Goal: Task Accomplishment & Management: Manage account settings

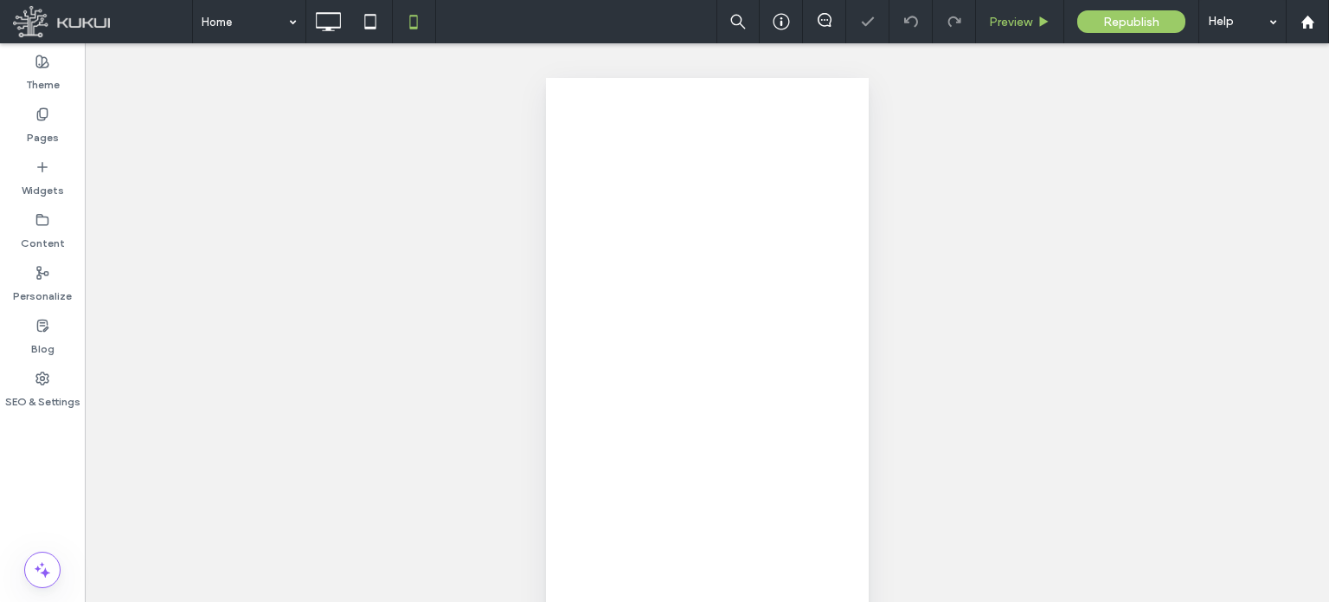
click at [1032, 30] on div "Preview" at bounding box center [1020, 21] width 88 height 43
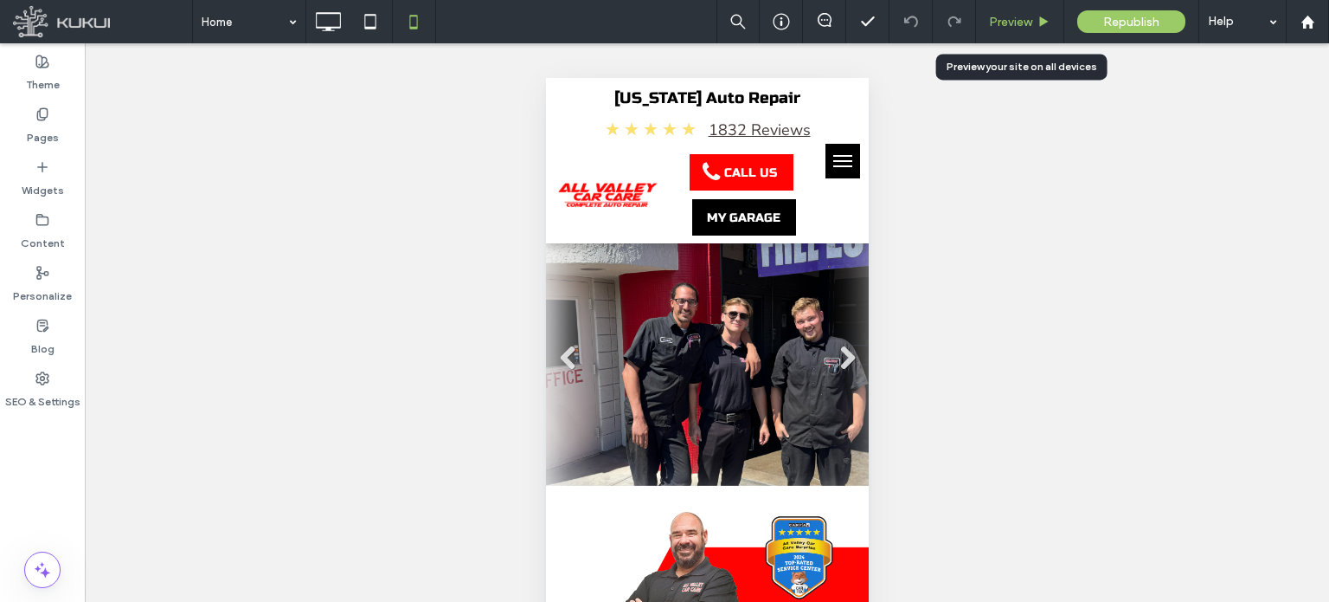
click at [1027, 28] on span "Preview" at bounding box center [1010, 22] width 43 height 15
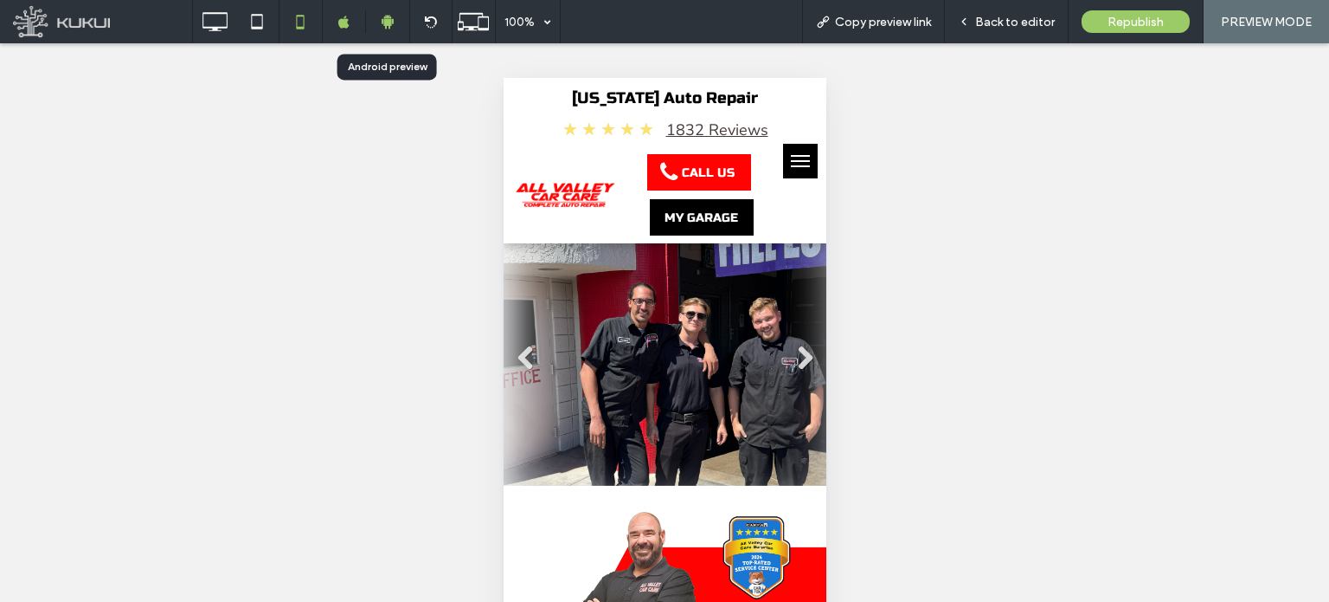
click at [390, 17] on icon at bounding box center [388, 22] width 16 height 16
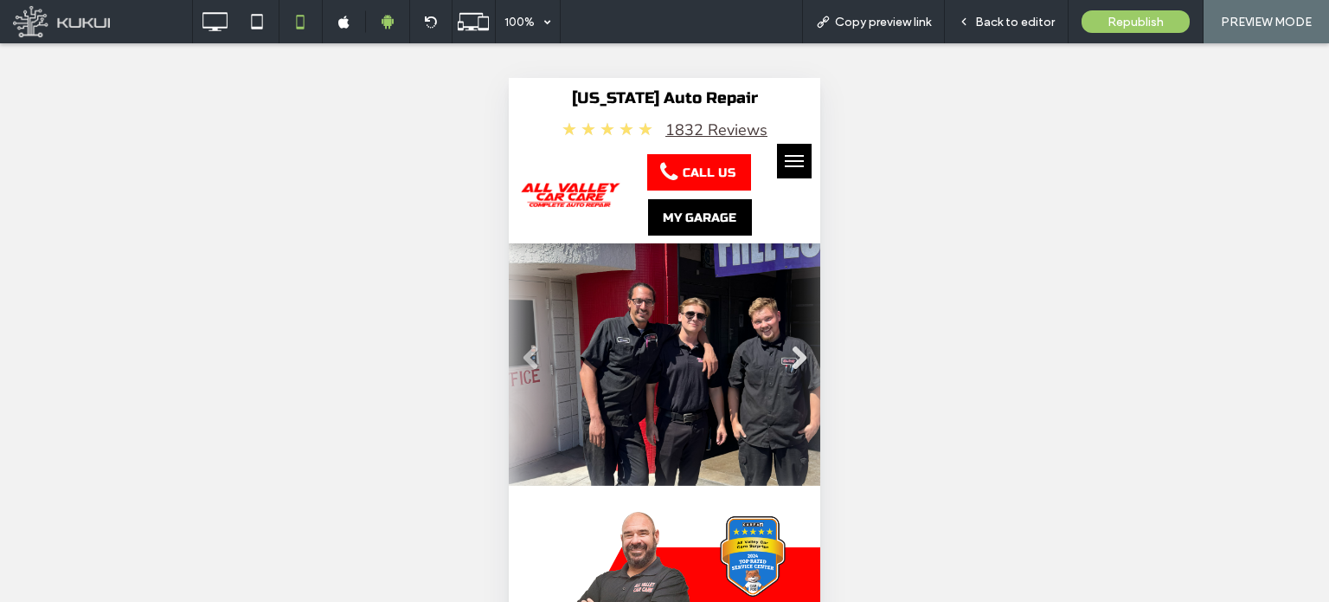
click at [795, 357] on link "Next" at bounding box center [799, 358] width 26 height 26
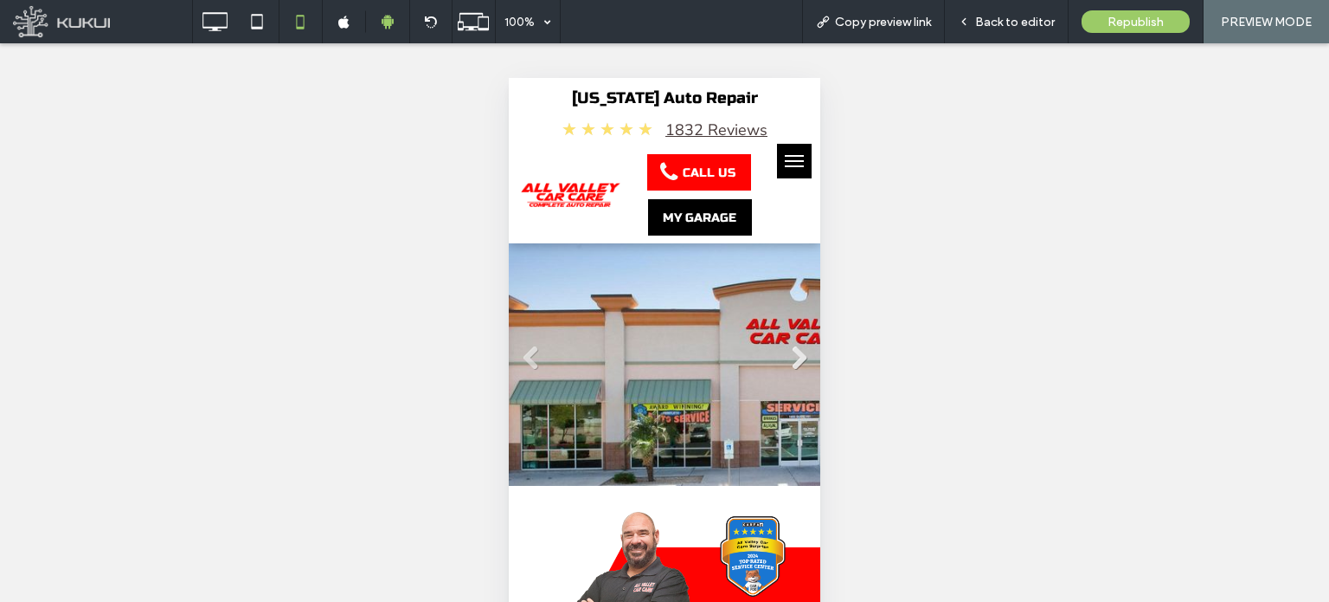
click at [786, 351] on link "Next" at bounding box center [799, 358] width 26 height 26
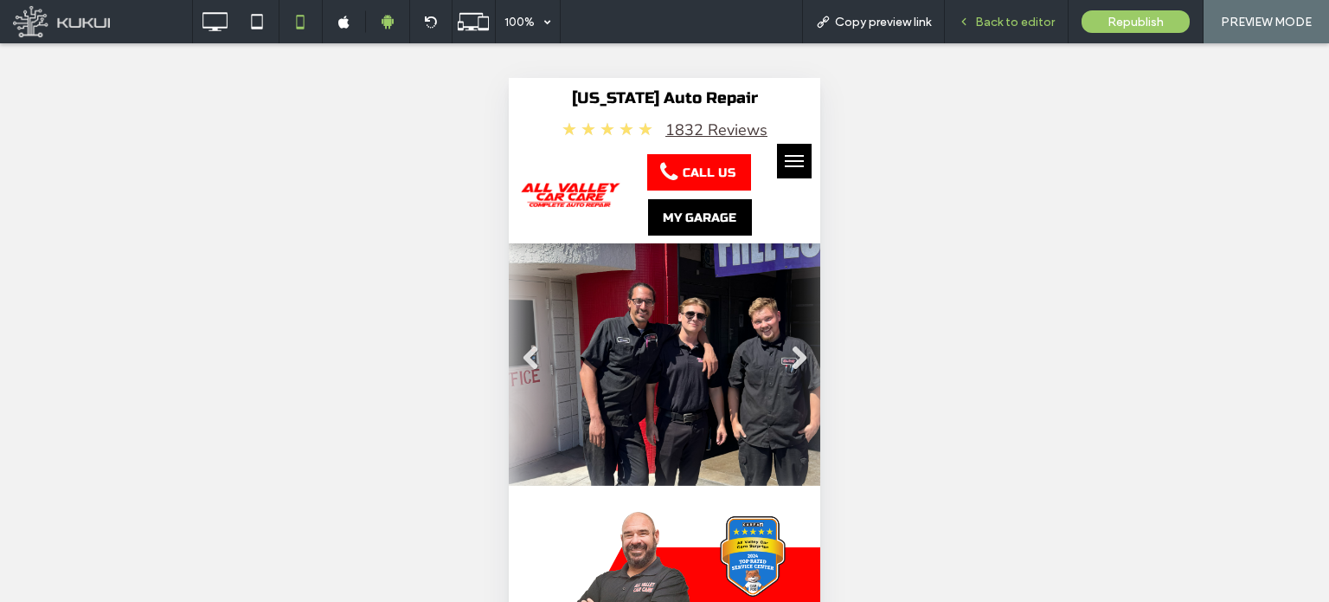
click at [1014, 11] on div "Back to editor" at bounding box center [1007, 21] width 124 height 43
click at [1014, 27] on span "Back to editor" at bounding box center [1015, 22] width 80 height 15
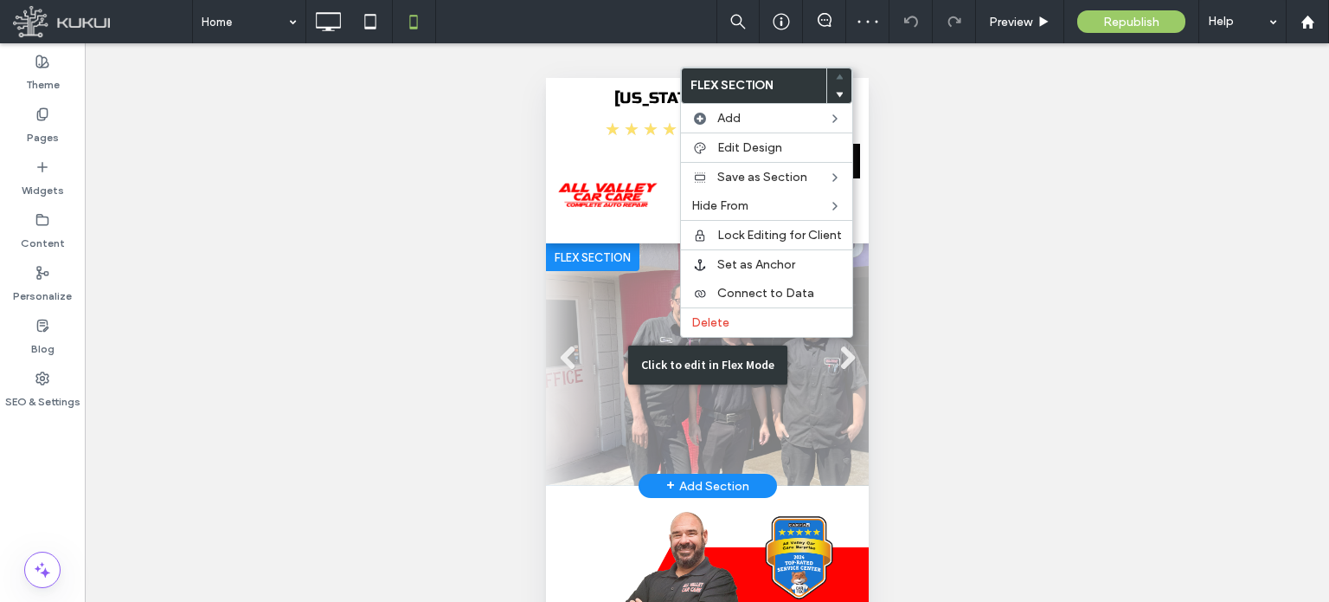
click at [667, 349] on div "Click to edit in Flex Mode" at bounding box center [706, 364] width 159 height 39
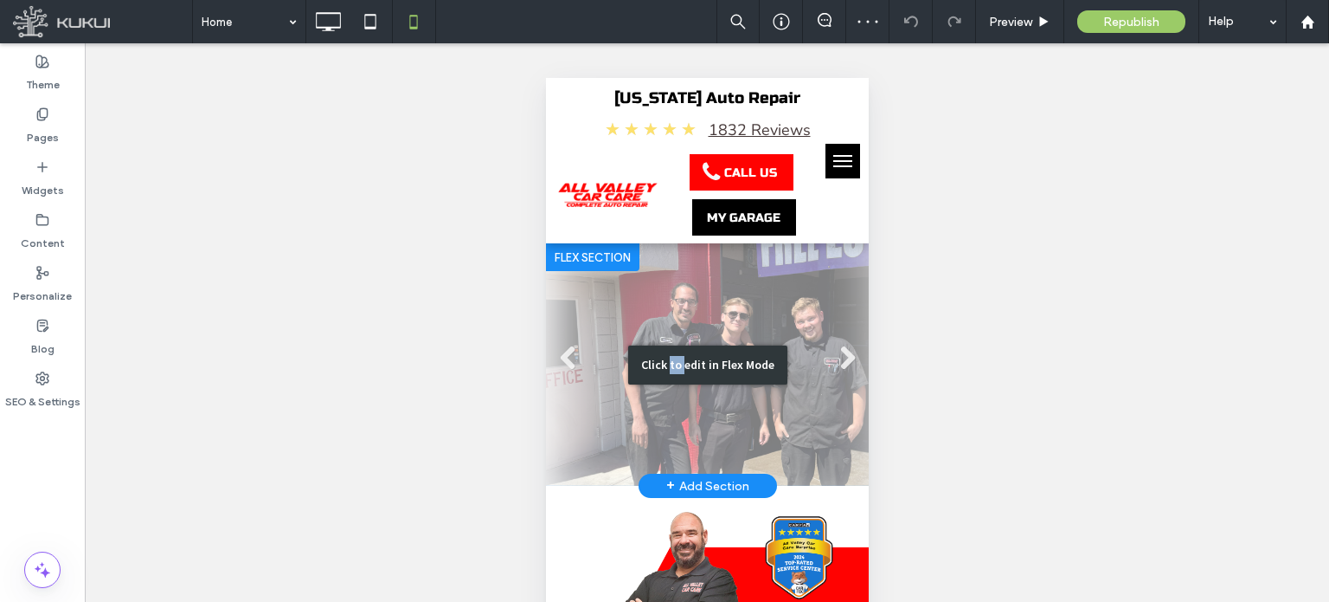
click at [667, 349] on div "Click to edit in Flex Mode" at bounding box center [706, 364] width 159 height 39
click at [661, 349] on div "Unhide? Yes" at bounding box center [707, 344] width 1245 height 602
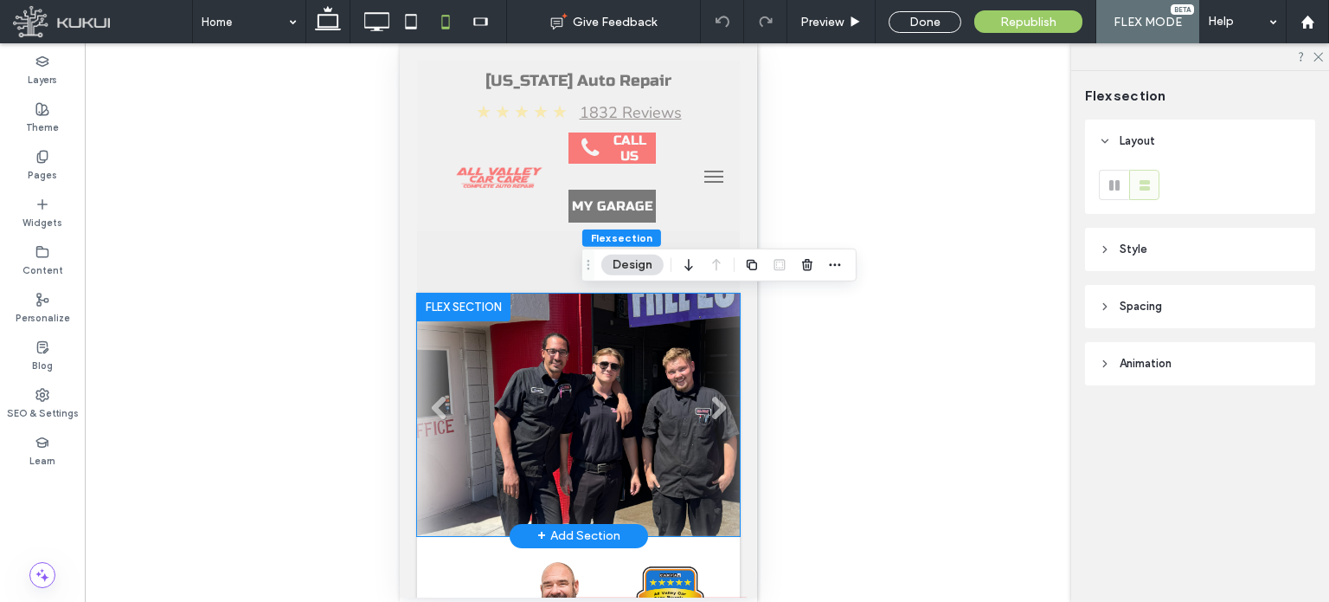
click at [659, 378] on li at bounding box center [577, 414] width 323 height 242
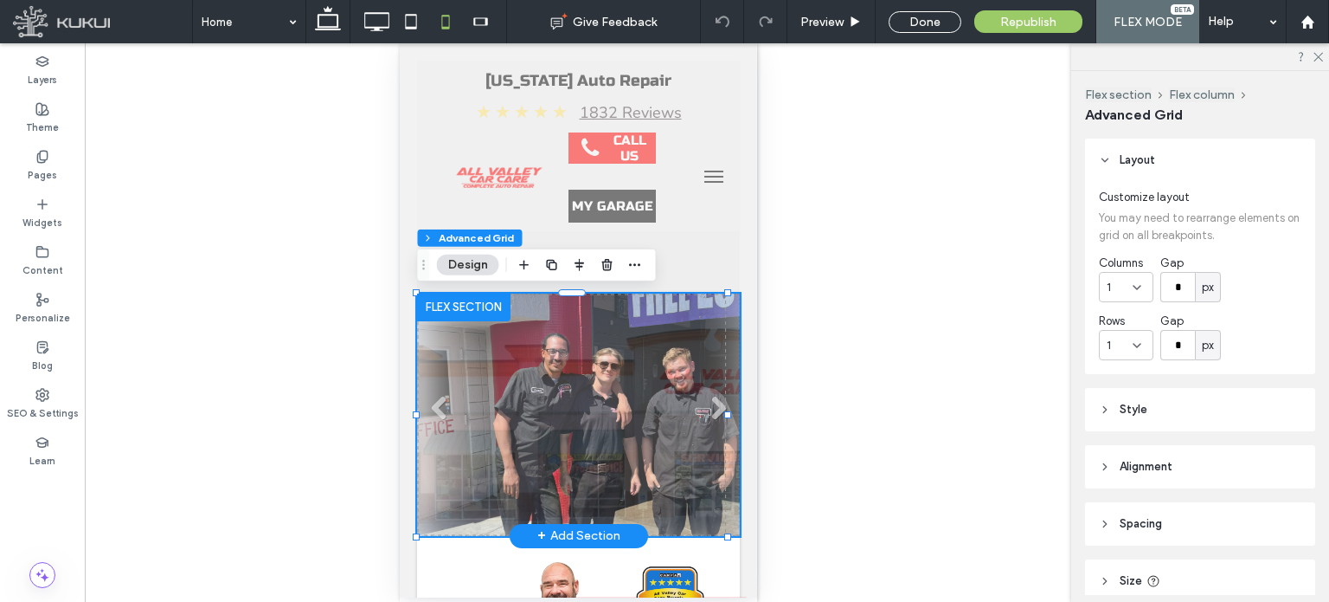
click at [619, 361] on li "Slide title Write your caption here Button" at bounding box center [577, 414] width 323 height 242
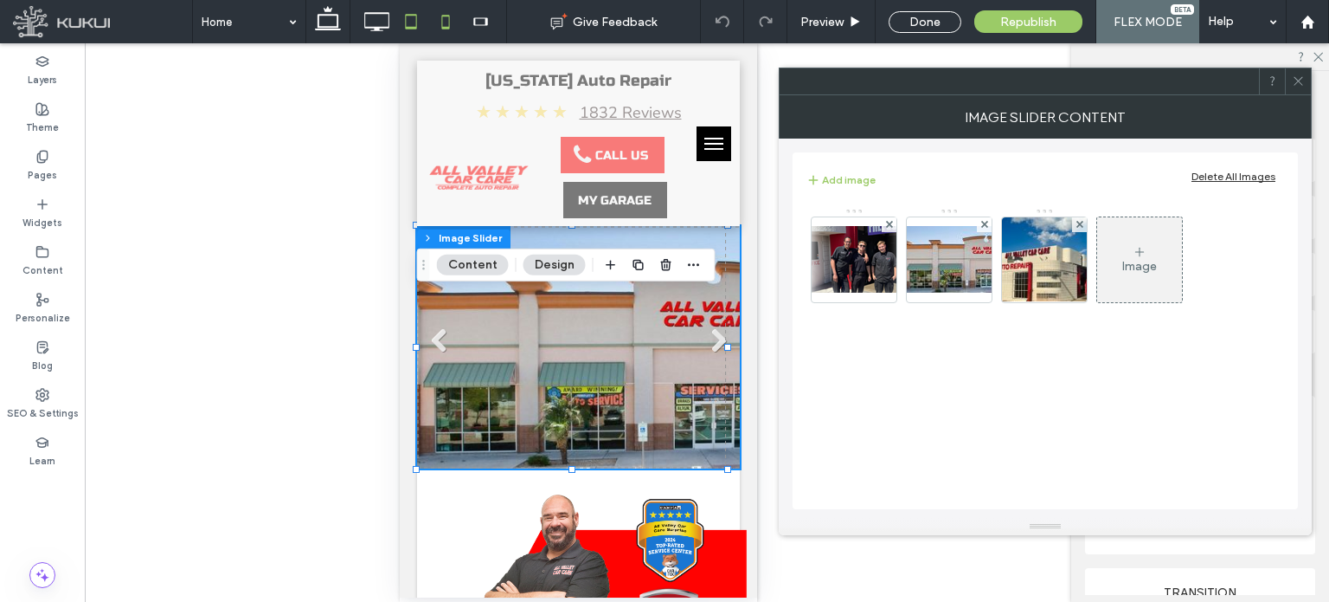
click at [402, 23] on icon at bounding box center [411, 21] width 35 height 35
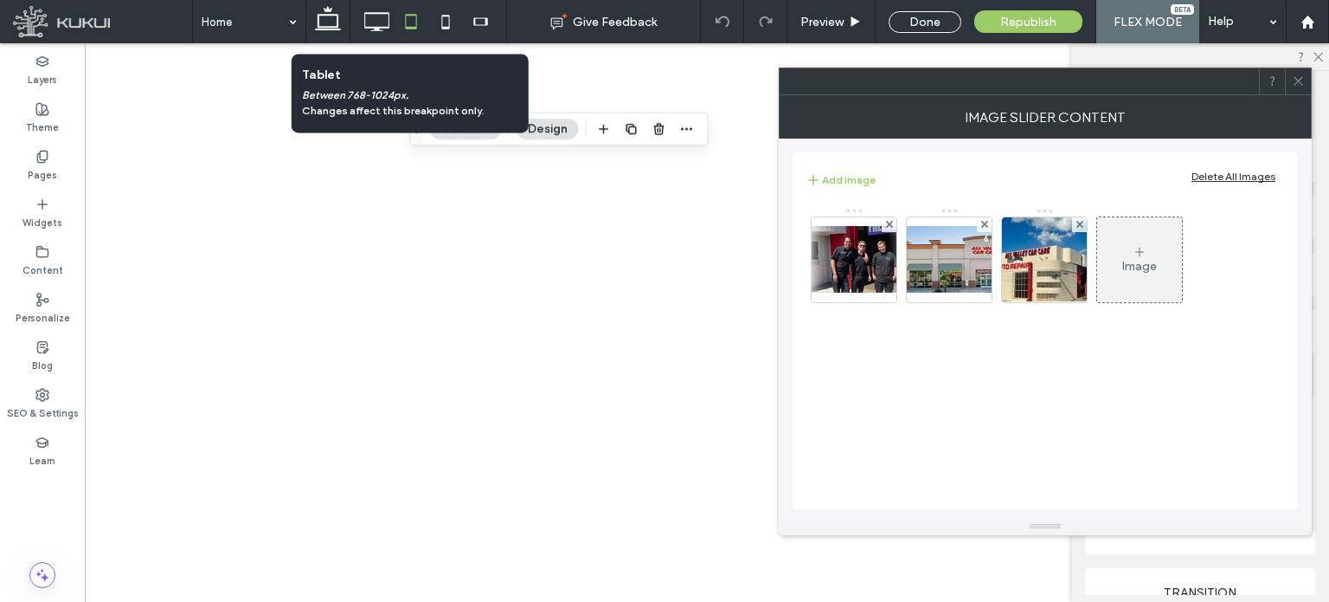
type input "***"
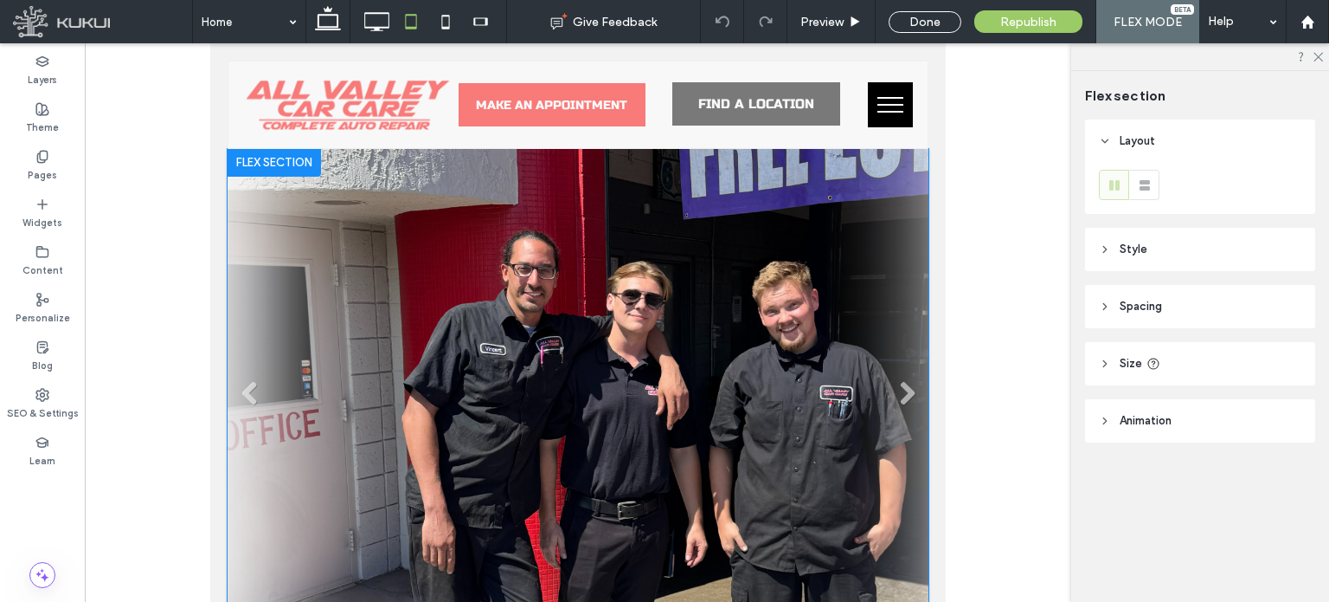
scroll to position [48, 0]
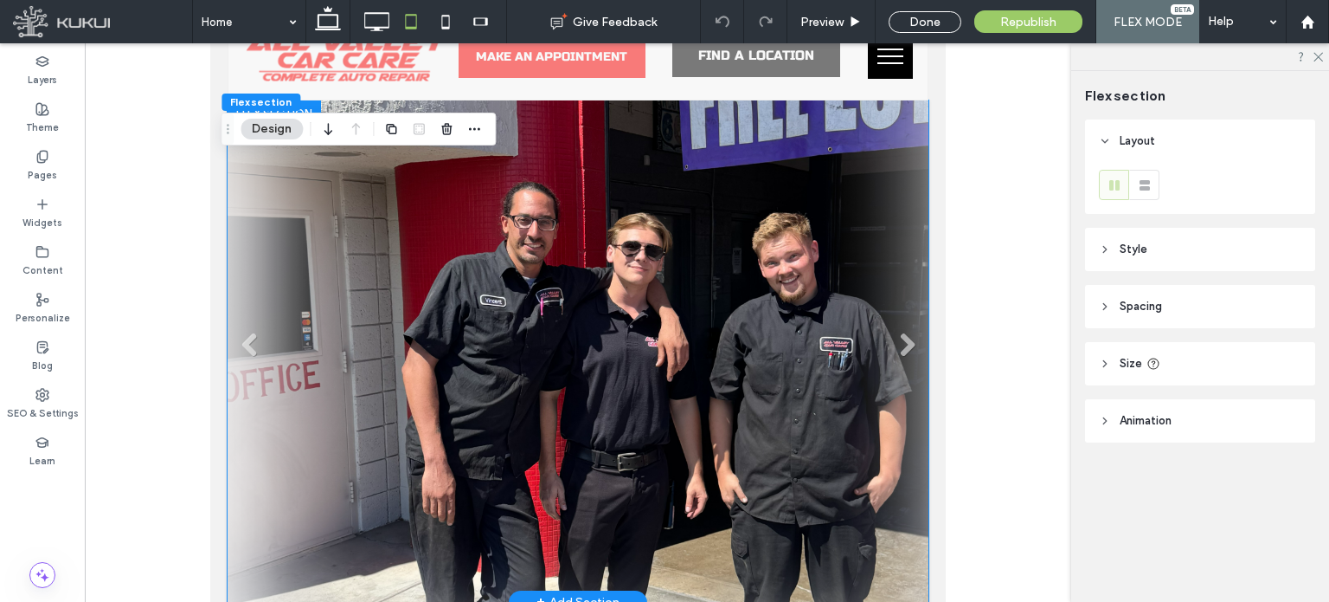
click at [768, 302] on li at bounding box center [578, 351] width 701 height 502
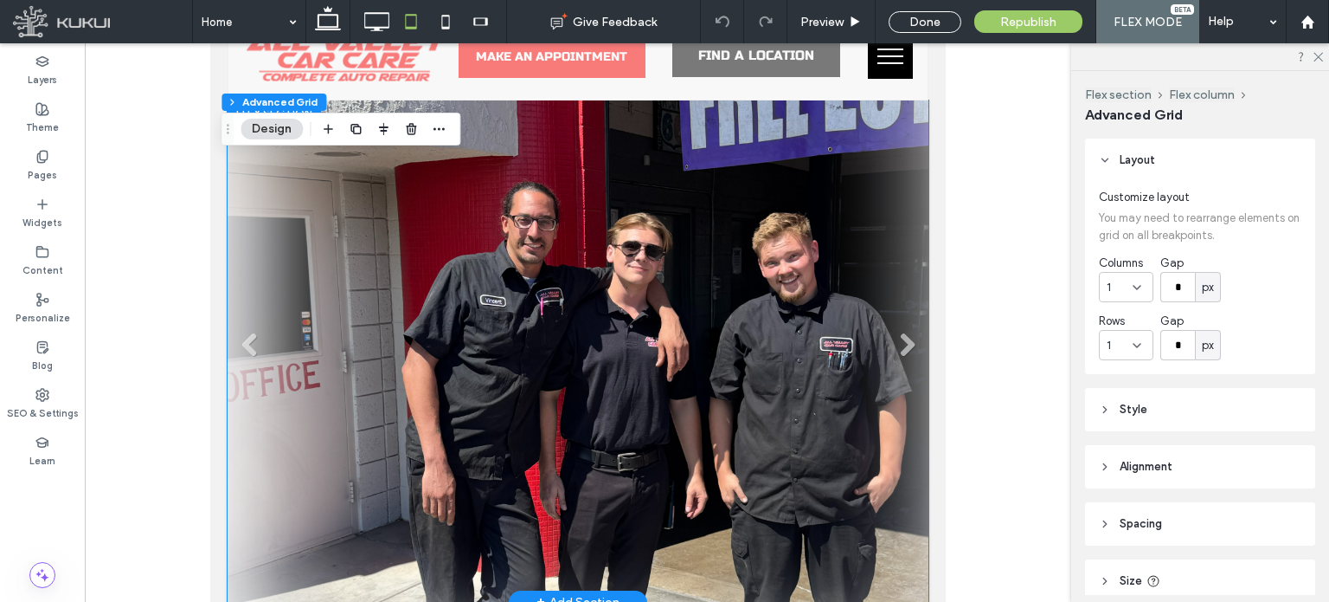
click at [768, 302] on li at bounding box center [578, 351] width 701 height 502
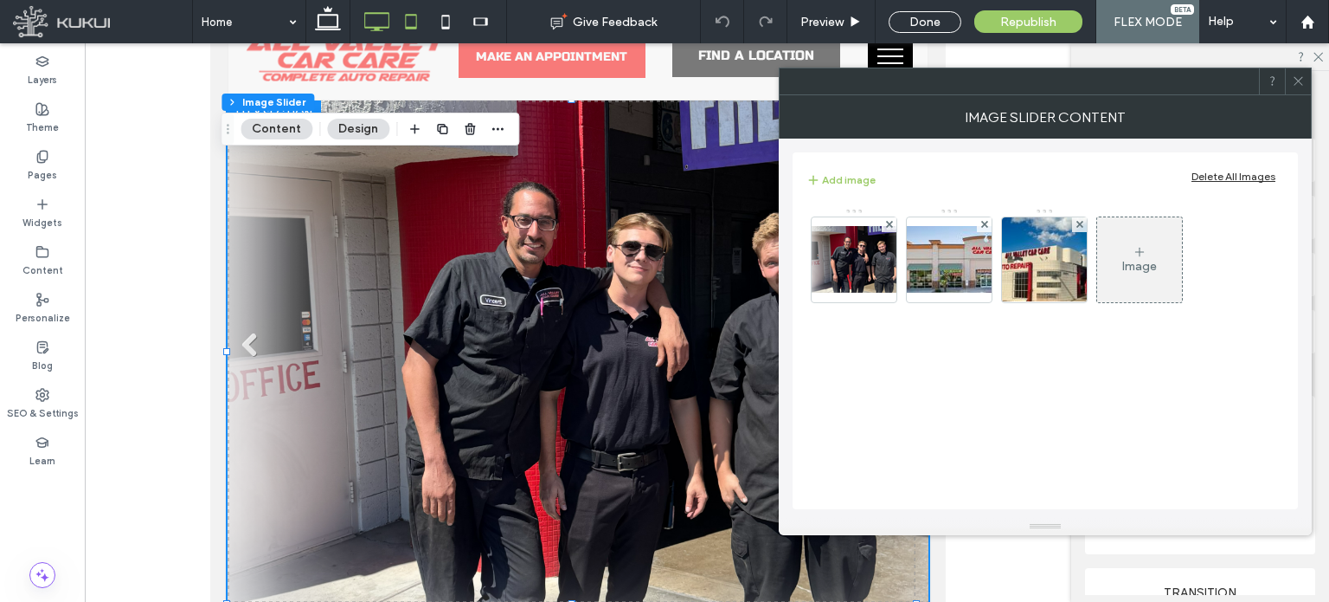
click at [380, 11] on icon at bounding box center [376, 21] width 35 height 35
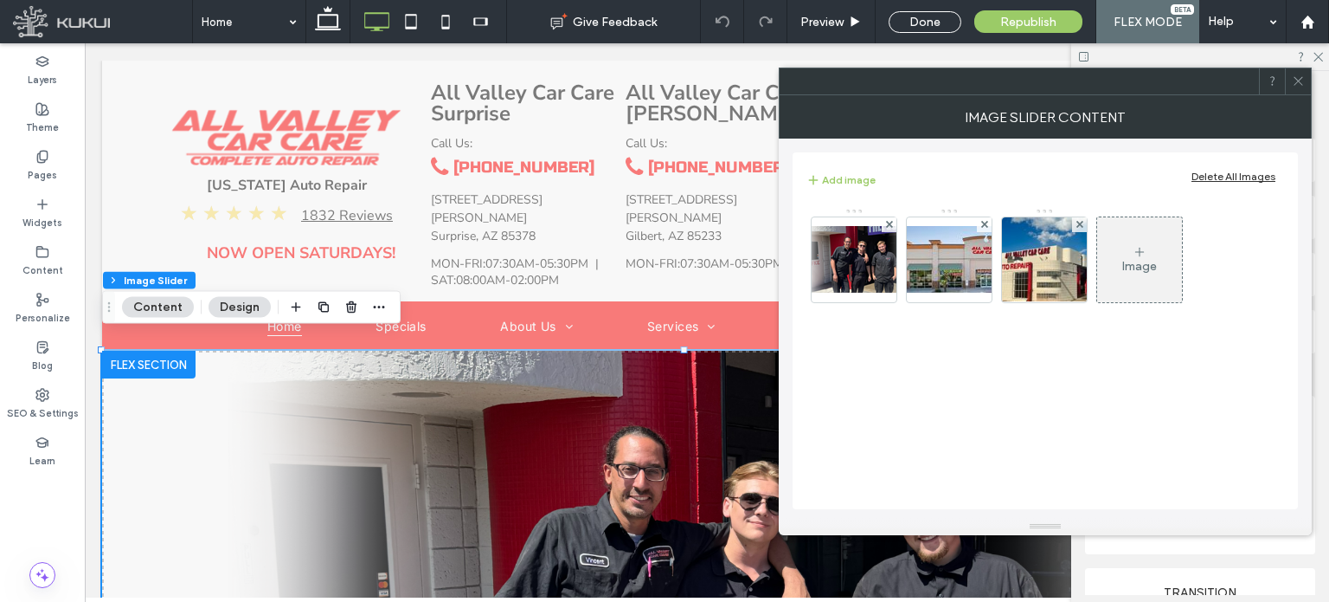
type input "***"
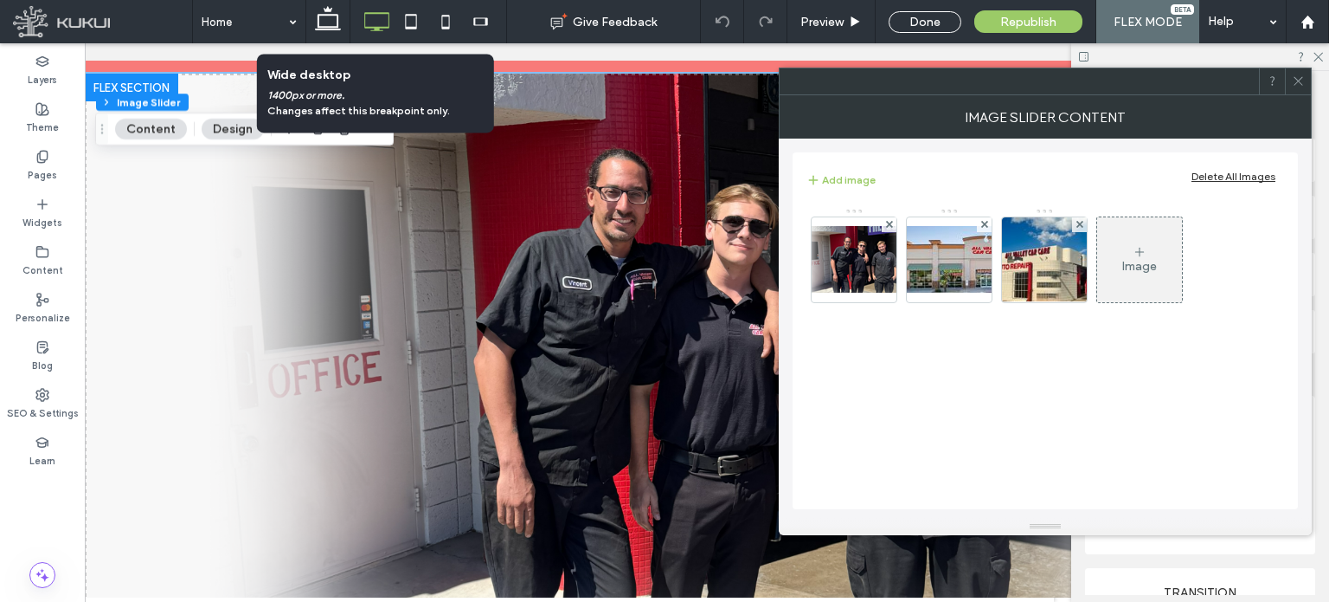
scroll to position [285, 0]
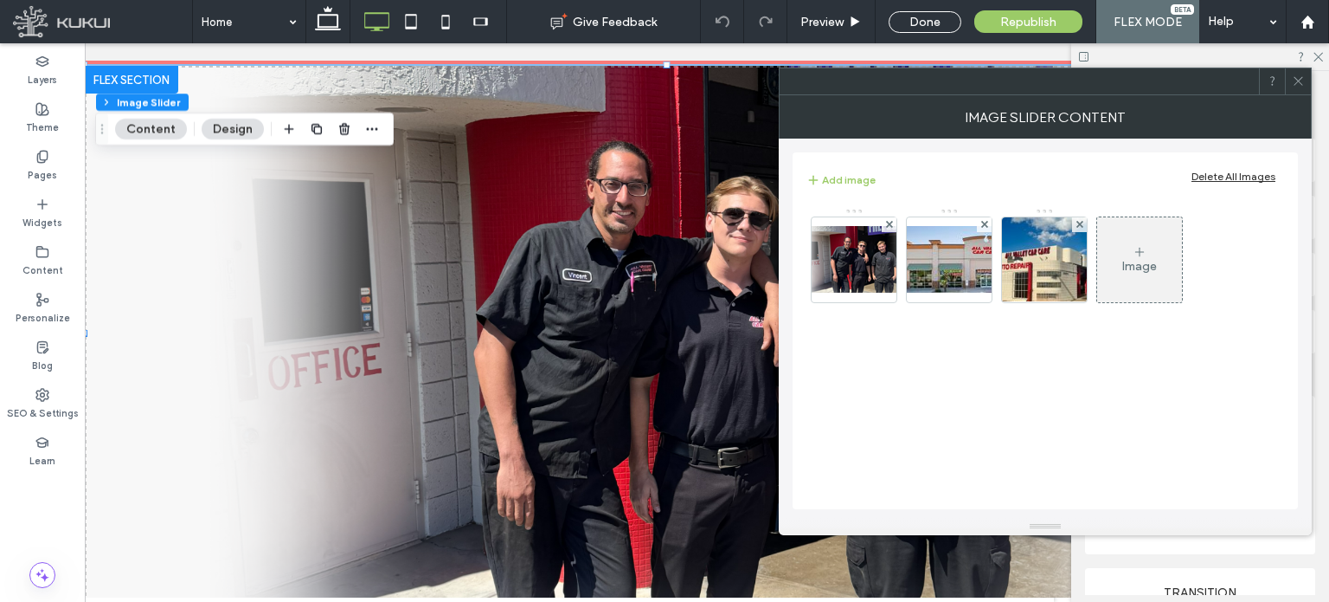
click at [1296, 79] on use at bounding box center [1298, 81] width 9 height 9
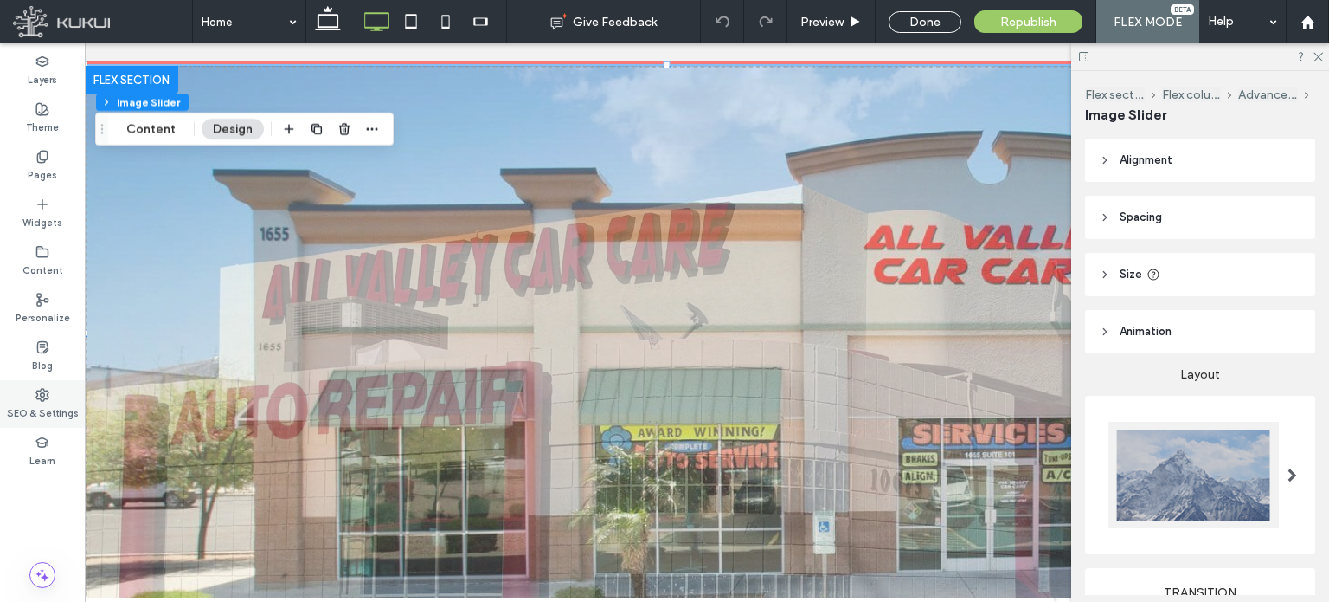
click at [45, 414] on label "SEO & Settings" at bounding box center [43, 411] width 72 height 19
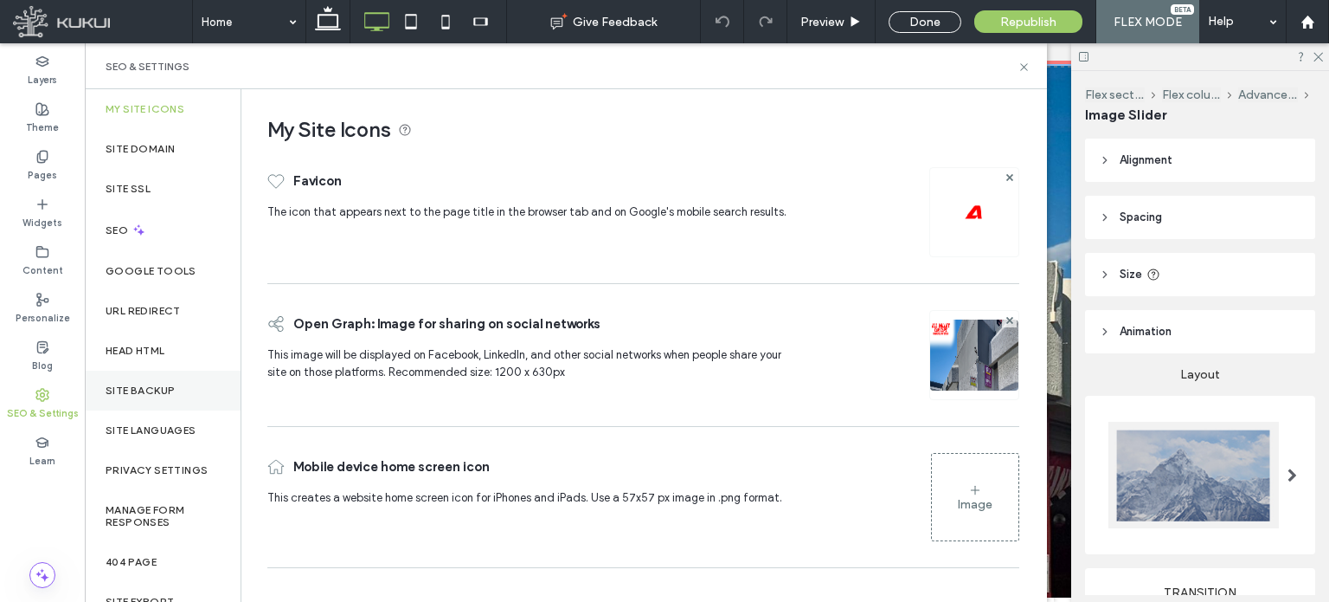
scroll to position [71, 0]
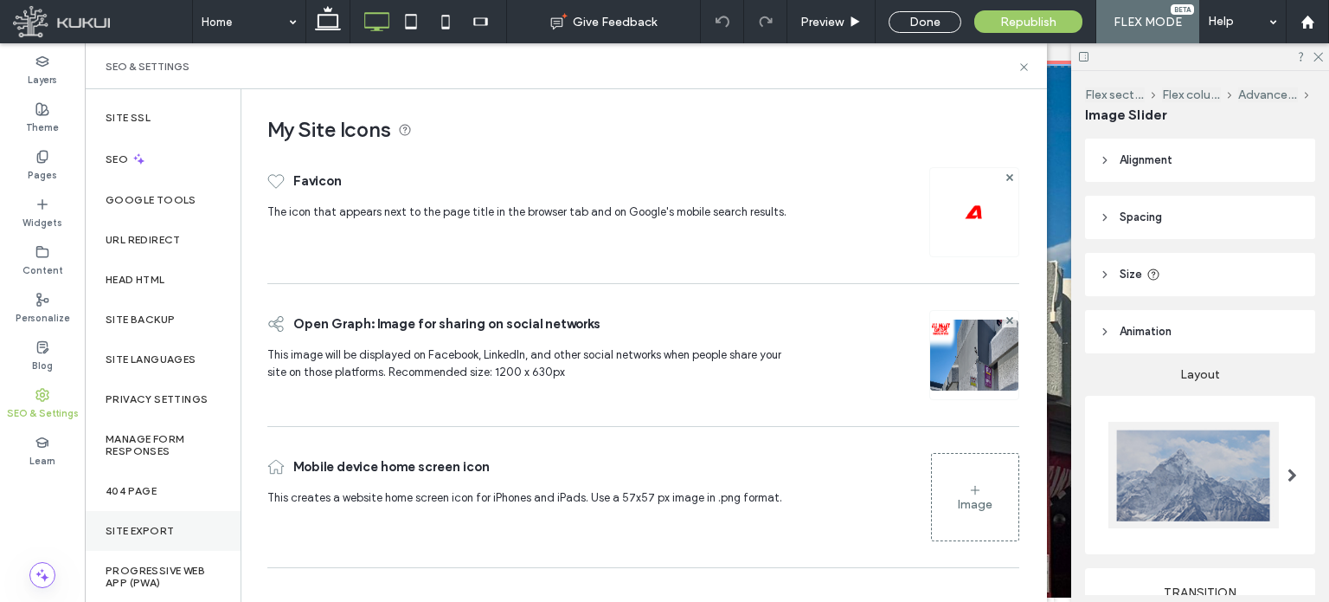
click at [142, 525] on label "Site Export" at bounding box center [140, 530] width 68 height 12
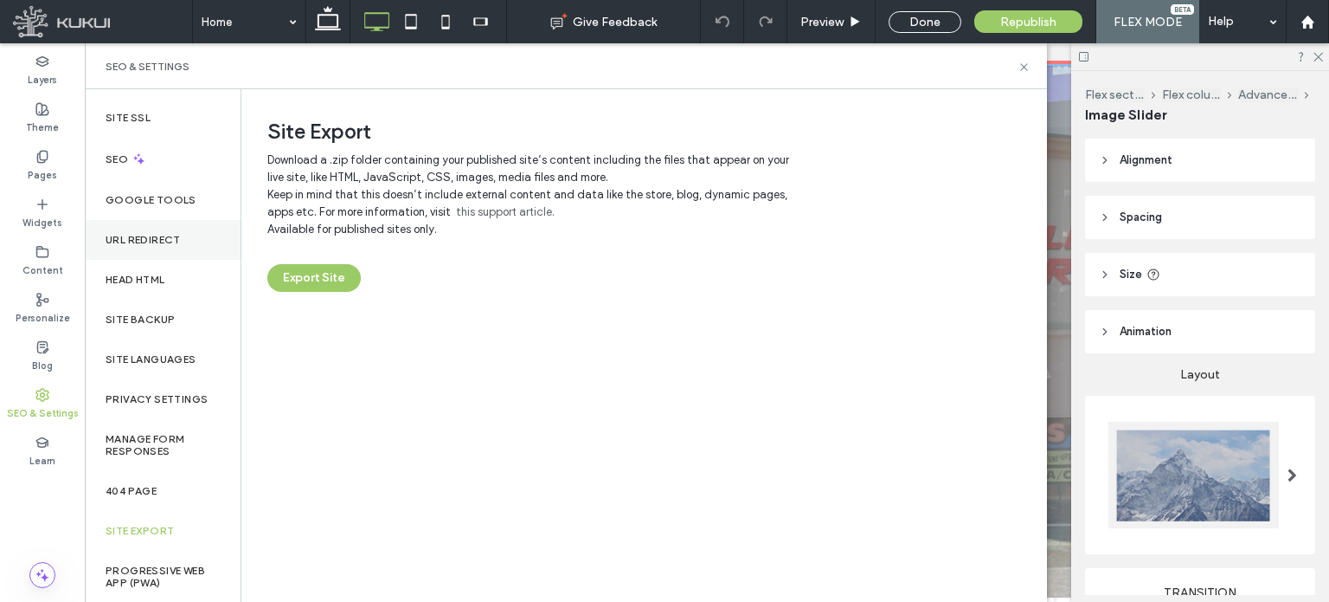
click at [159, 248] on div "URL Redirect" at bounding box center [163, 240] width 156 height 40
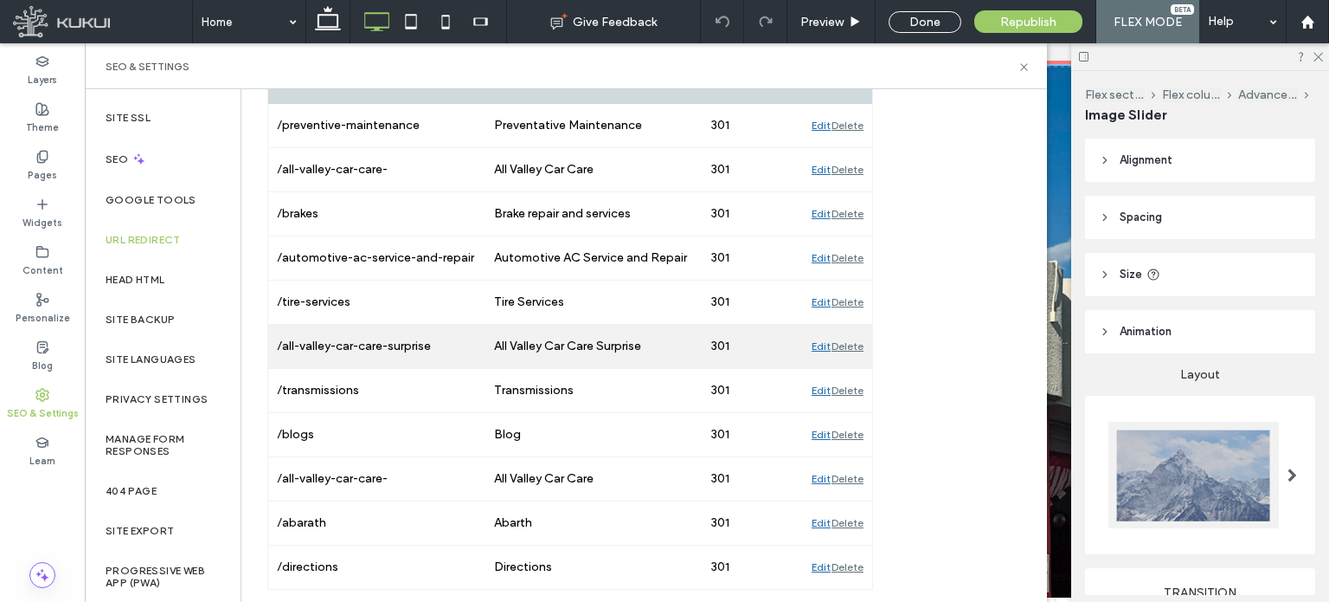
scroll to position [0, 0]
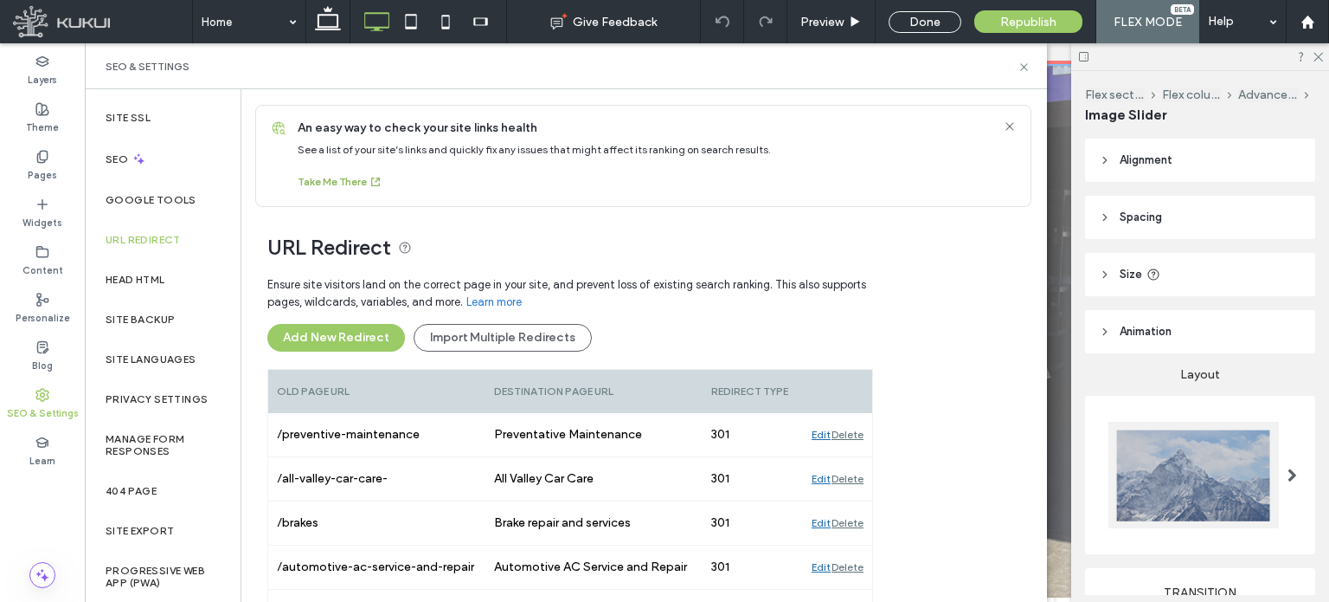
click at [353, 178] on button "Take Me There" at bounding box center [340, 181] width 85 height 21
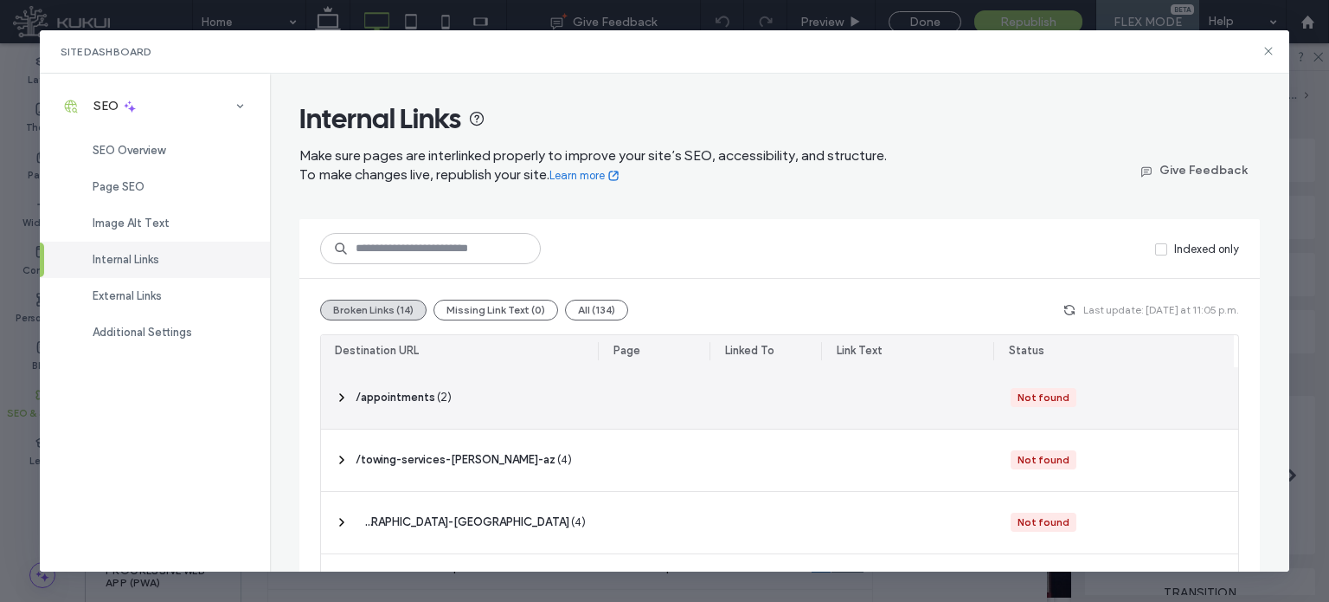
click at [335, 399] on icon at bounding box center [342, 397] width 14 height 14
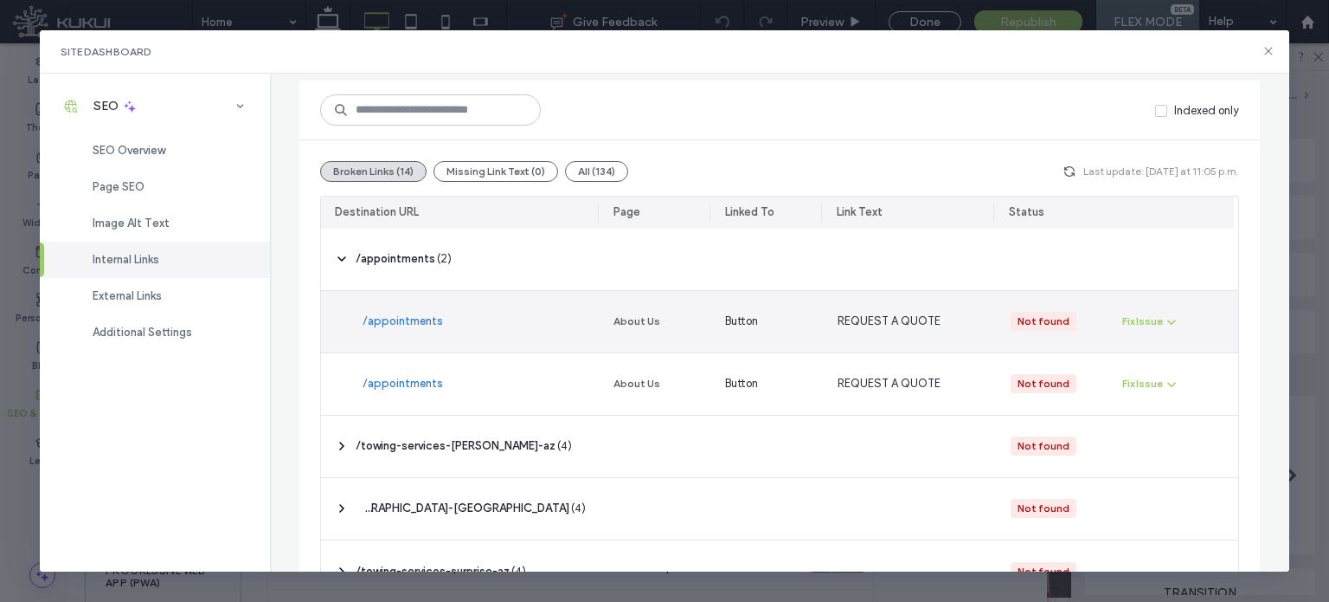
scroll to position [141, 0]
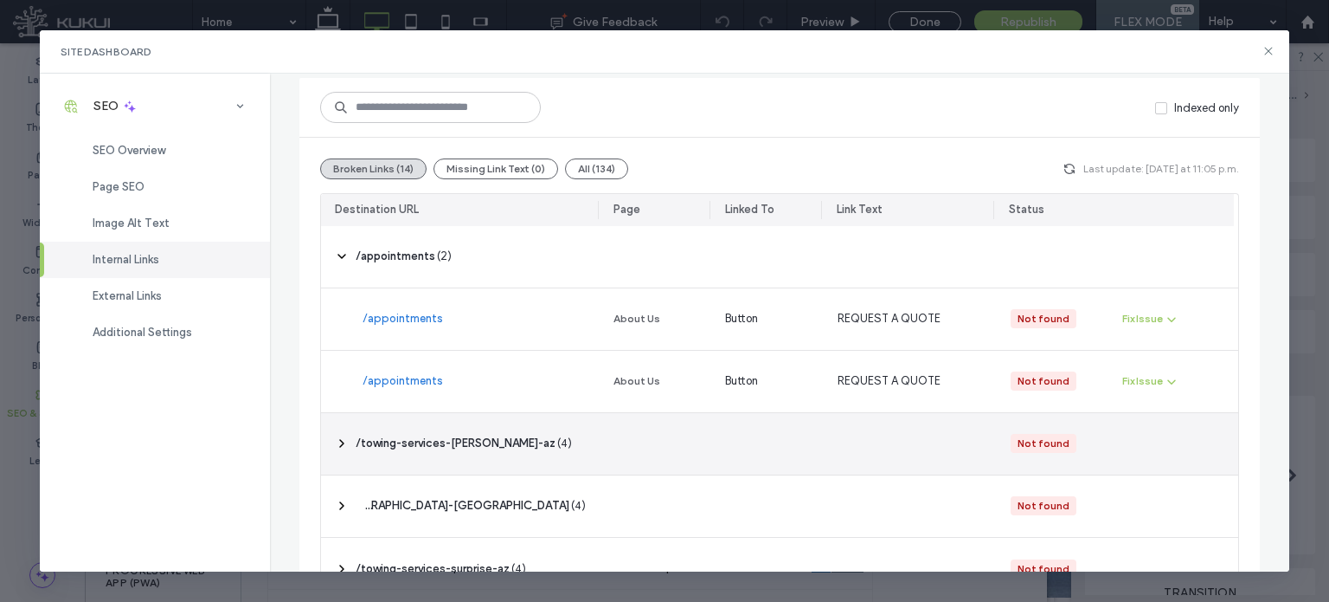
click at [335, 441] on icon at bounding box center [342, 443] width 14 height 14
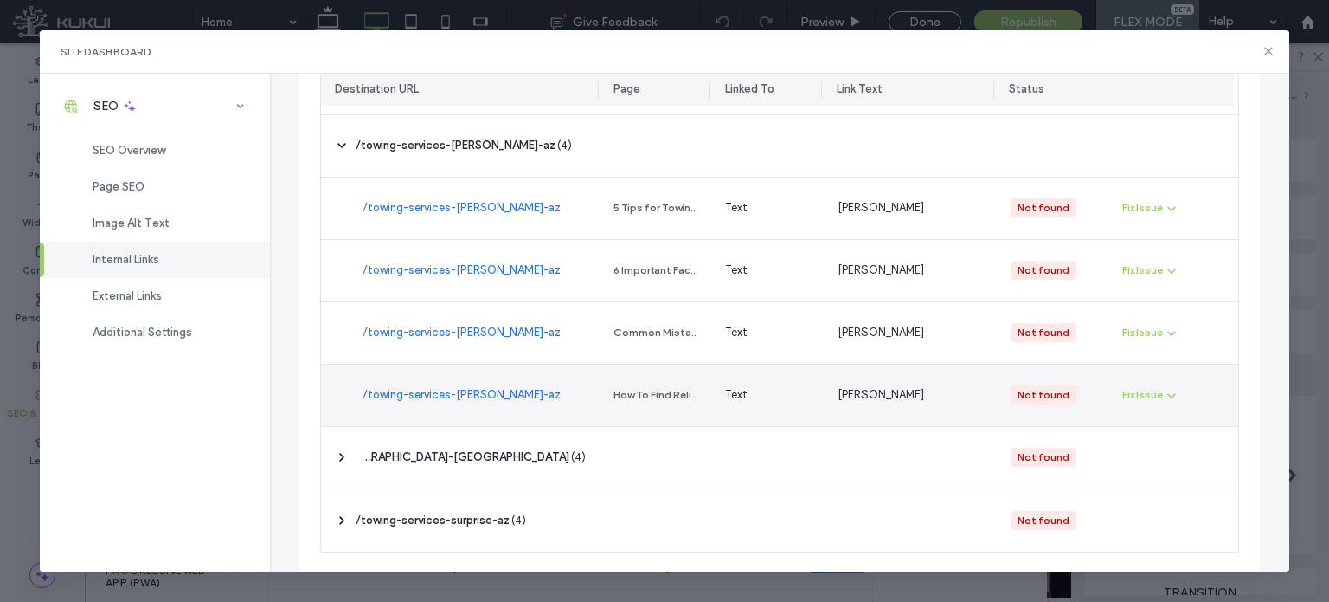
scroll to position [176, 0]
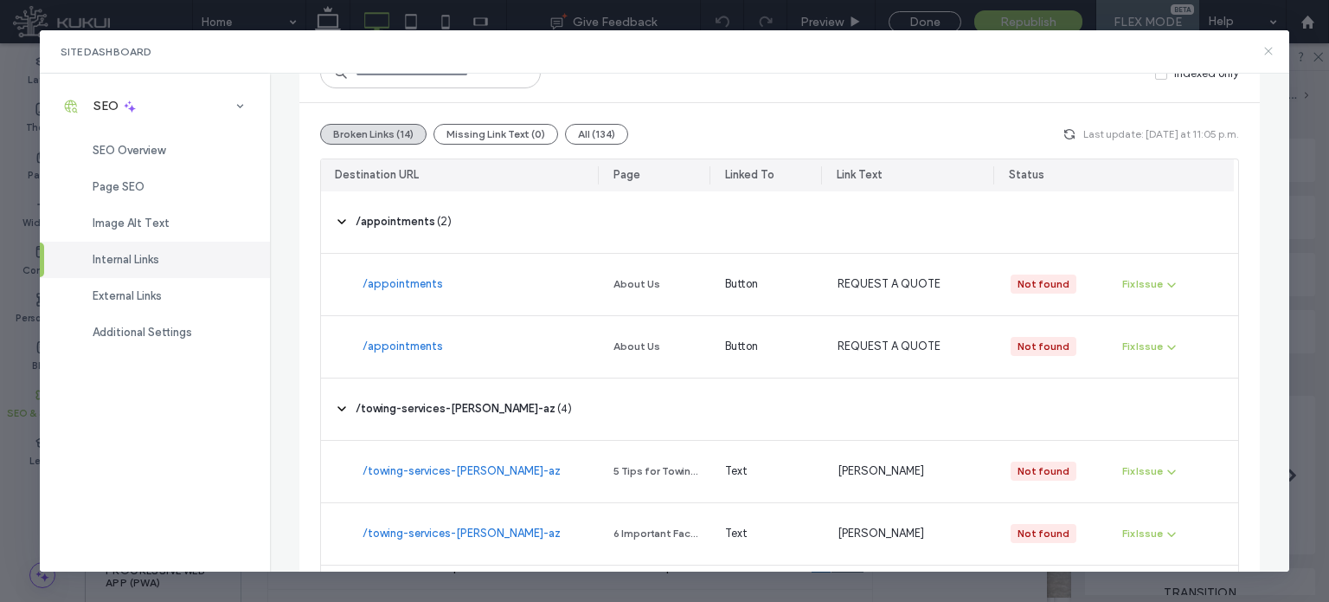
click at [1267, 55] on icon at bounding box center [1269, 51] width 14 height 14
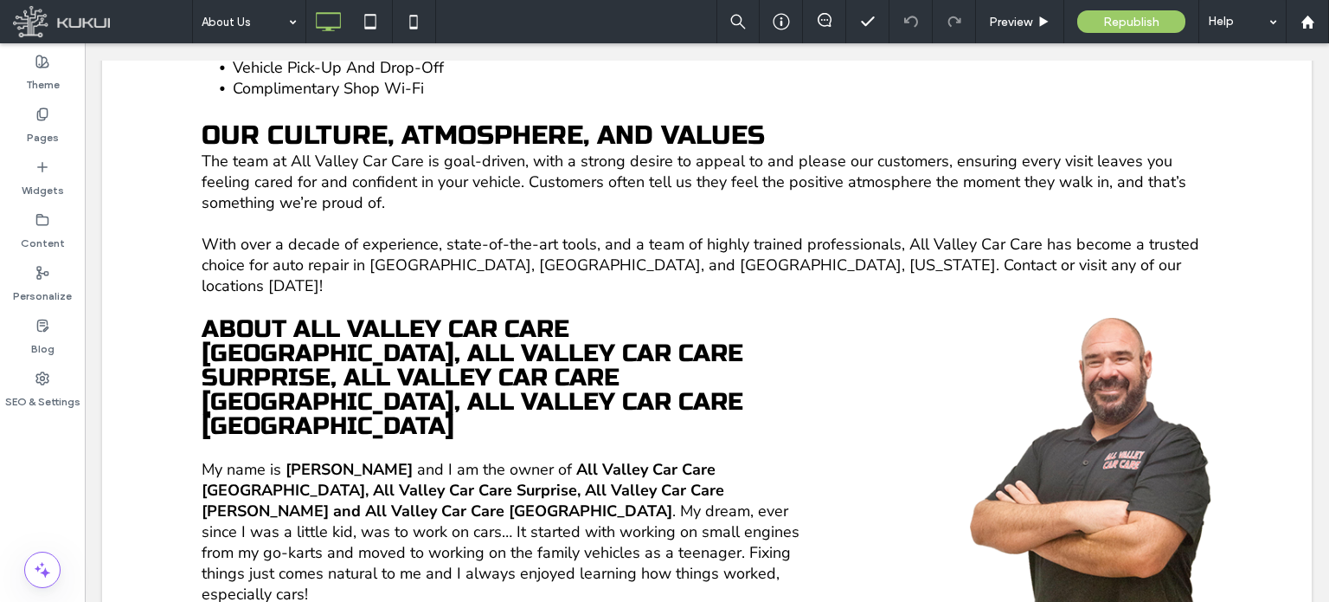
scroll to position [905, 0]
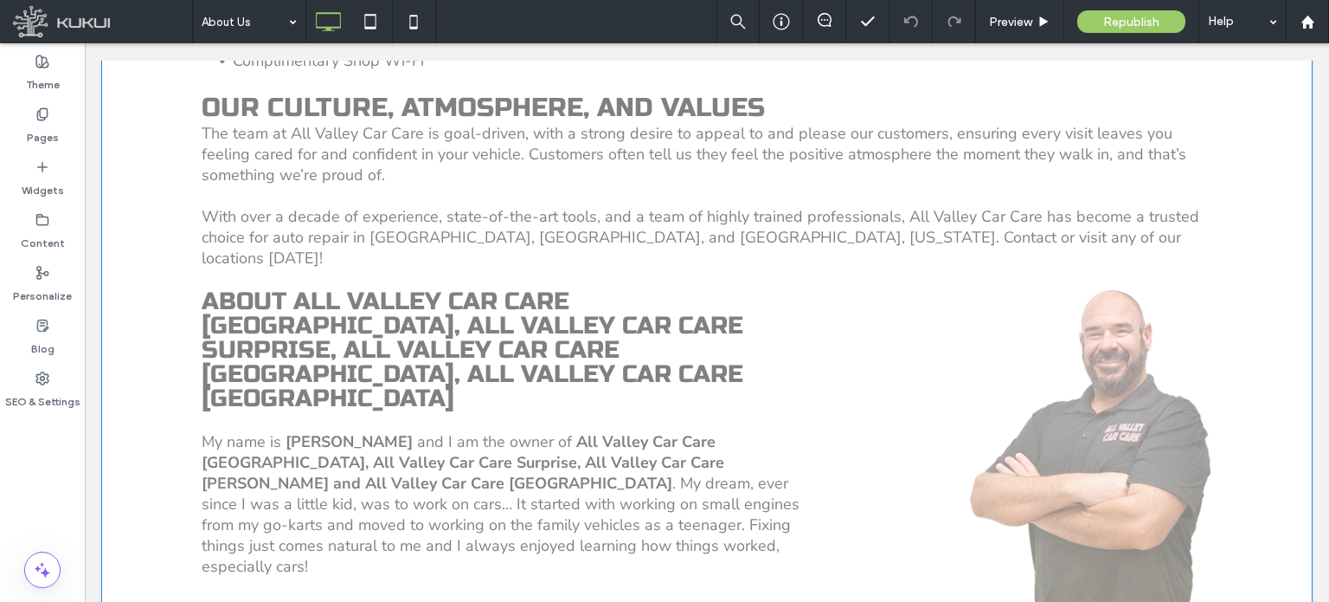
click at [709, 410] on p at bounding box center [505, 420] width 606 height 21
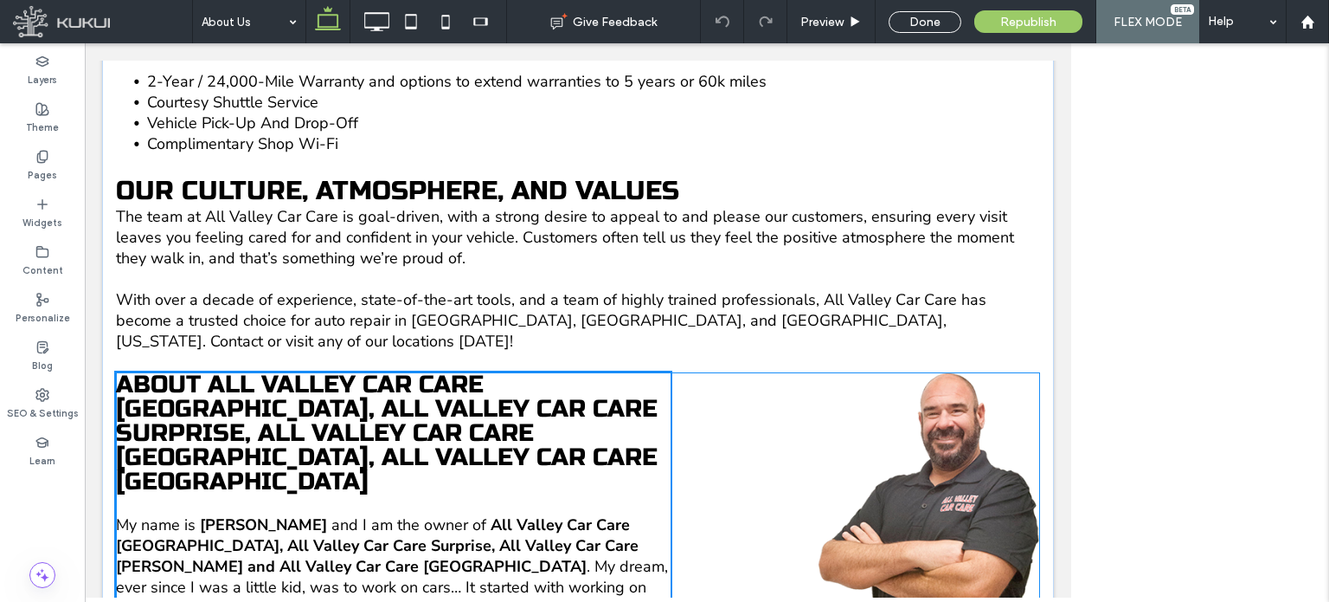
scroll to position [983, 0]
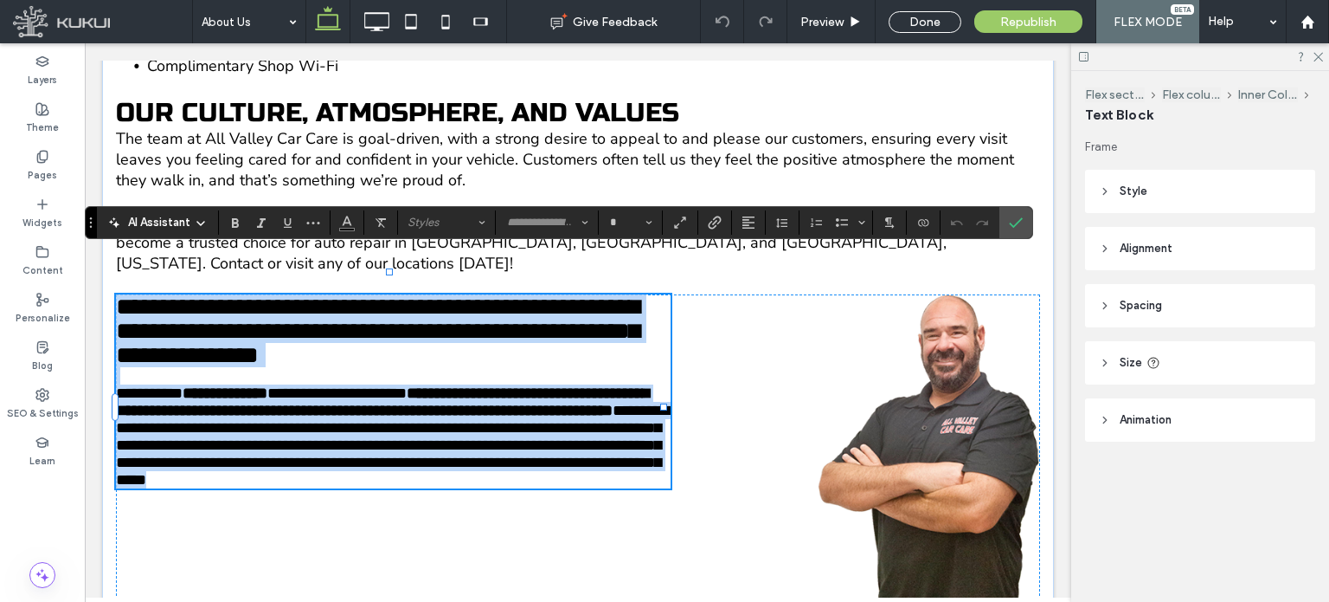
click at [626, 294] on span "**********" at bounding box center [378, 330] width 524 height 73
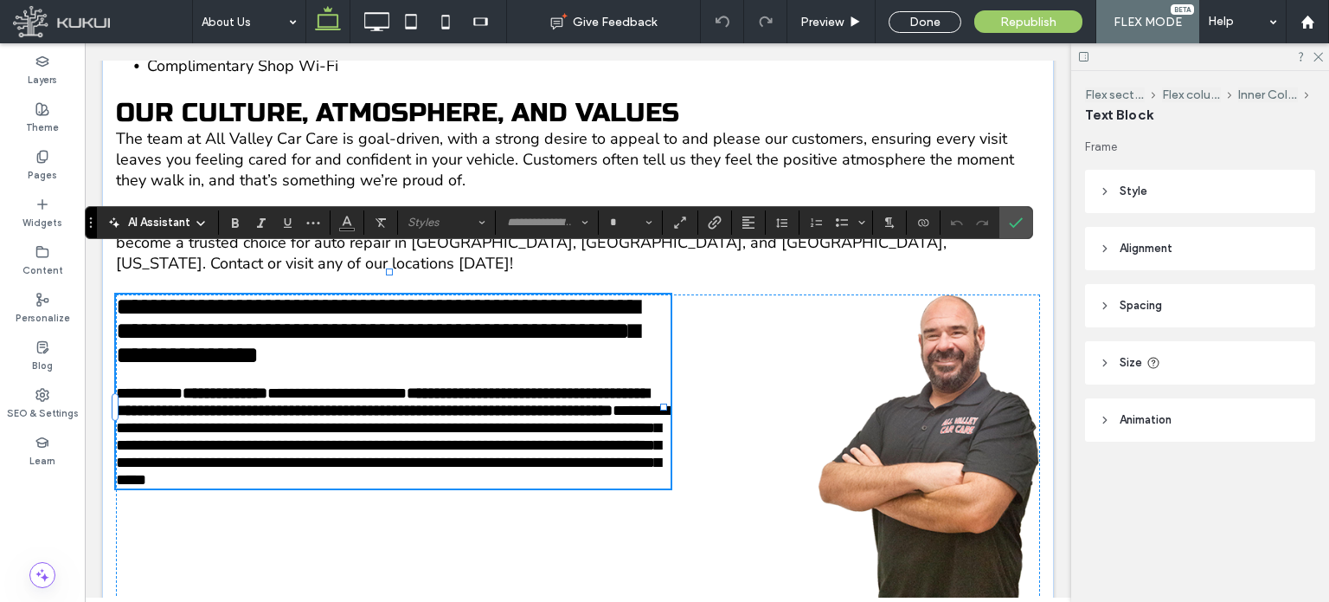
type input "*********"
type input "**"
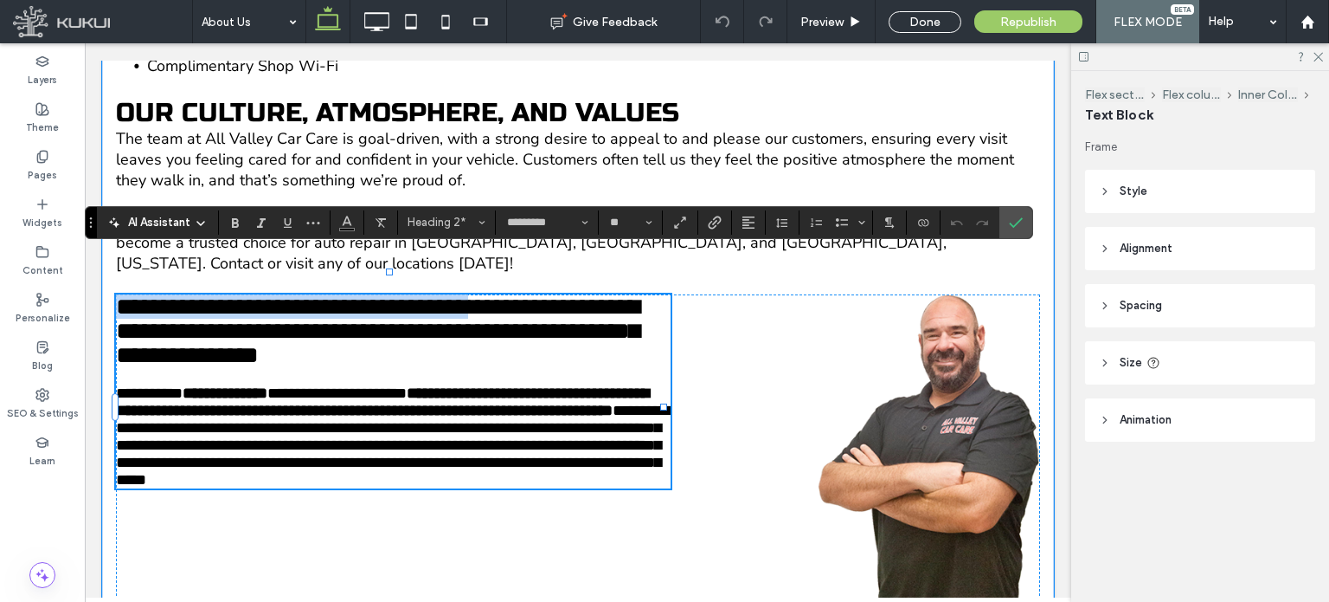
drag, startPoint x: 657, startPoint y: 265, endPoint x: 101, endPoint y: 237, distance: 556.3
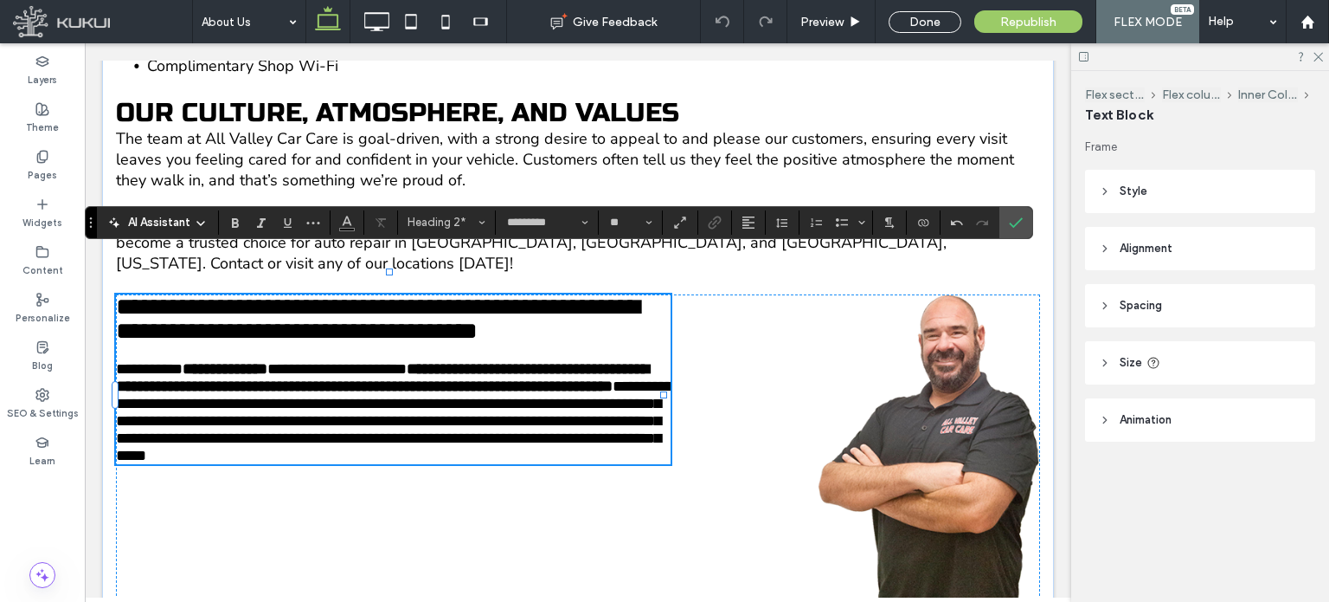
type input "**********"
type input "**"
drag, startPoint x: 195, startPoint y: 378, endPoint x: 471, endPoint y: 355, distance: 277.1
click at [471, 361] on strong "**********" at bounding box center [382, 377] width 533 height 33
click at [477, 361] on strong "**********" at bounding box center [382, 377] width 533 height 33
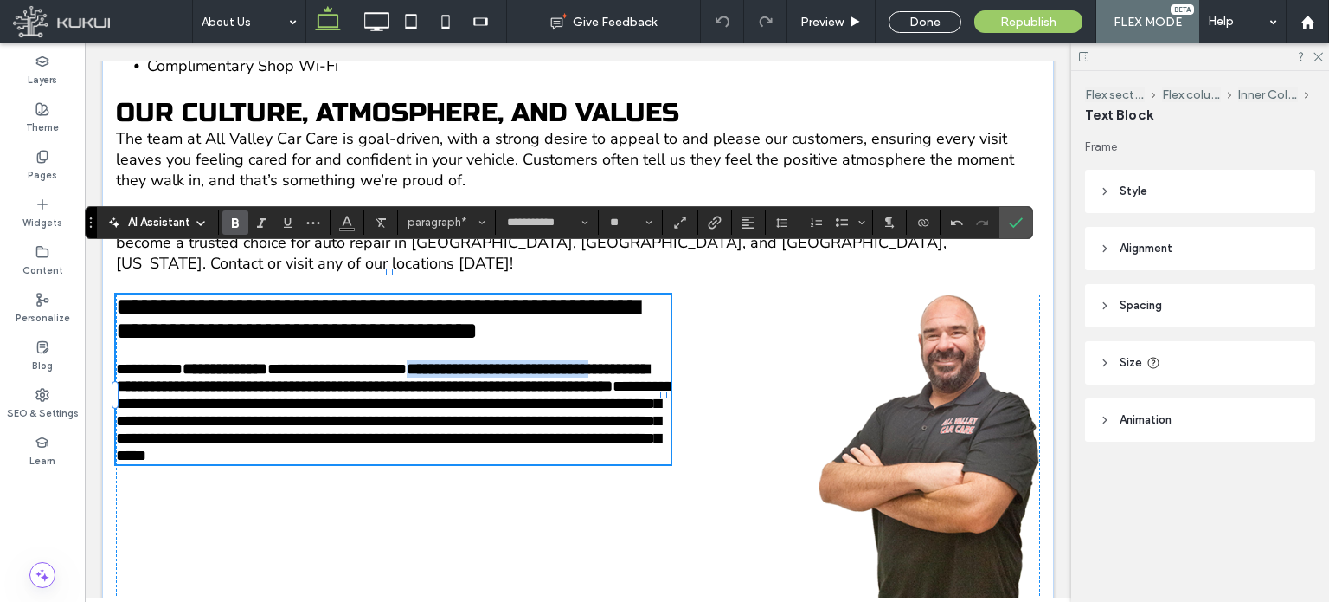
drag, startPoint x: 472, startPoint y: 355, endPoint x: 191, endPoint y: 385, distance: 282.0
click at [191, 385] on strong "**********" at bounding box center [382, 377] width 533 height 33
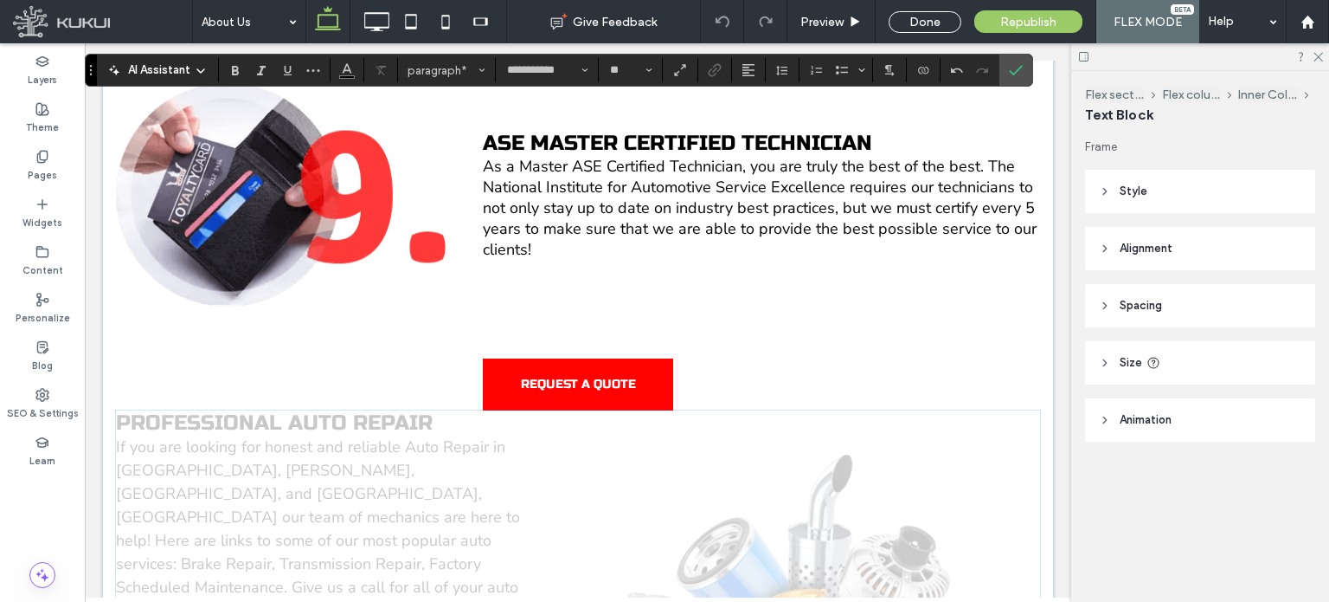
scroll to position [4713, 0]
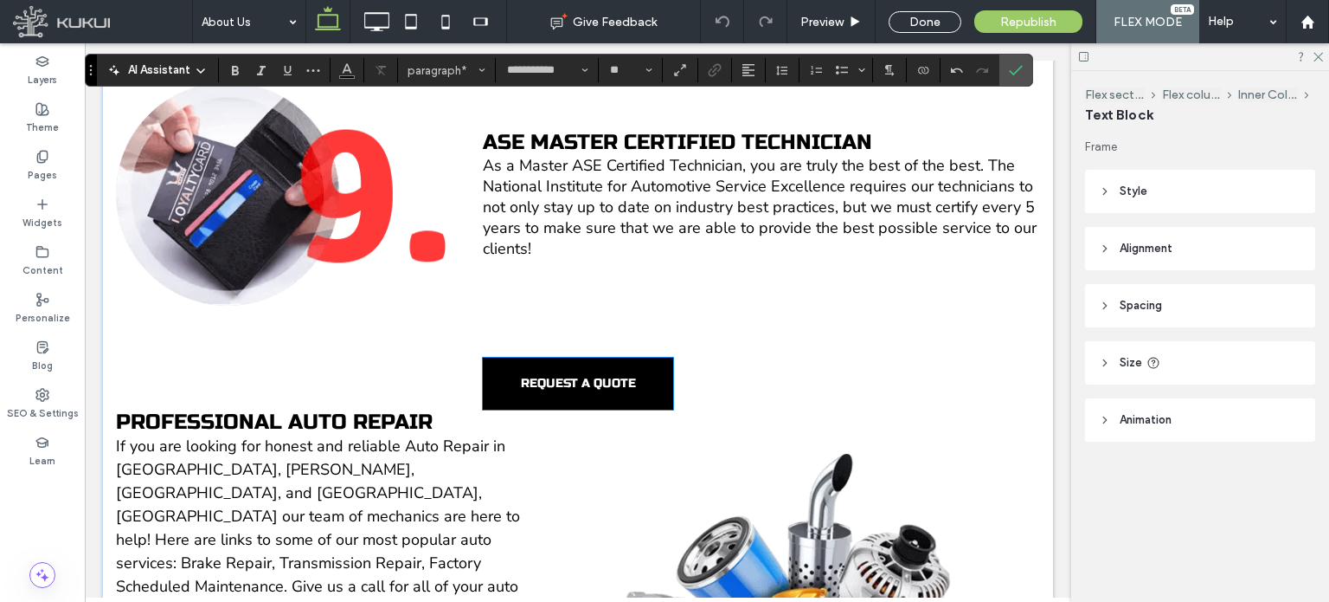
click at [555, 376] on span "REQUEST A QUOTE" at bounding box center [578, 383] width 115 height 15
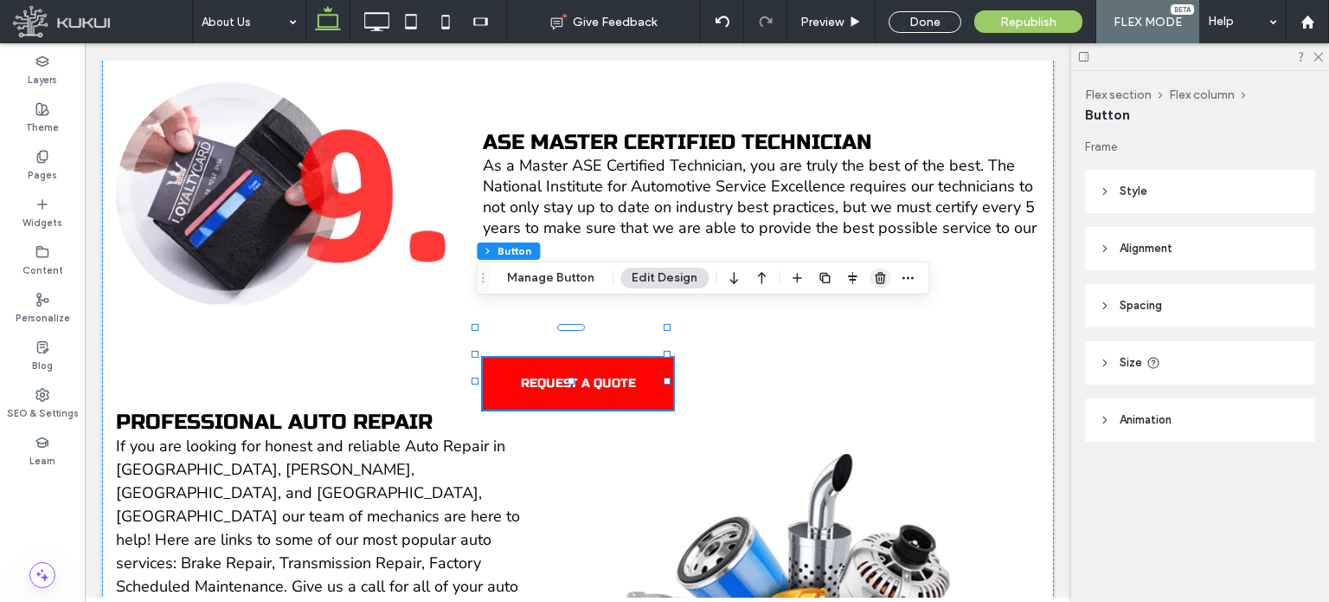
click at [883, 277] on icon "button" at bounding box center [880, 278] width 14 height 14
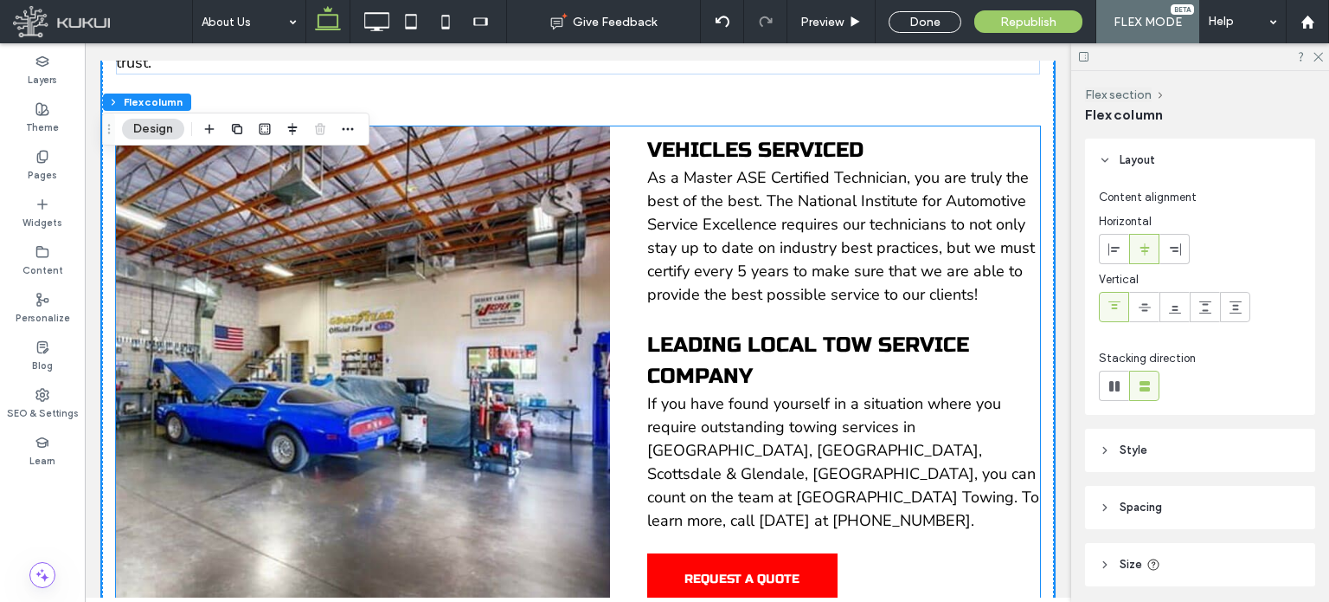
scroll to position [5515, 0]
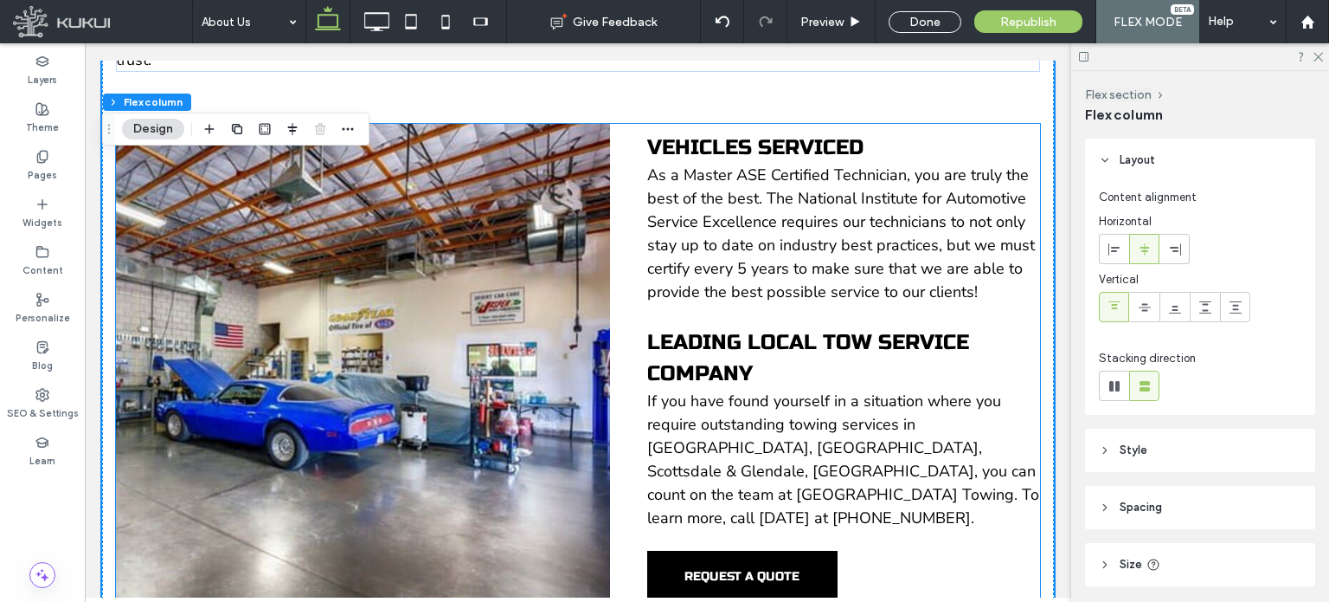
click at [820, 550] on link "REQUEST A QUOTE" at bounding box center [742, 576] width 190 height 52
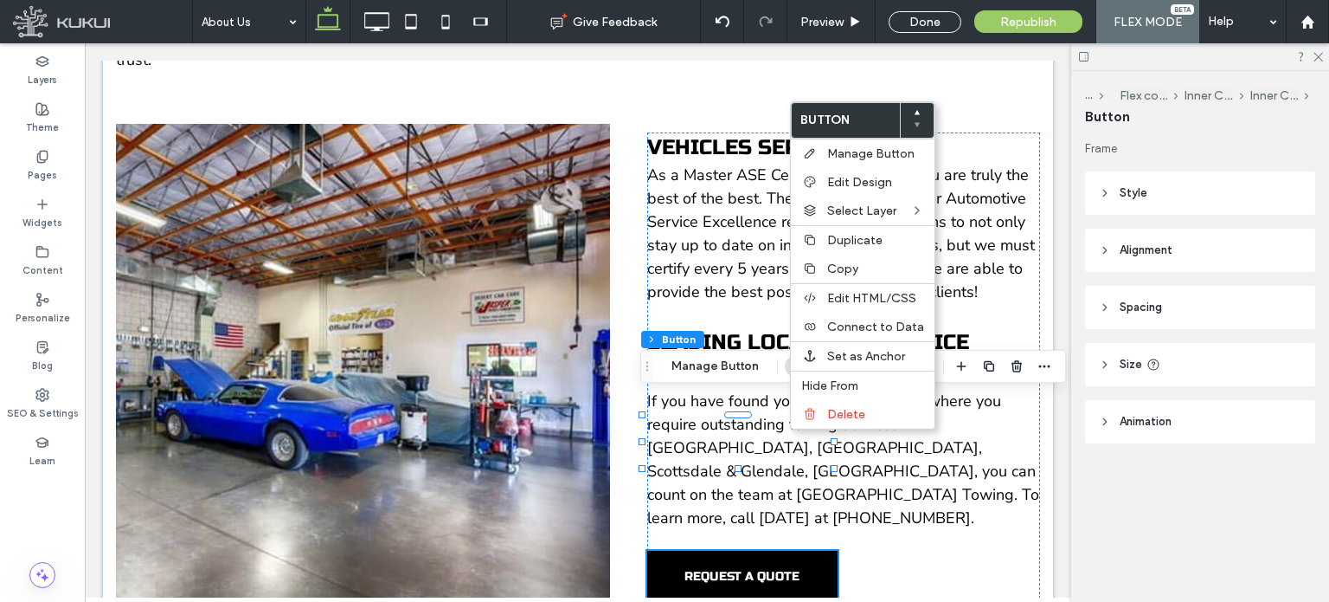
type input "**"
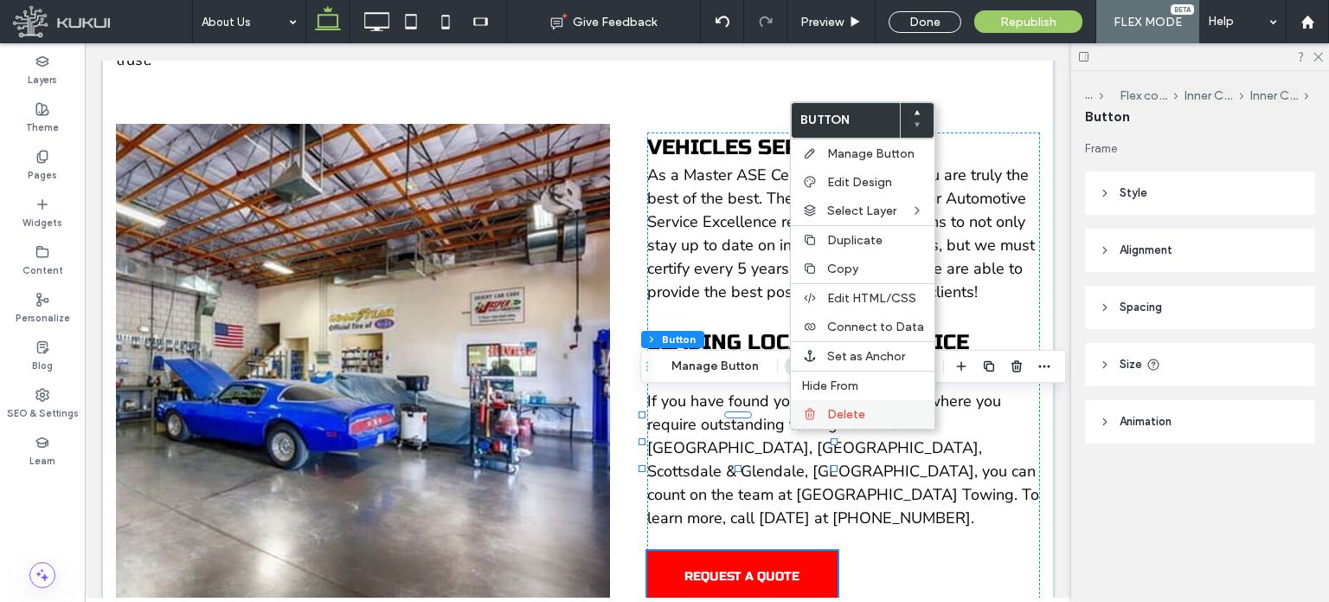
click at [848, 415] on span "Delete" at bounding box center [846, 414] width 38 height 15
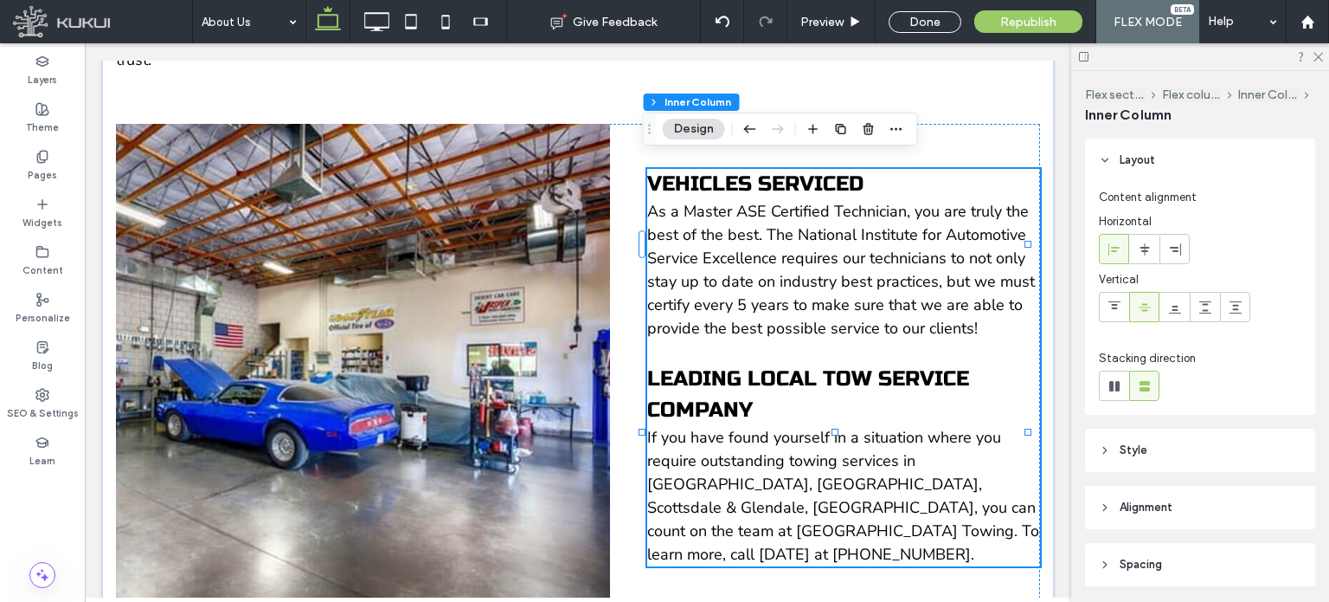
click at [859, 427] on span "If you have found yourself in a situation where you require outstanding towing …" at bounding box center [843, 496] width 392 height 138
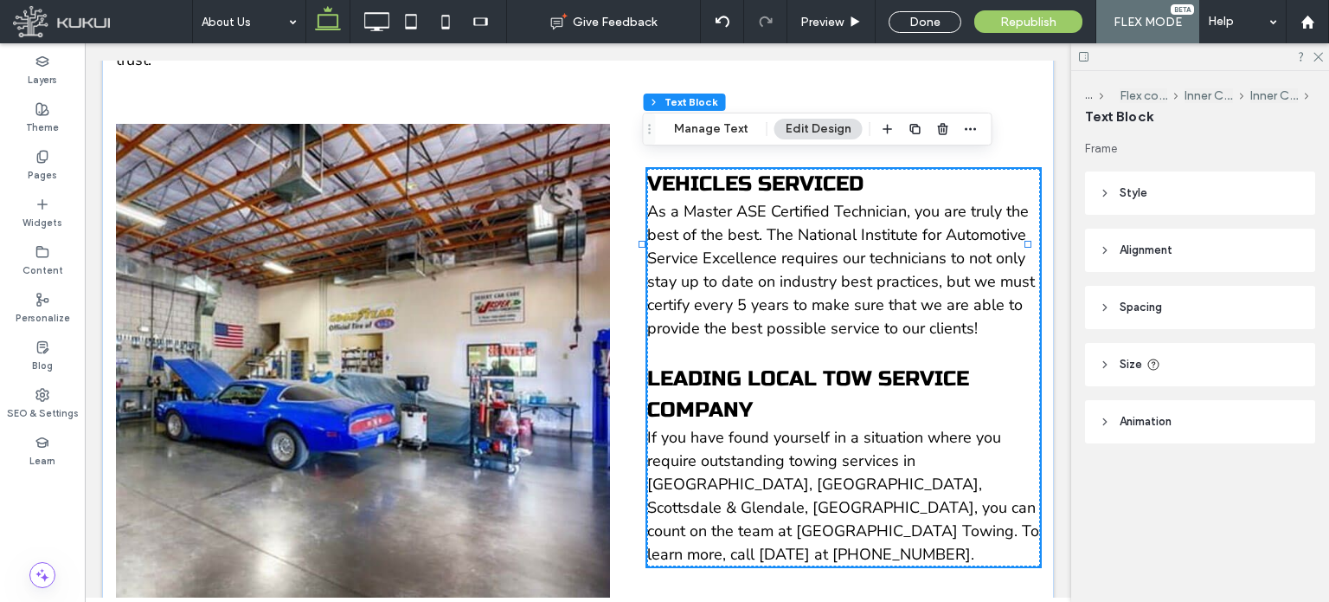
click at [751, 364] on h2 "Leading Local Tow Service Company" at bounding box center [843, 395] width 393 height 62
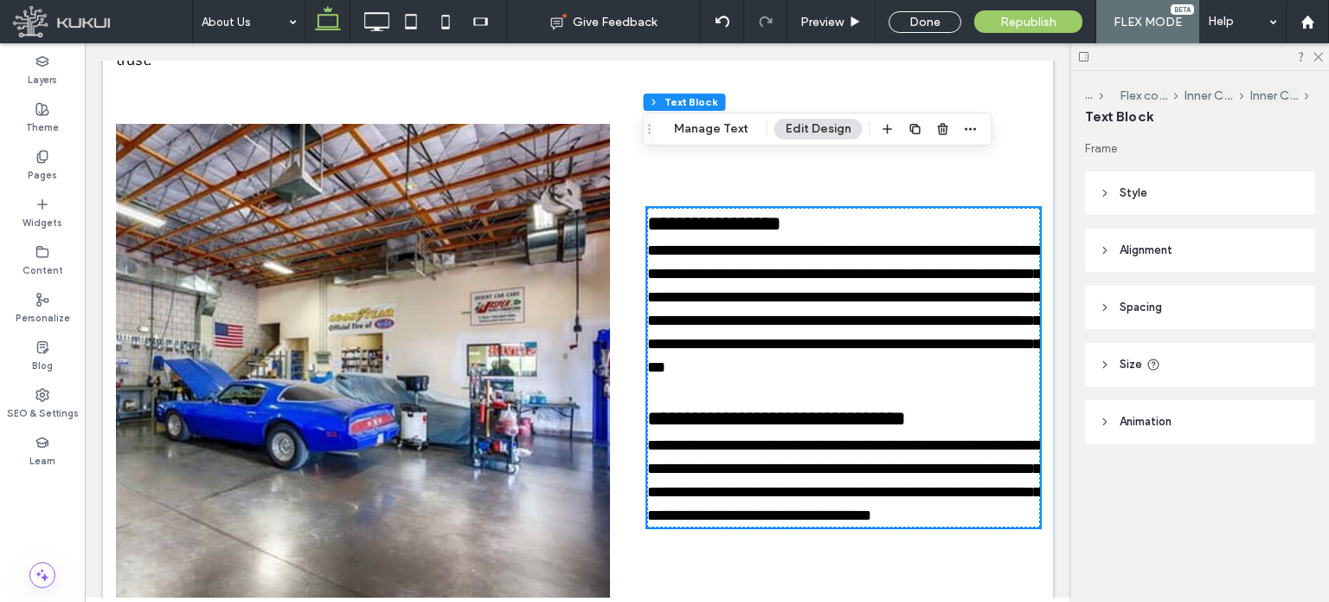
scroll to position [5418, 0]
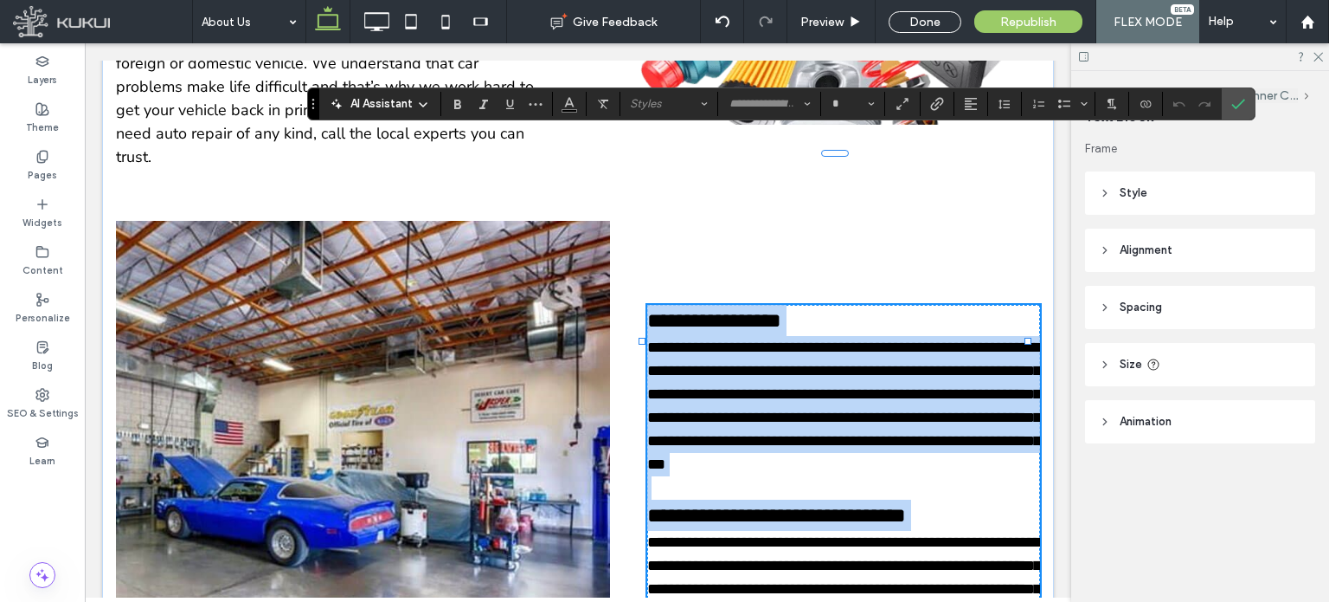
click at [709, 476] on p at bounding box center [843, 487] width 393 height 23
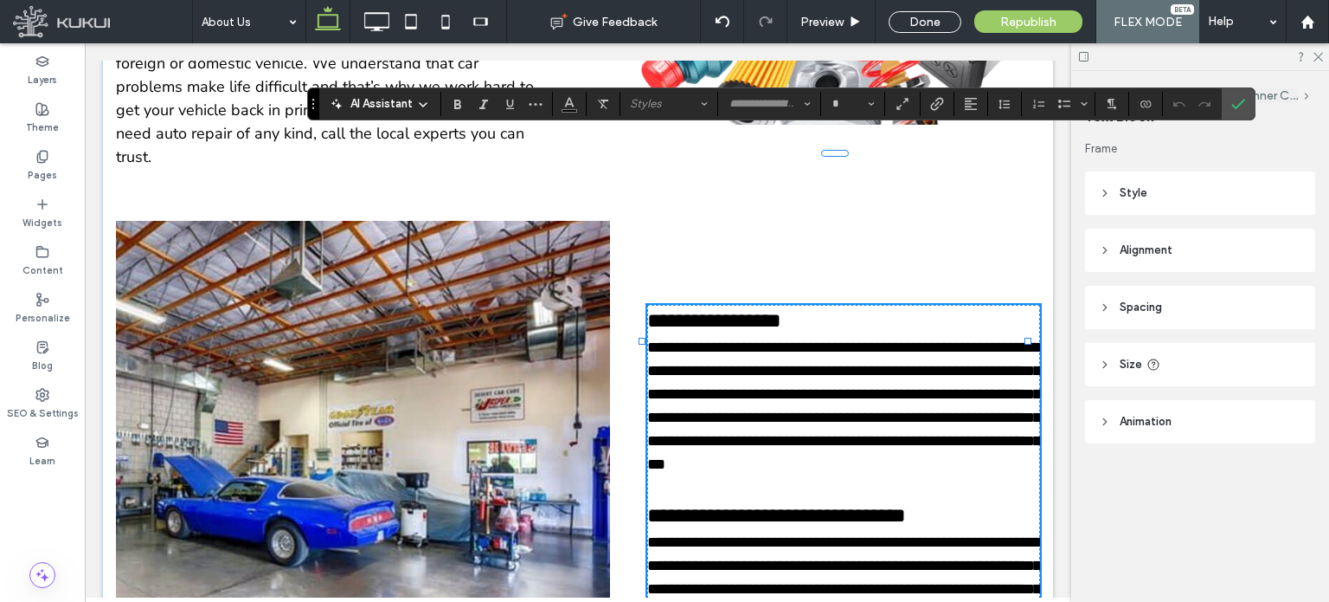
type input "**********"
type input "**"
type input "*********"
type input "**"
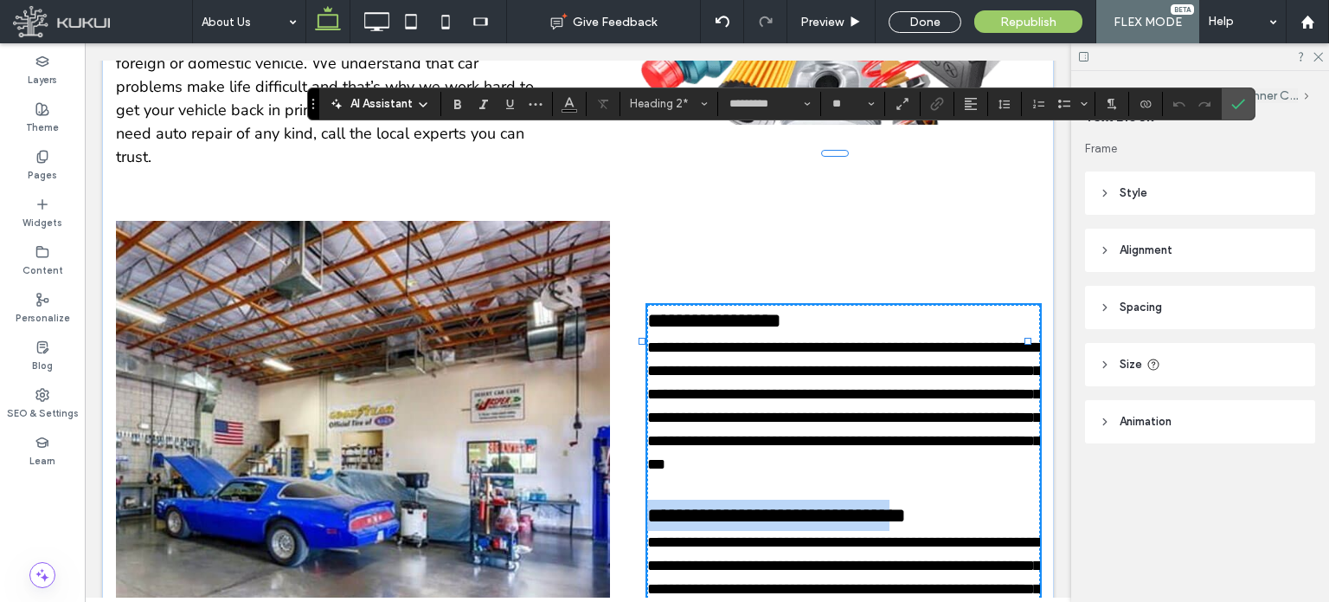
type input "*"
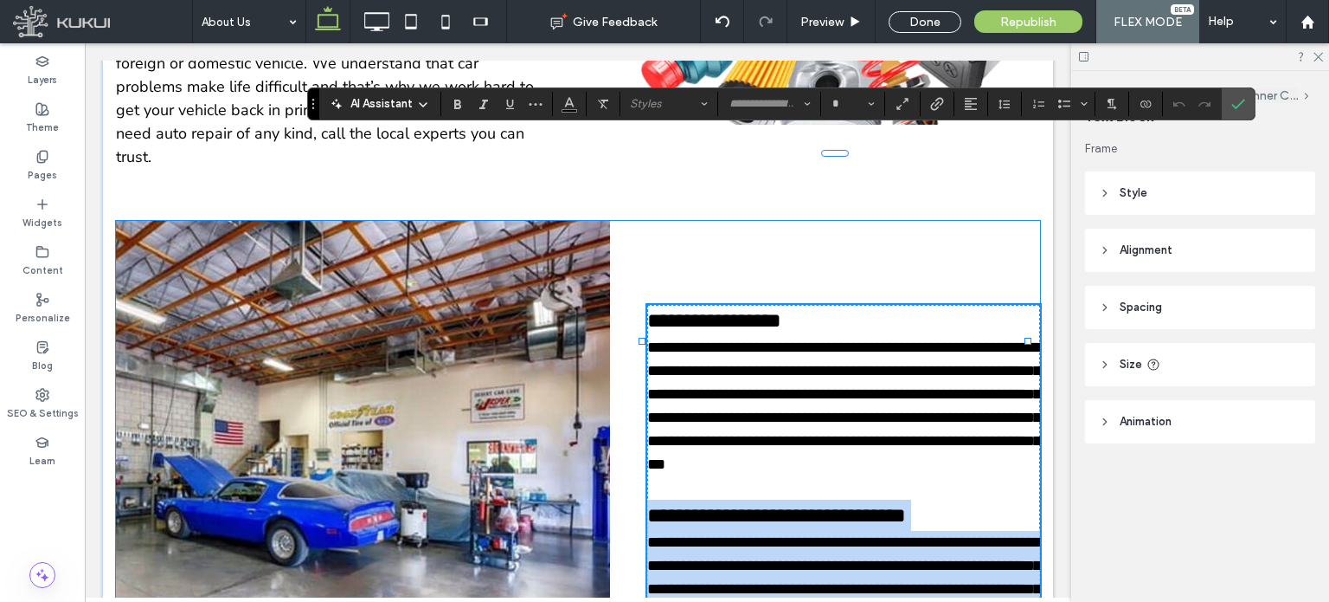
drag, startPoint x: 644, startPoint y: 342, endPoint x: 880, endPoint y: 533, distance: 304.0
click at [880, 533] on div "**********" at bounding box center [578, 464] width 924 height 487
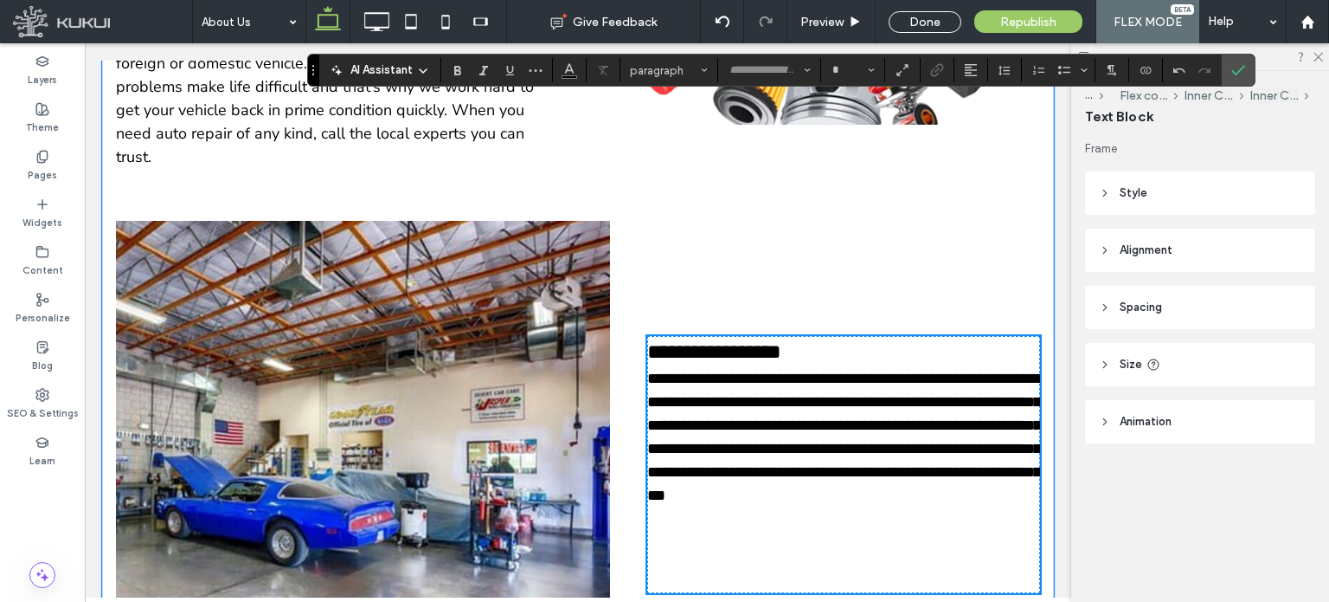
type input "*********"
type input "**"
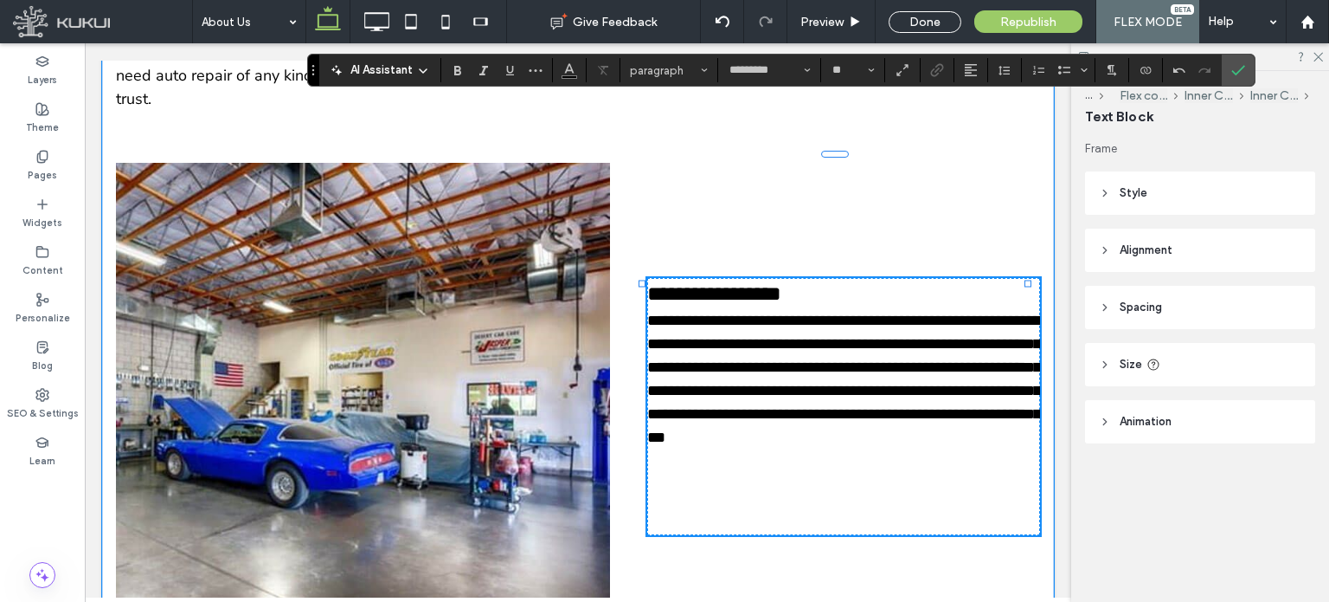
type input "**********"
type input "**"
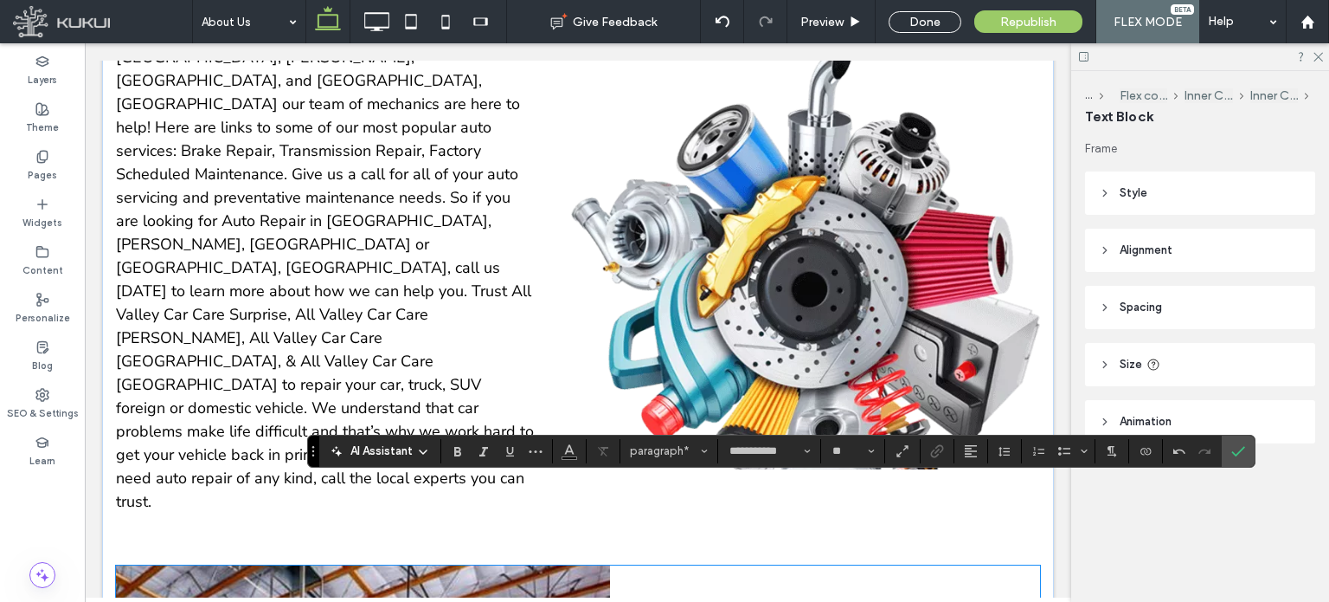
scroll to position [5068, 0]
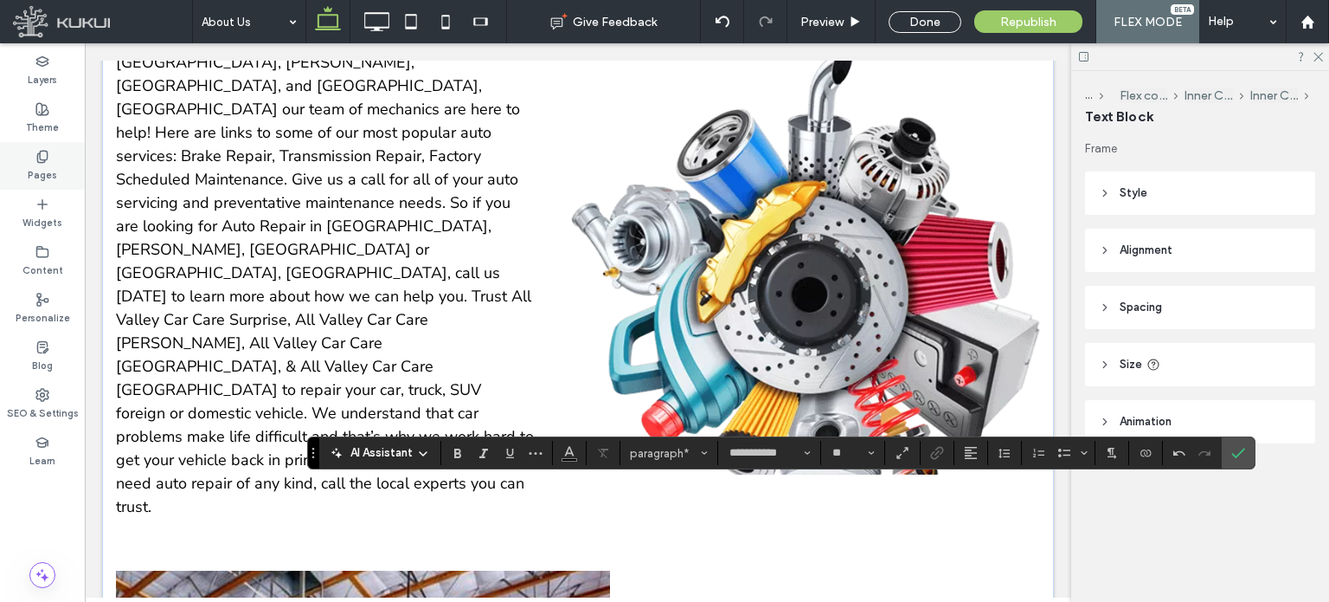
click at [35, 166] on label "Pages" at bounding box center [42, 173] width 29 height 19
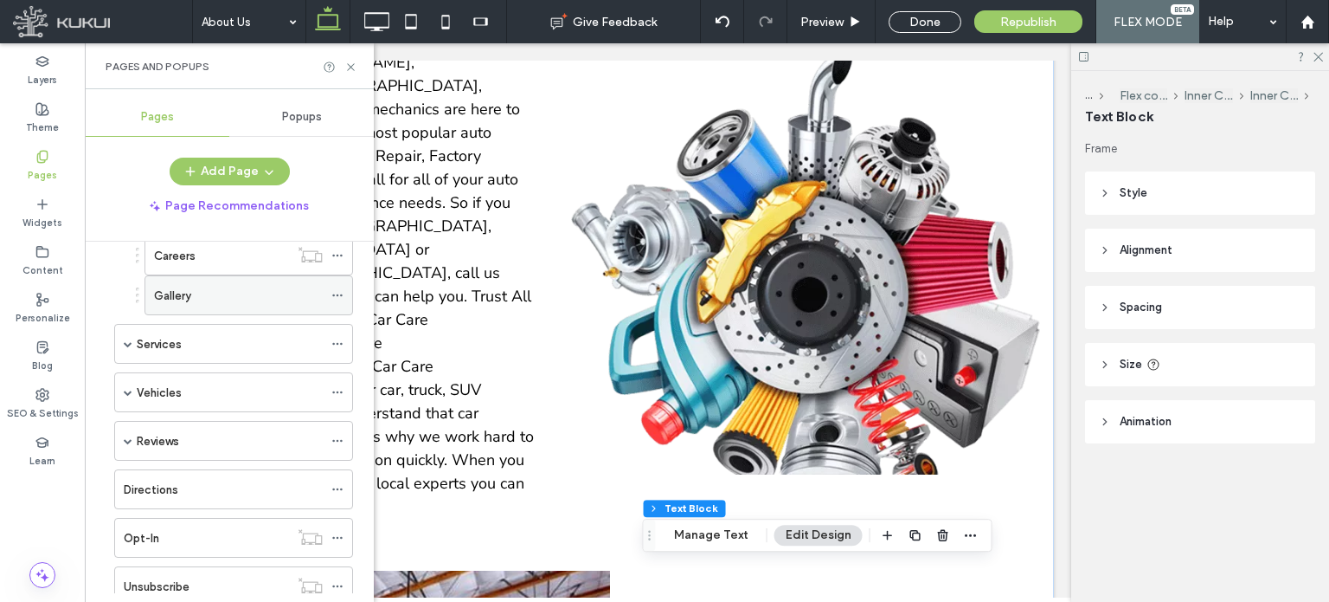
scroll to position [412, 0]
click at [120, 327] on div "Services" at bounding box center [233, 343] width 239 height 40
click at [128, 341] on span at bounding box center [128, 342] width 9 height 9
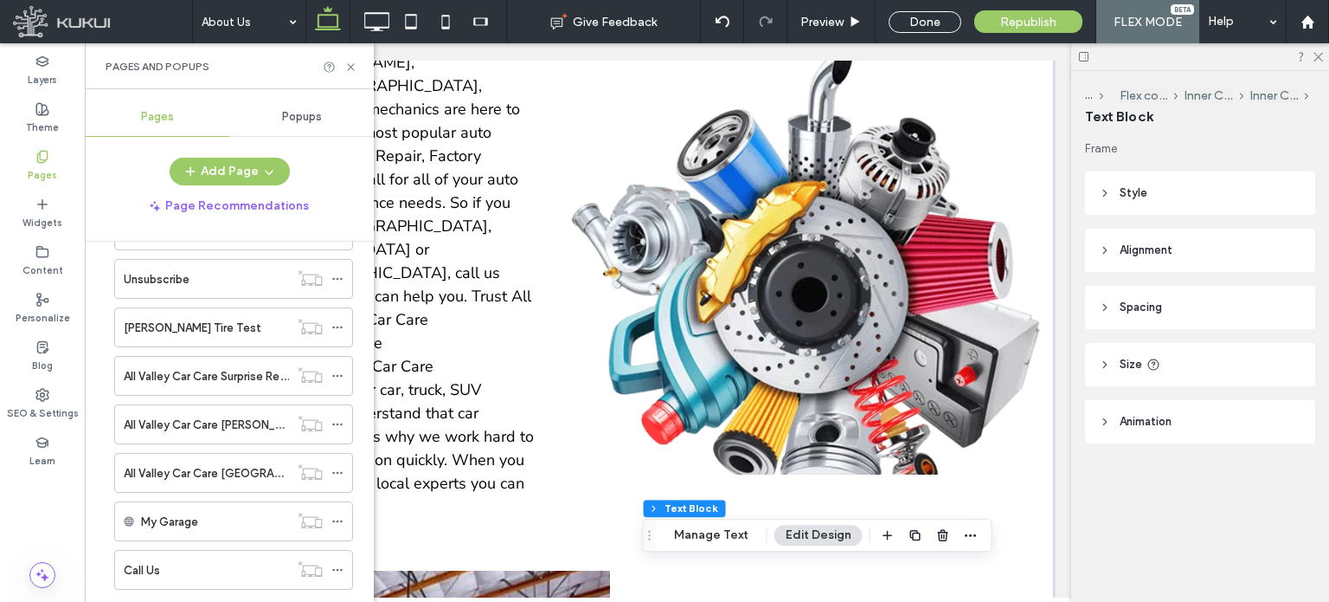
scroll to position [4221, 0]
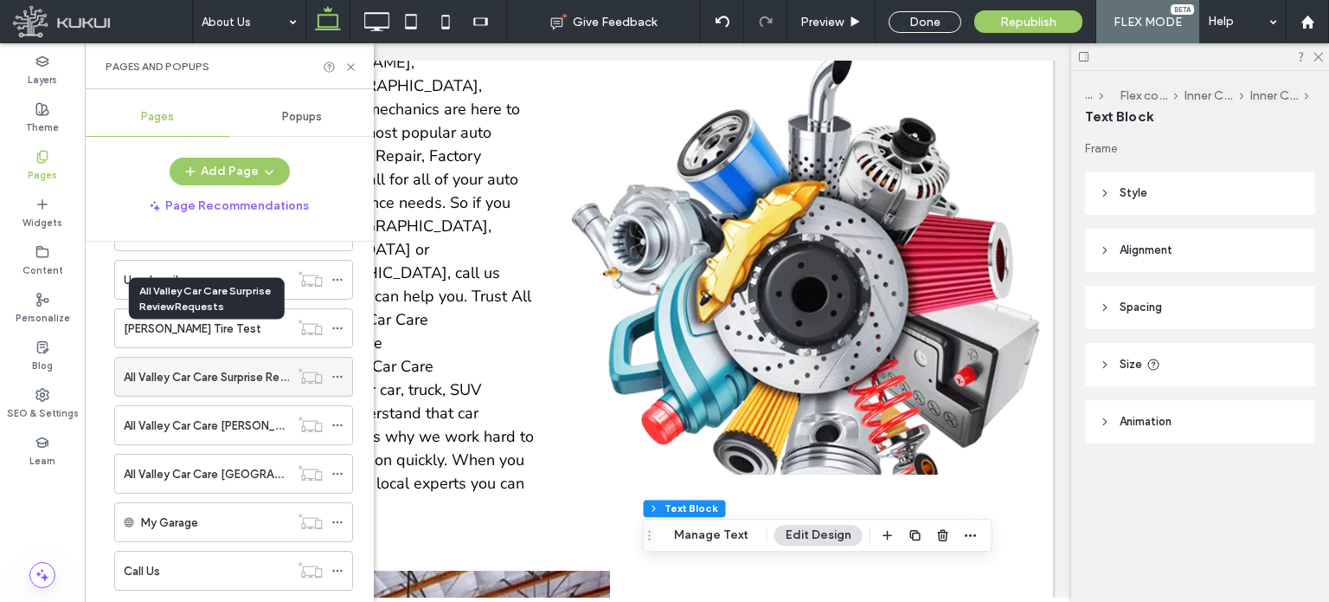
click at [199, 362] on label "All Valley Car Care Surprise Review Requests" at bounding box center [240, 377] width 232 height 30
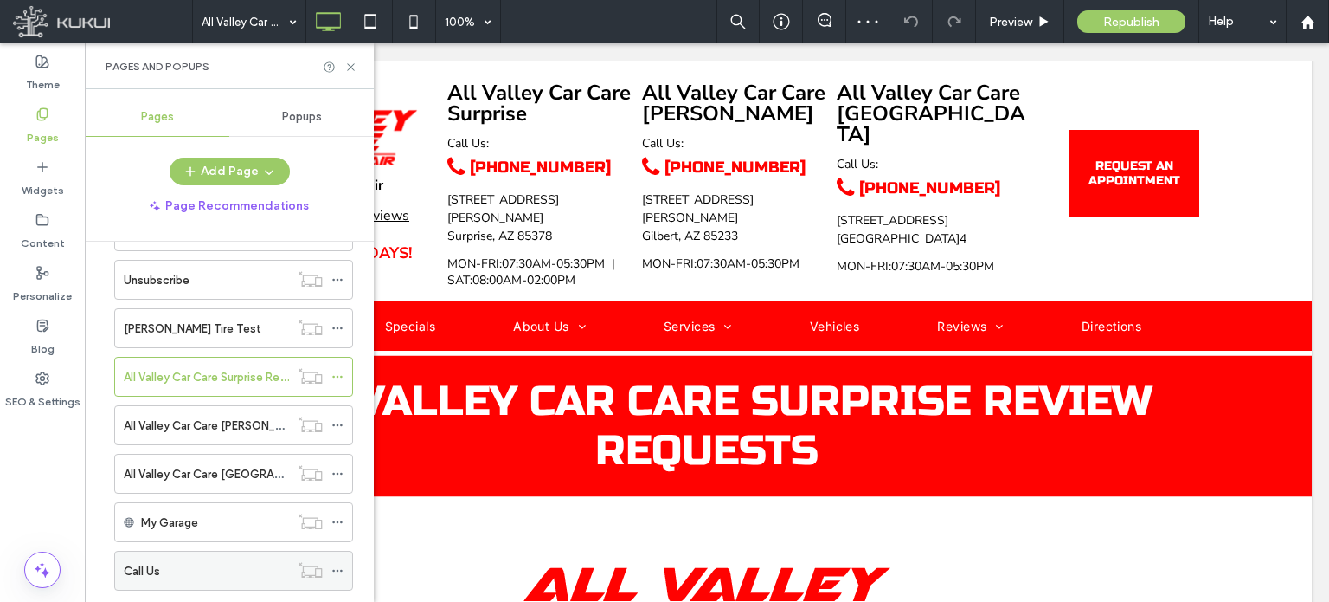
click at [204, 562] on div "Call Us" at bounding box center [206, 571] width 165 height 18
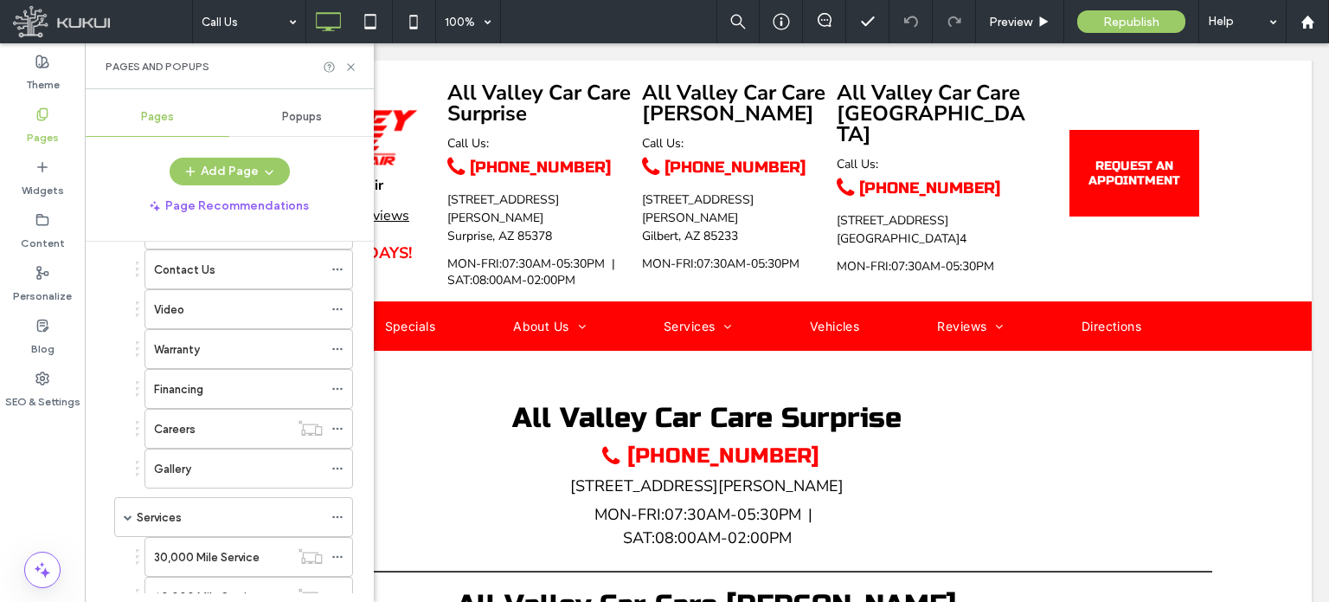
scroll to position [176, 0]
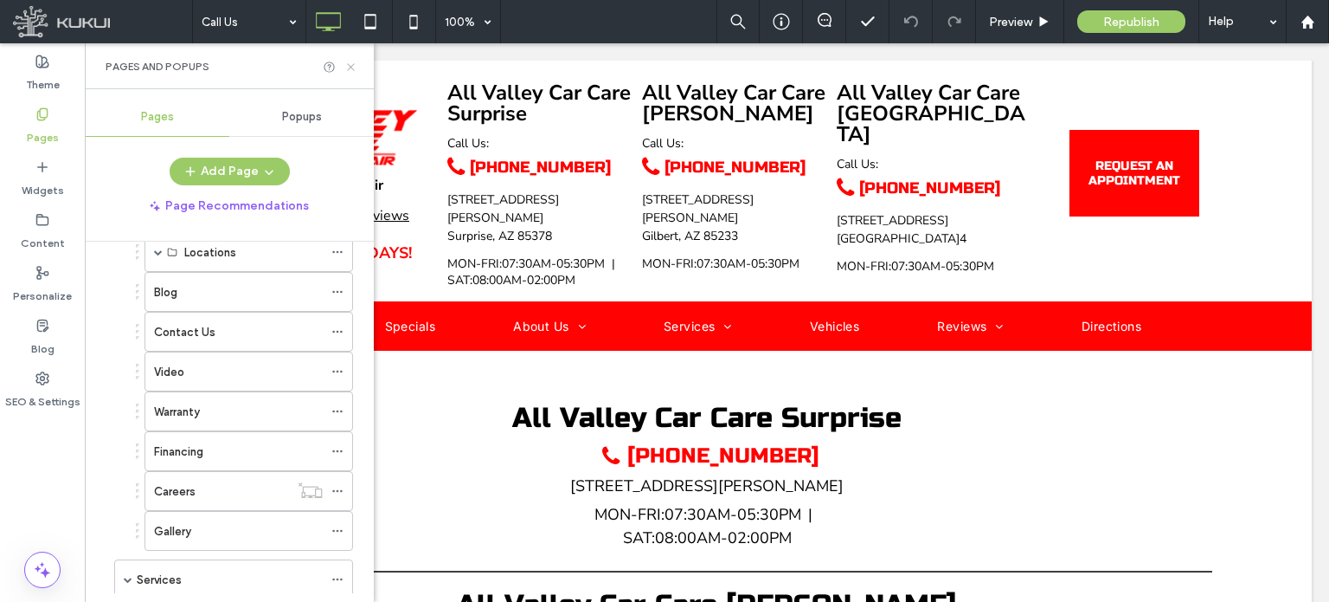
click at [351, 63] on icon at bounding box center [350, 67] width 13 height 13
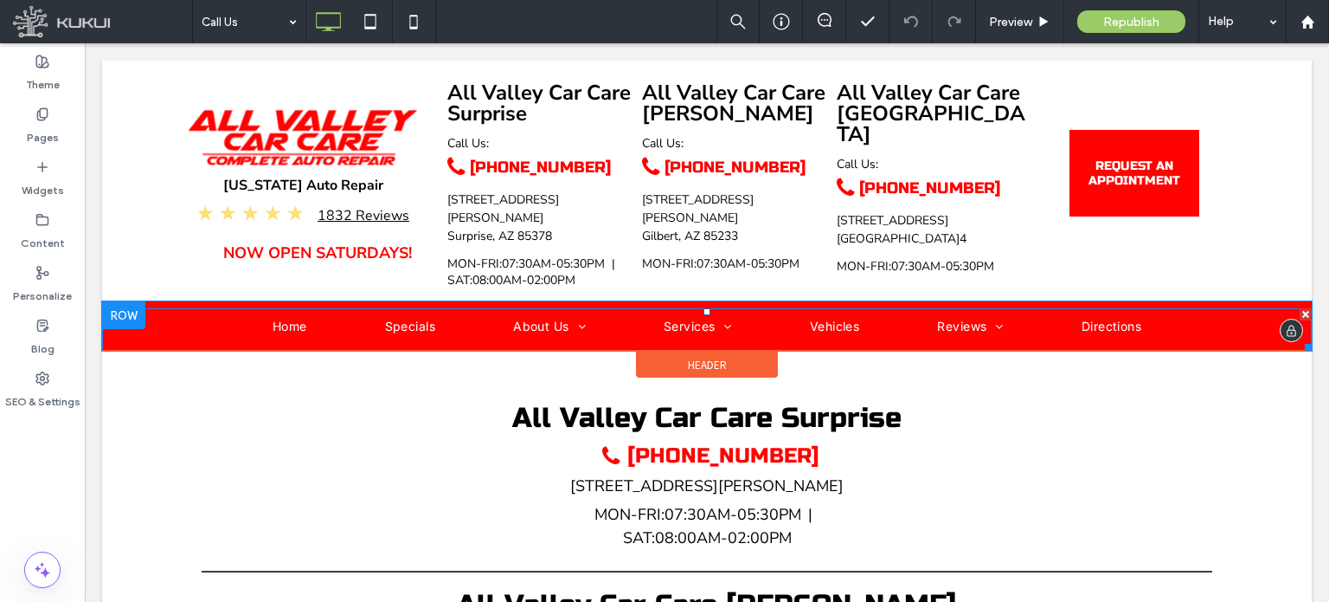
click at [623, 314] on ul "Home Specials About Us Locations All Valley Car Care Surprise All Valley Car Ca…" at bounding box center [707, 329] width 947 height 31
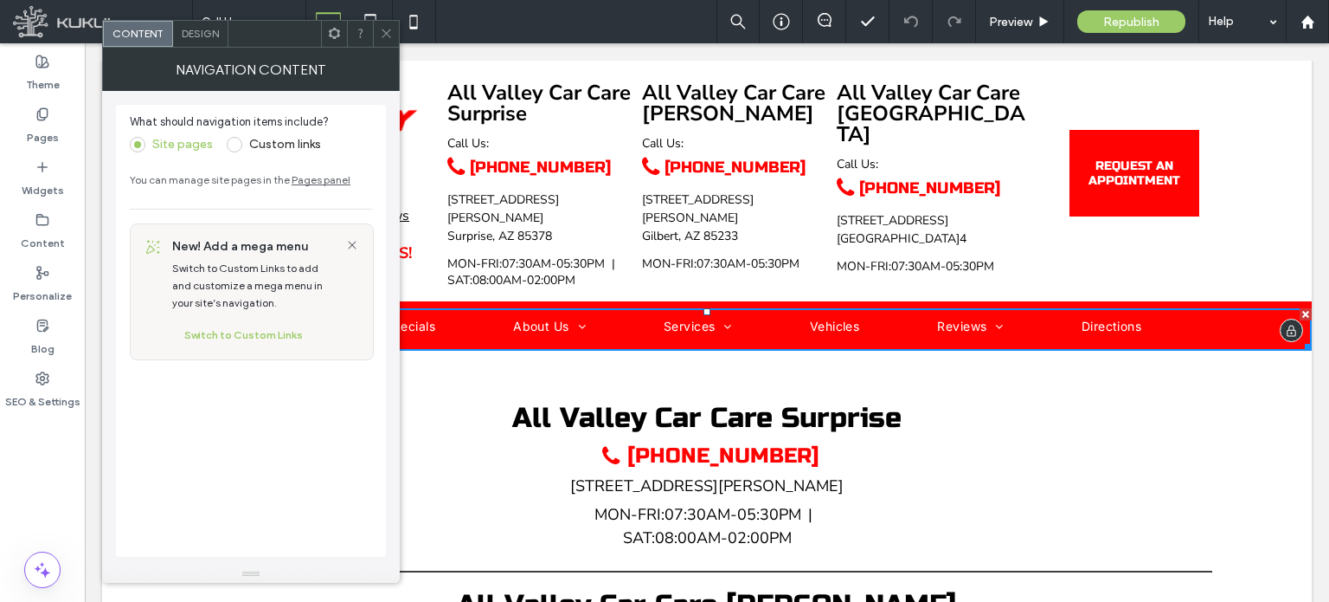
click at [623, 314] on ul "Home Specials About Us Locations All Valley Car Care Surprise All Valley Car Ca…" at bounding box center [707, 329] width 947 height 31
click at [59, 136] on div "Pages" at bounding box center [42, 126] width 85 height 53
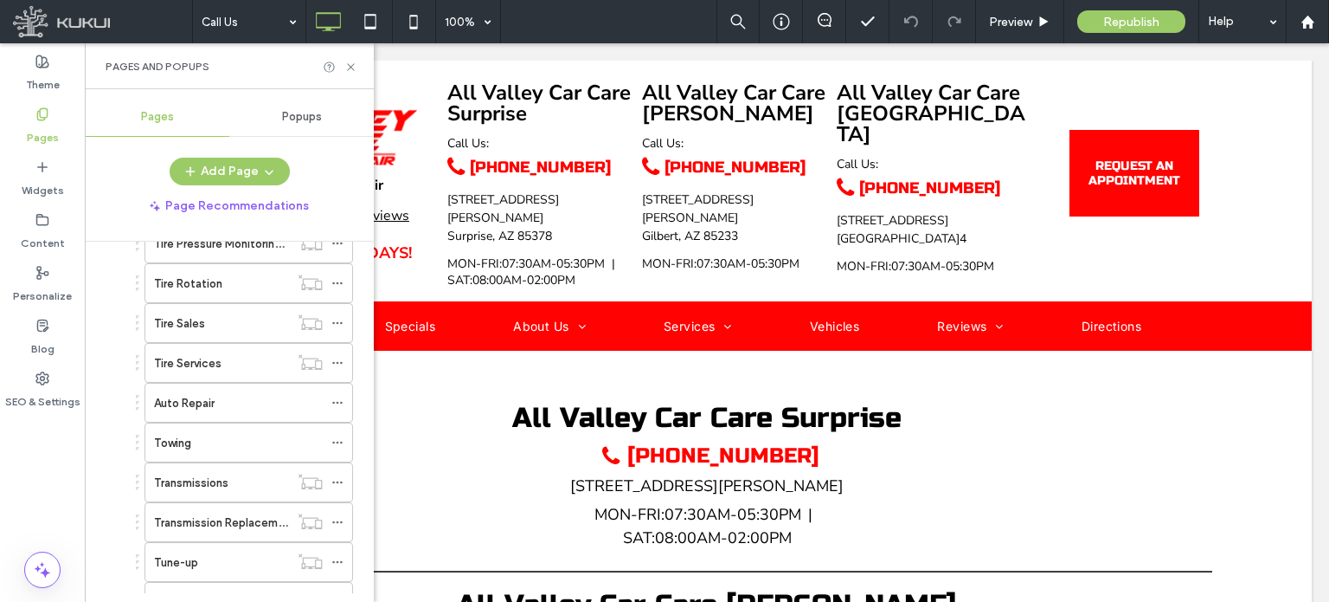
scroll to position [3378, 0]
click at [341, 441] on use at bounding box center [337, 442] width 10 height 3
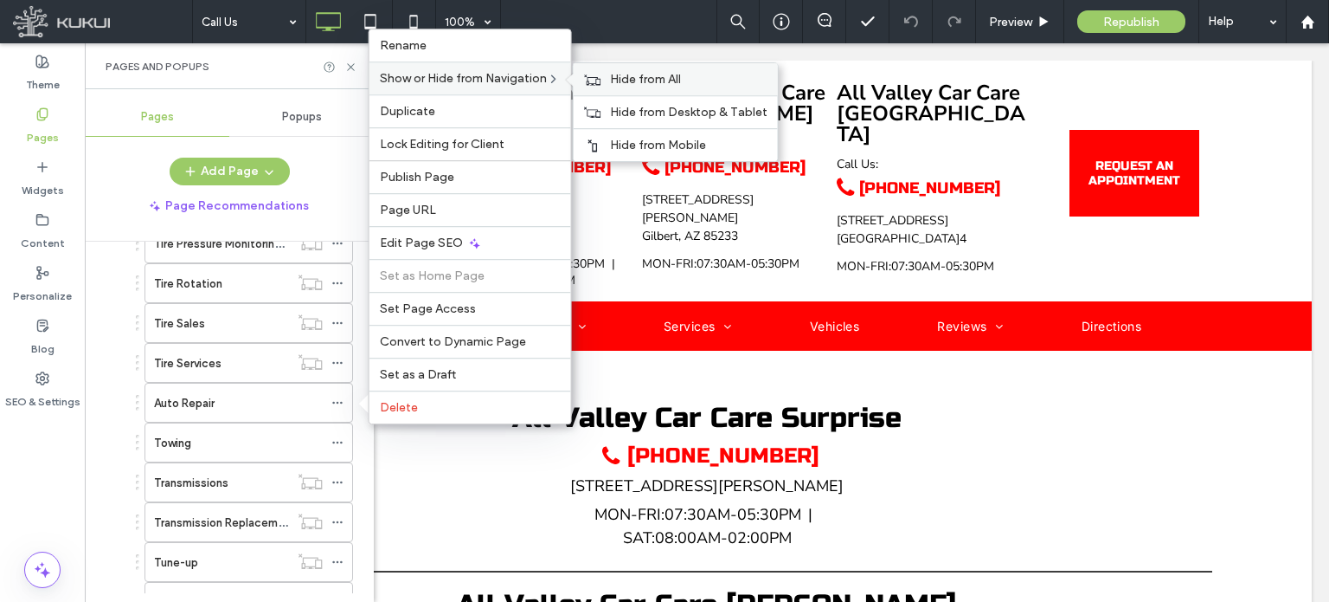
click at [615, 90] on div "Hide from All" at bounding box center [676, 79] width 204 height 32
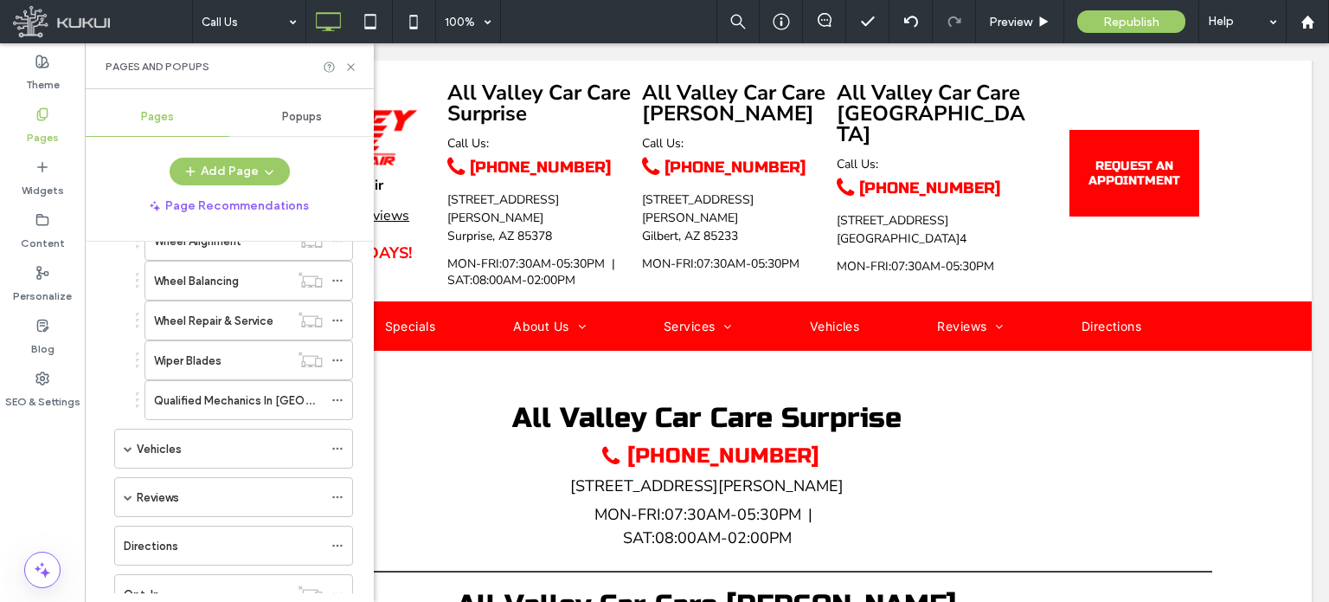
scroll to position [3859, 0]
click at [336, 393] on icon at bounding box center [337, 399] width 12 height 12
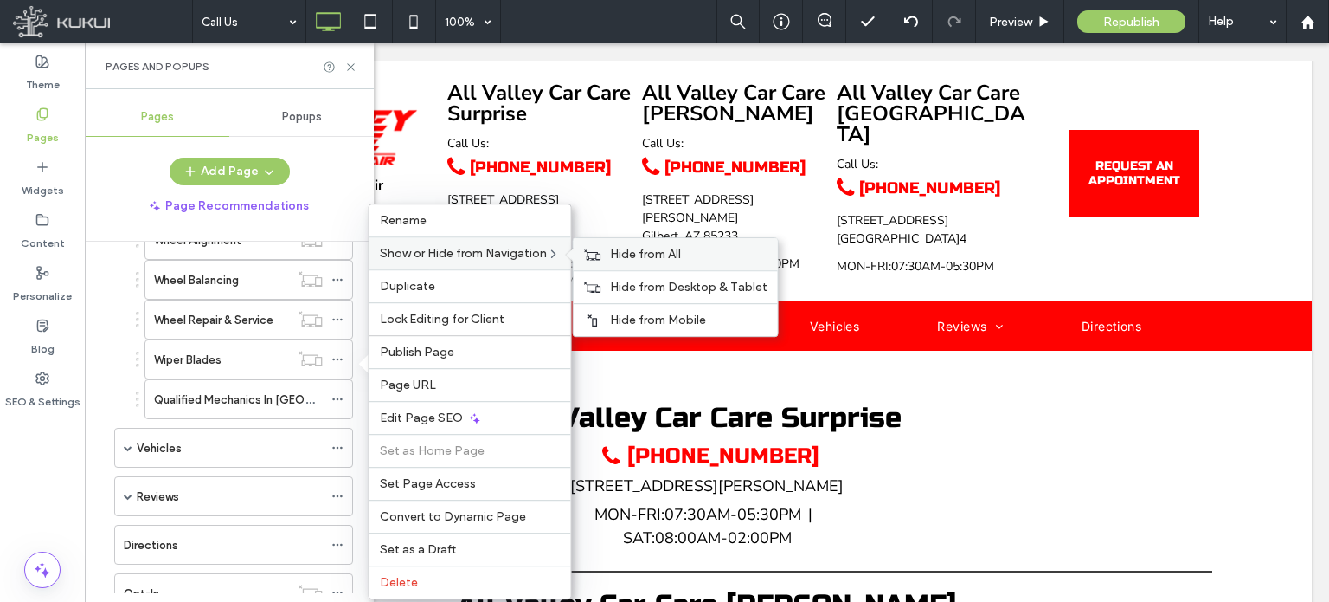
click at [612, 252] on span "Hide from All" at bounding box center [645, 254] width 71 height 15
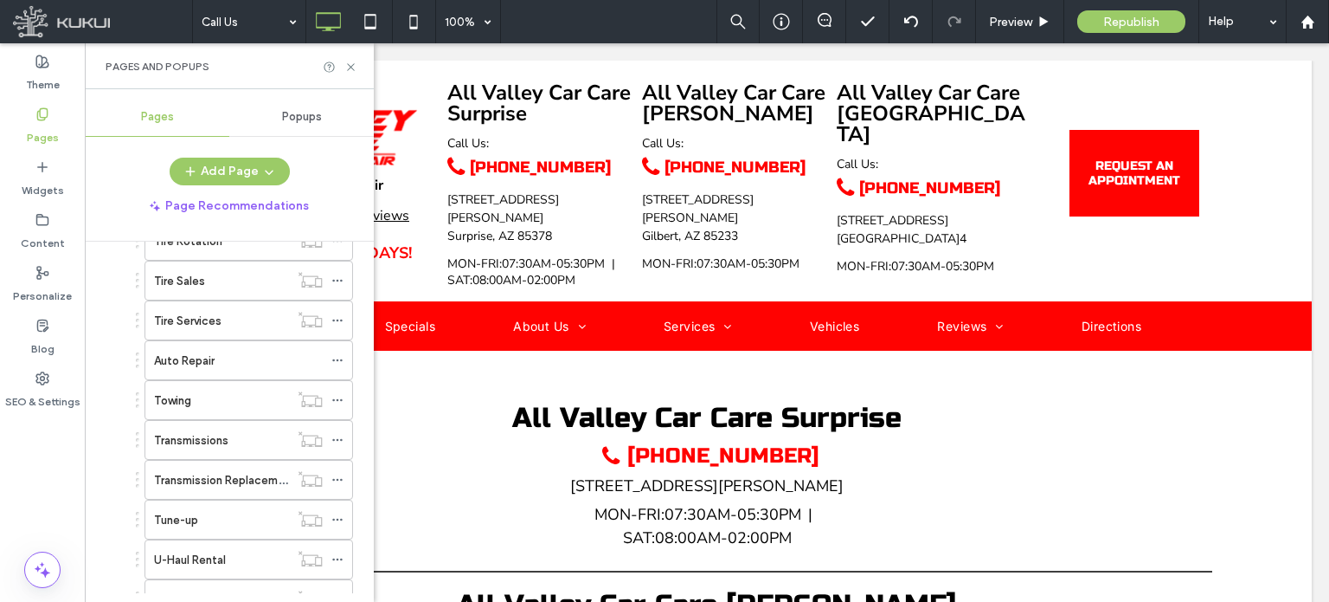
scroll to position [3420, 0]
click at [338, 360] on use at bounding box center [337, 361] width 10 height 3
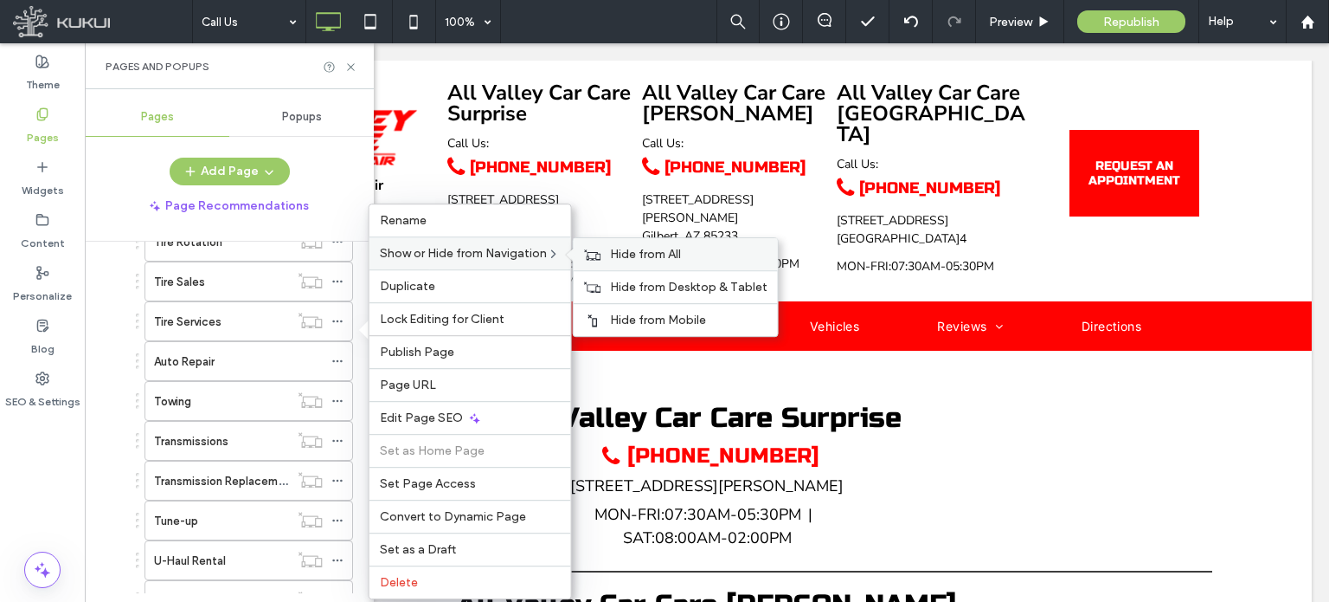
click at [663, 264] on div "Hide from All" at bounding box center [676, 254] width 204 height 32
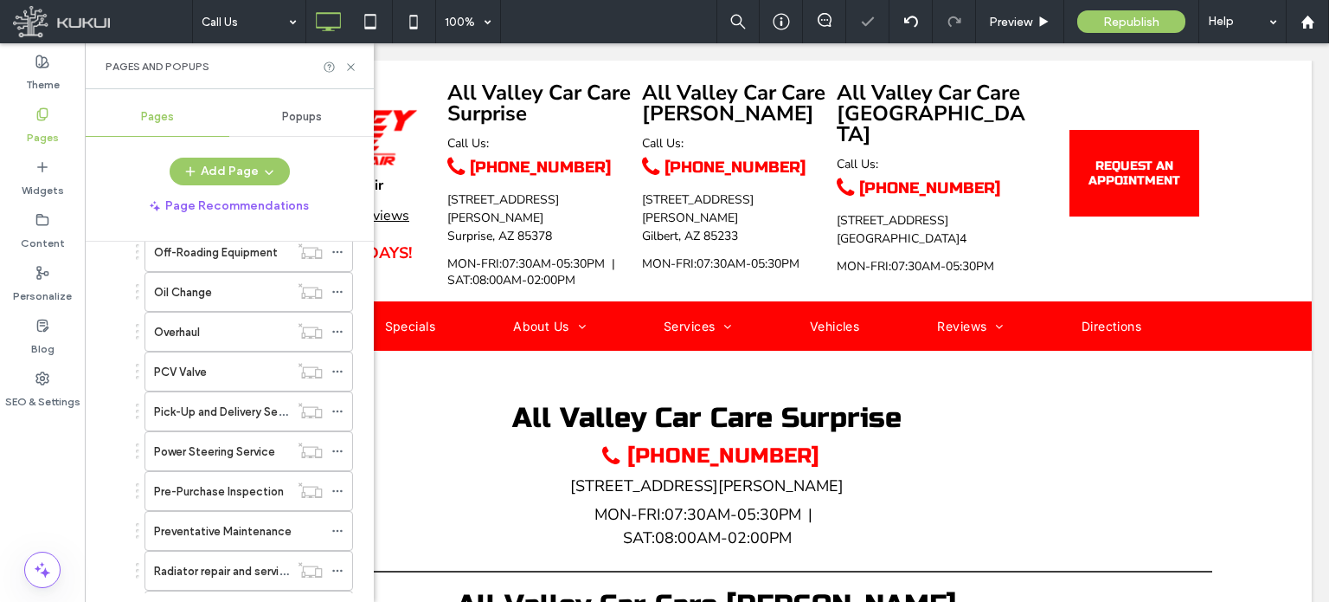
scroll to position [2612, 0]
click at [338, 525] on icon at bounding box center [337, 531] width 12 height 12
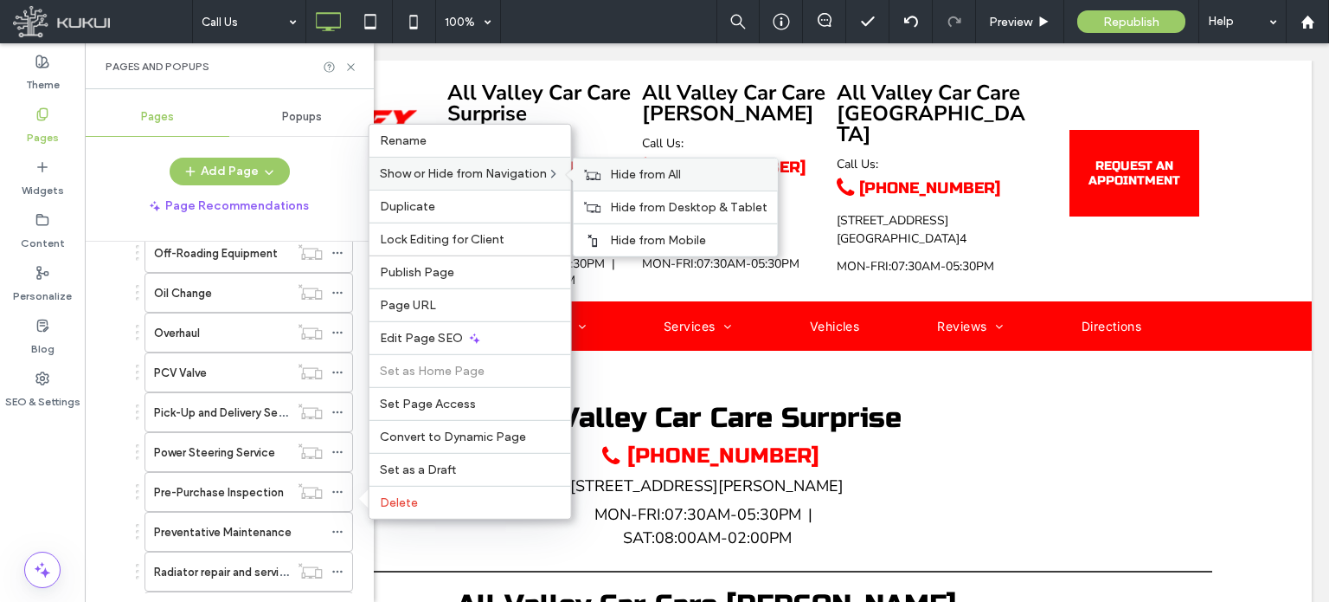
click at [631, 175] on span "Hide from All" at bounding box center [645, 174] width 71 height 15
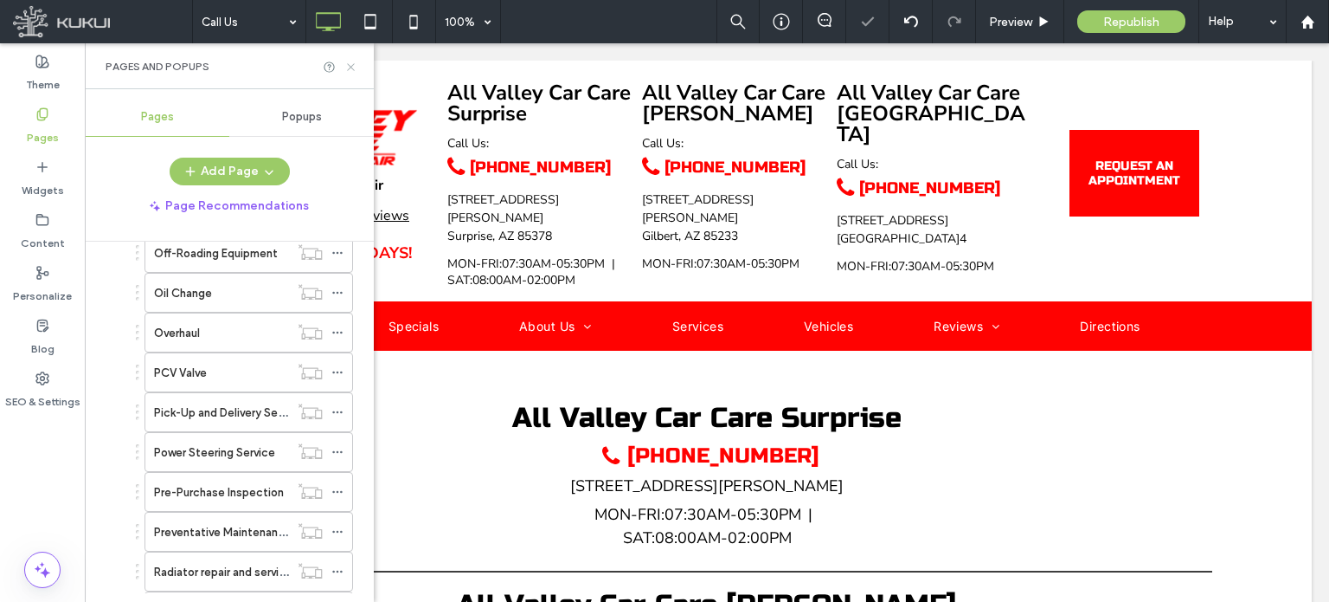
click at [351, 68] on icon at bounding box center [350, 67] width 13 height 13
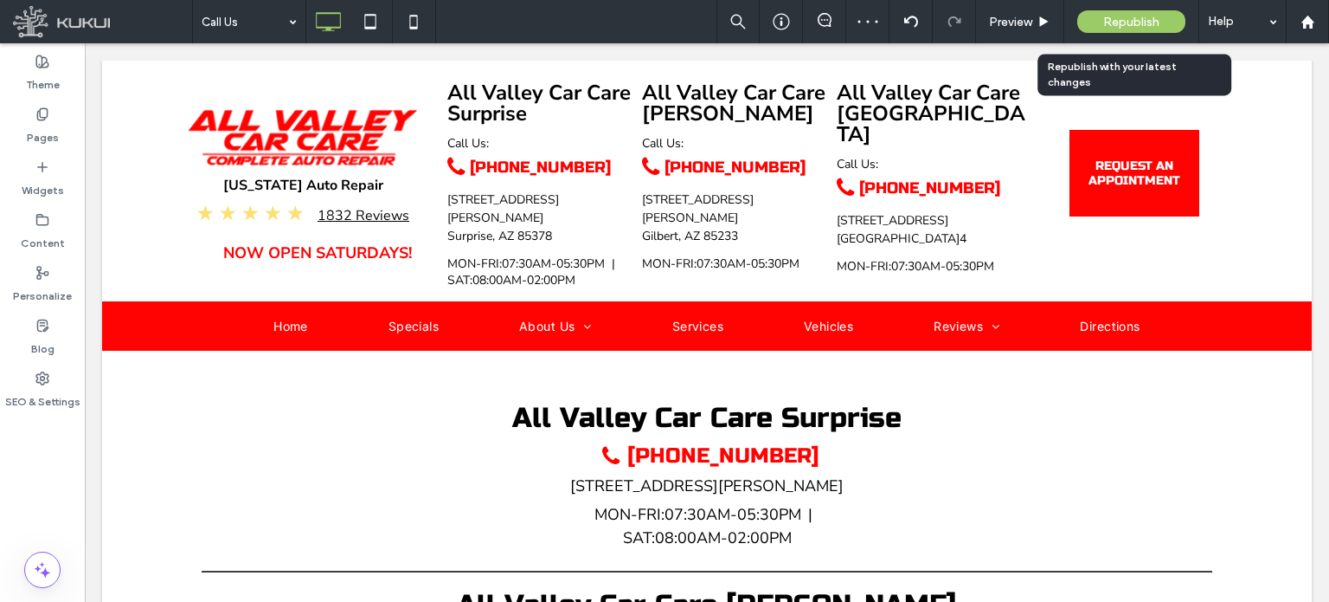
click at [1110, 16] on span "Republish" at bounding box center [1131, 22] width 56 height 15
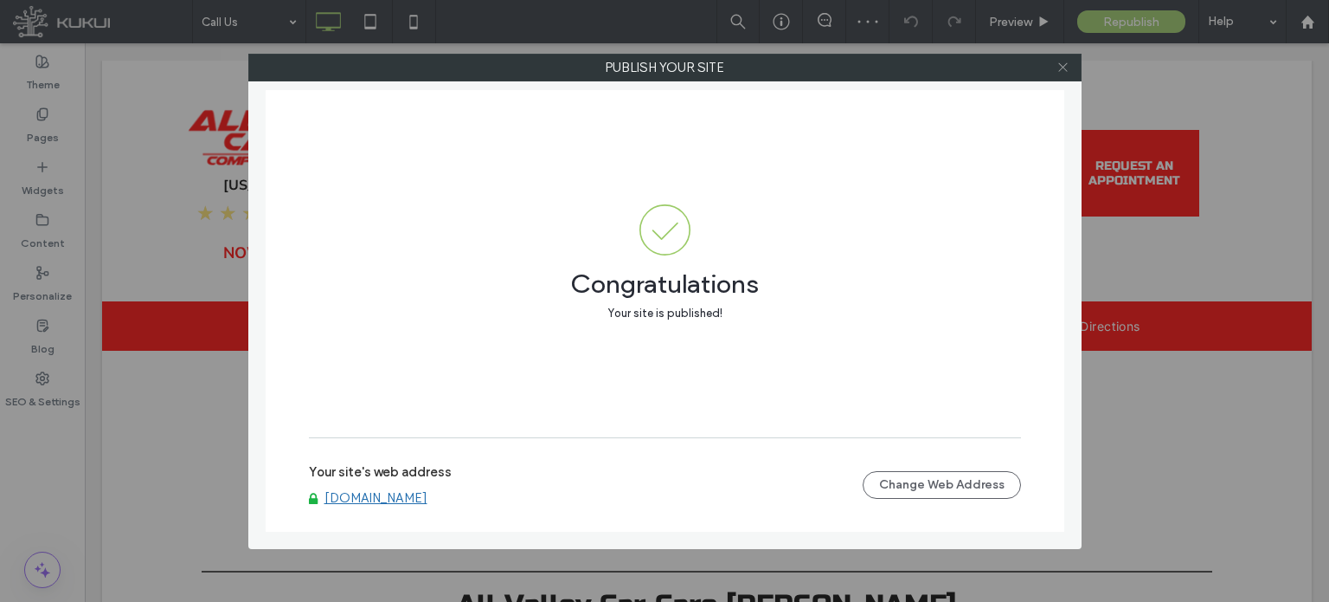
click at [1062, 63] on icon at bounding box center [1063, 67] width 13 height 13
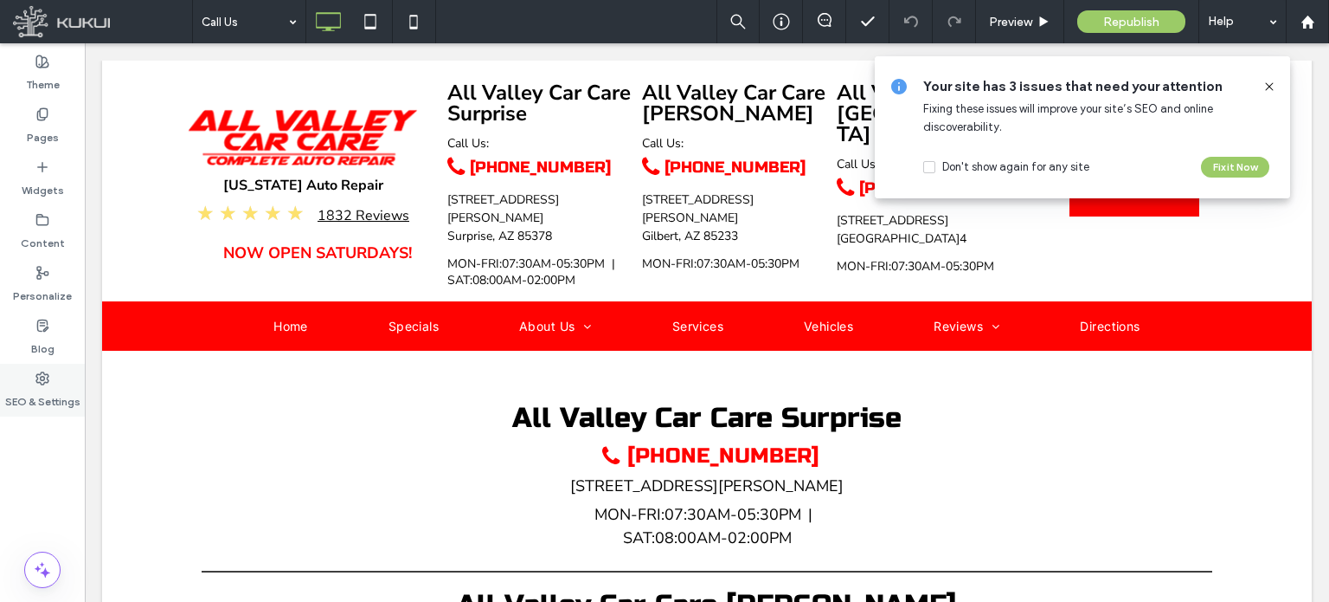
click at [38, 402] on label "SEO & Settings" at bounding box center [42, 397] width 75 height 24
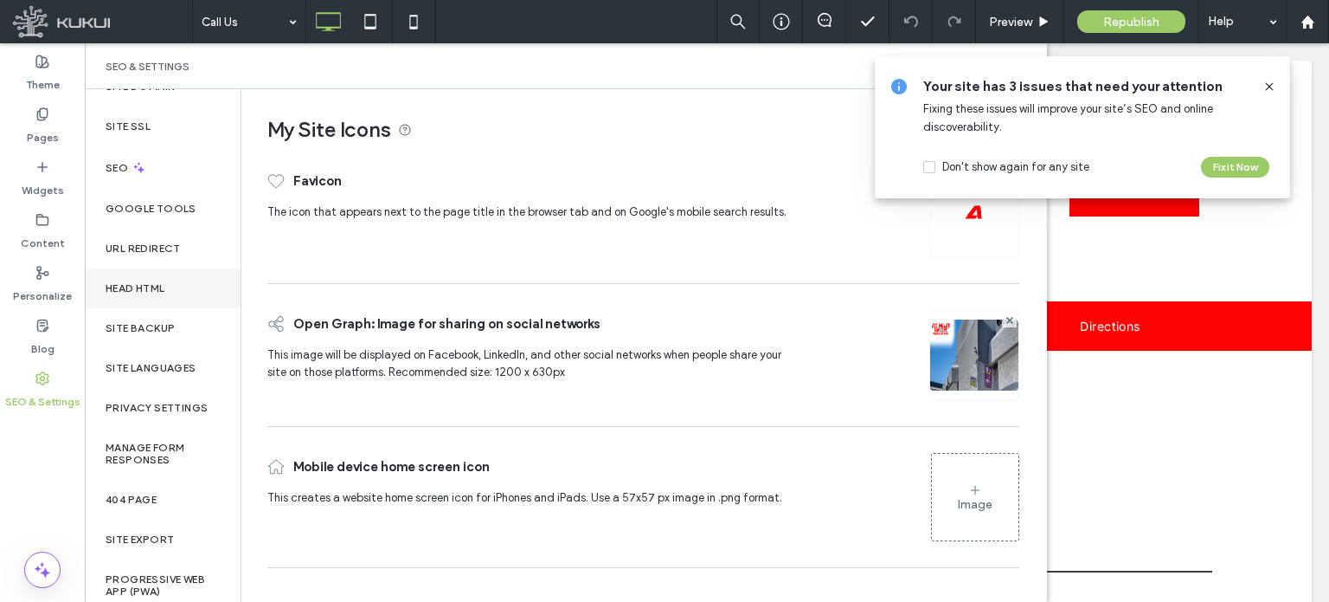
scroll to position [71, 0]
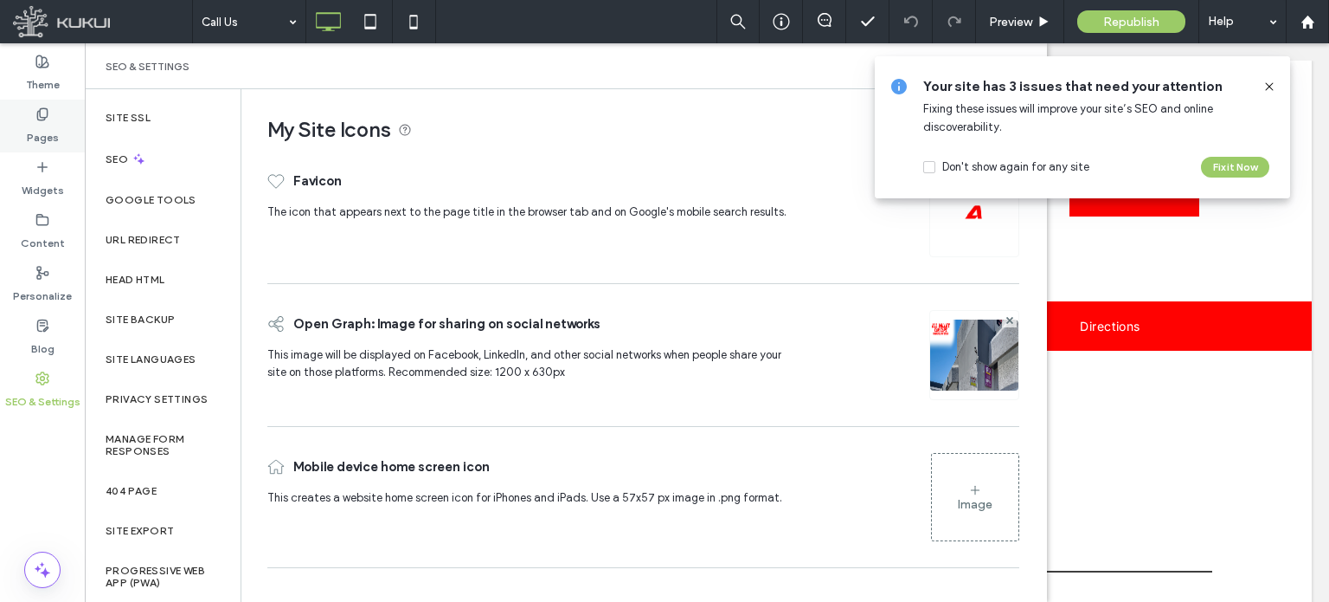
click at [46, 120] on icon at bounding box center [42, 114] width 14 height 14
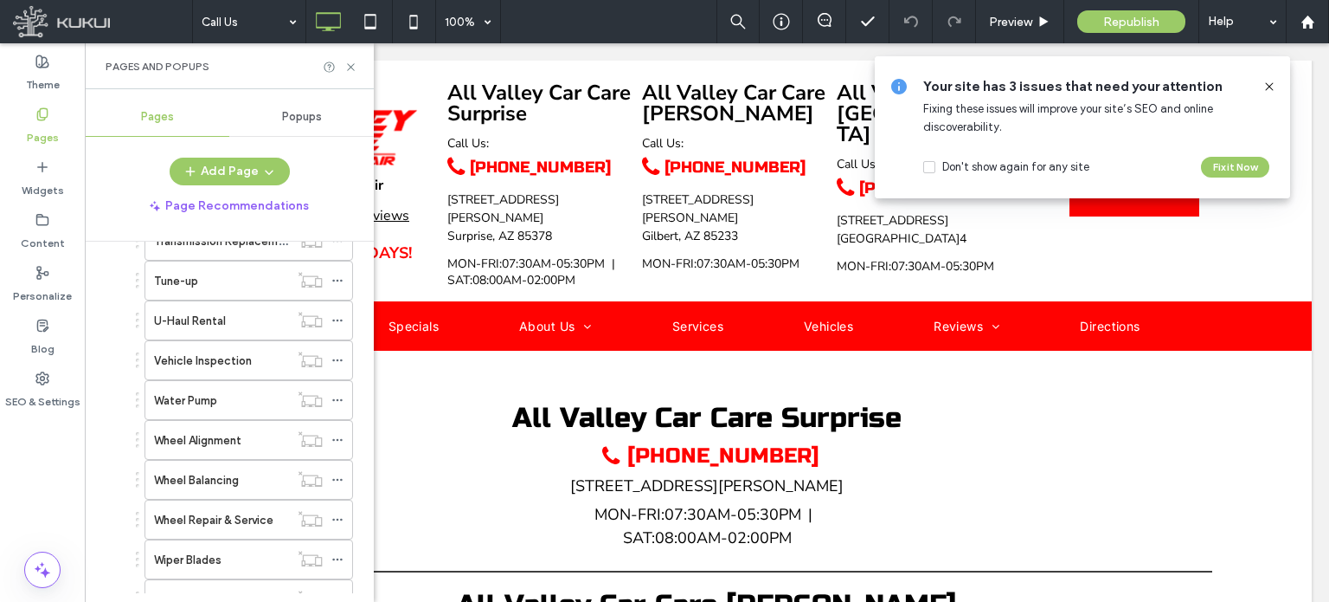
scroll to position [4222, 0]
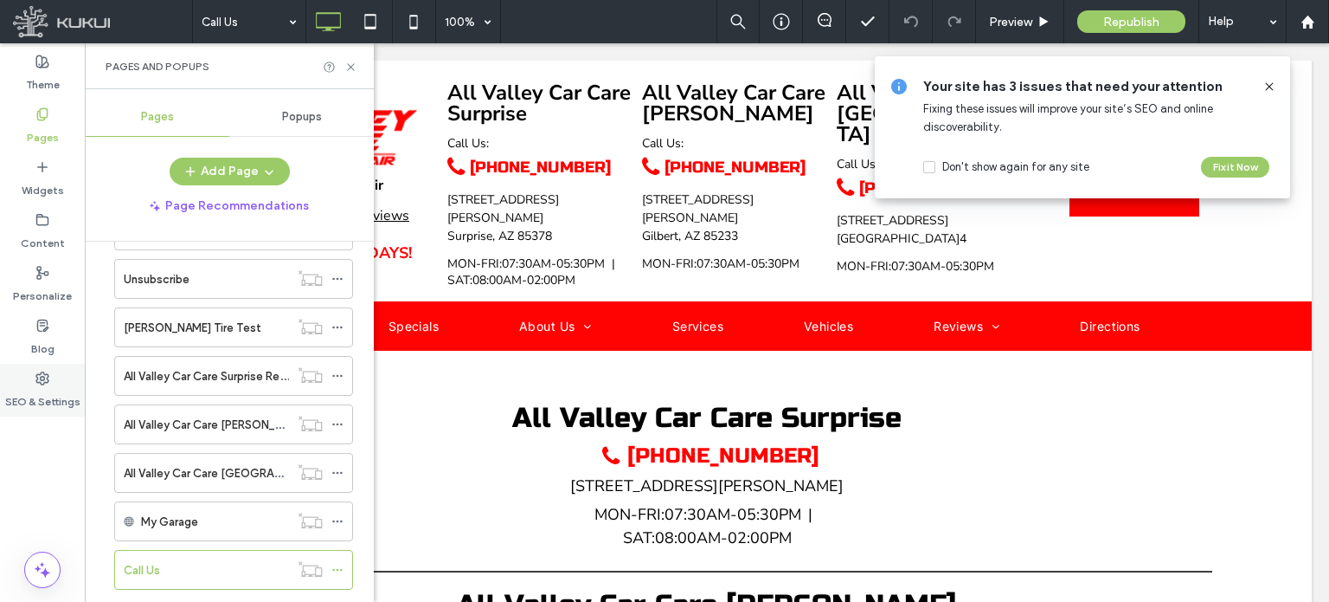
click at [49, 373] on div "SEO & Settings" at bounding box center [42, 390] width 85 height 53
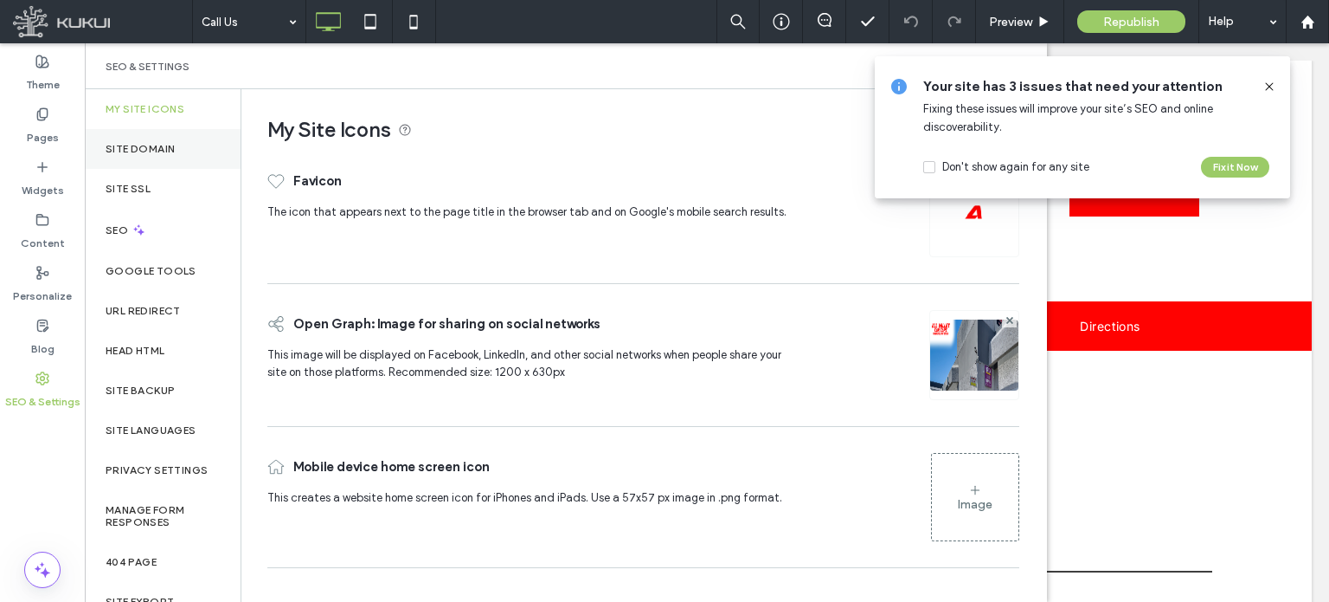
click at [160, 151] on label "Site Domain" at bounding box center [140, 149] width 69 height 12
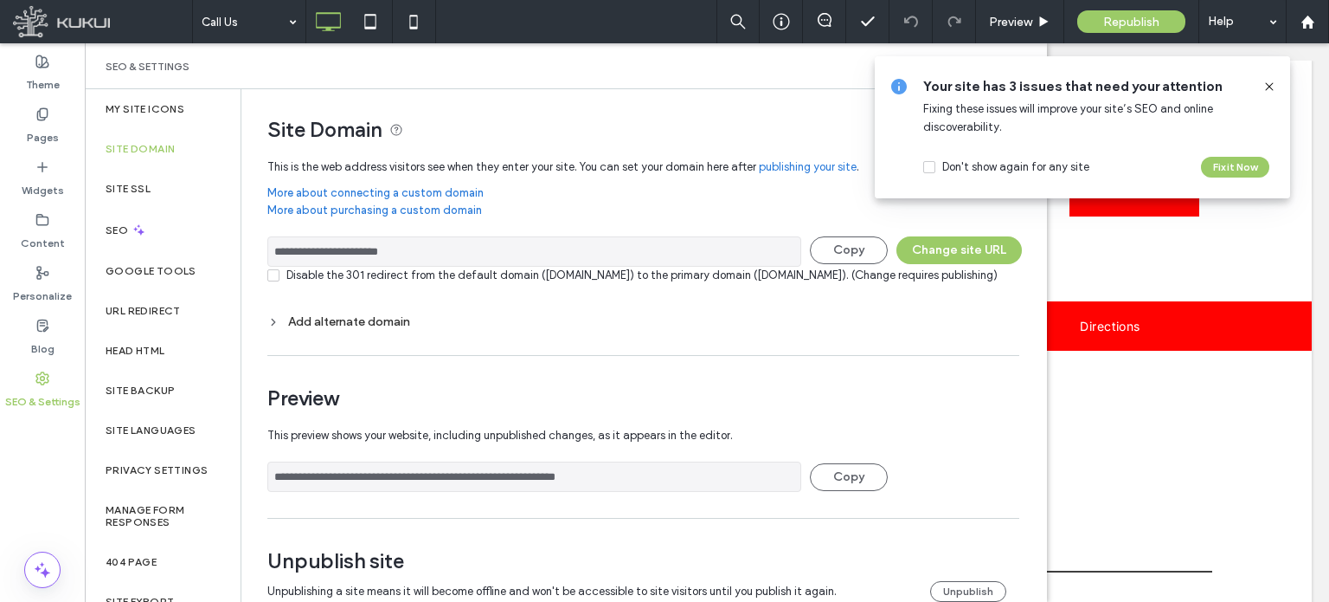
scroll to position [52, 0]
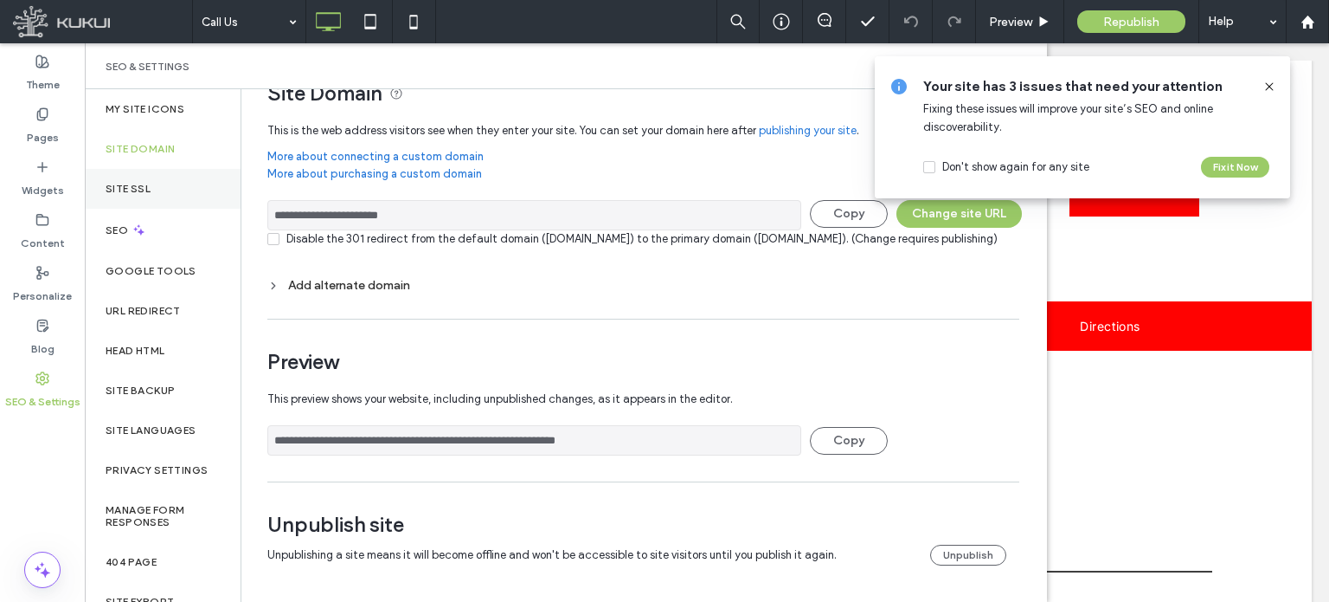
click at [158, 183] on div "Site SSL" at bounding box center [163, 189] width 156 height 40
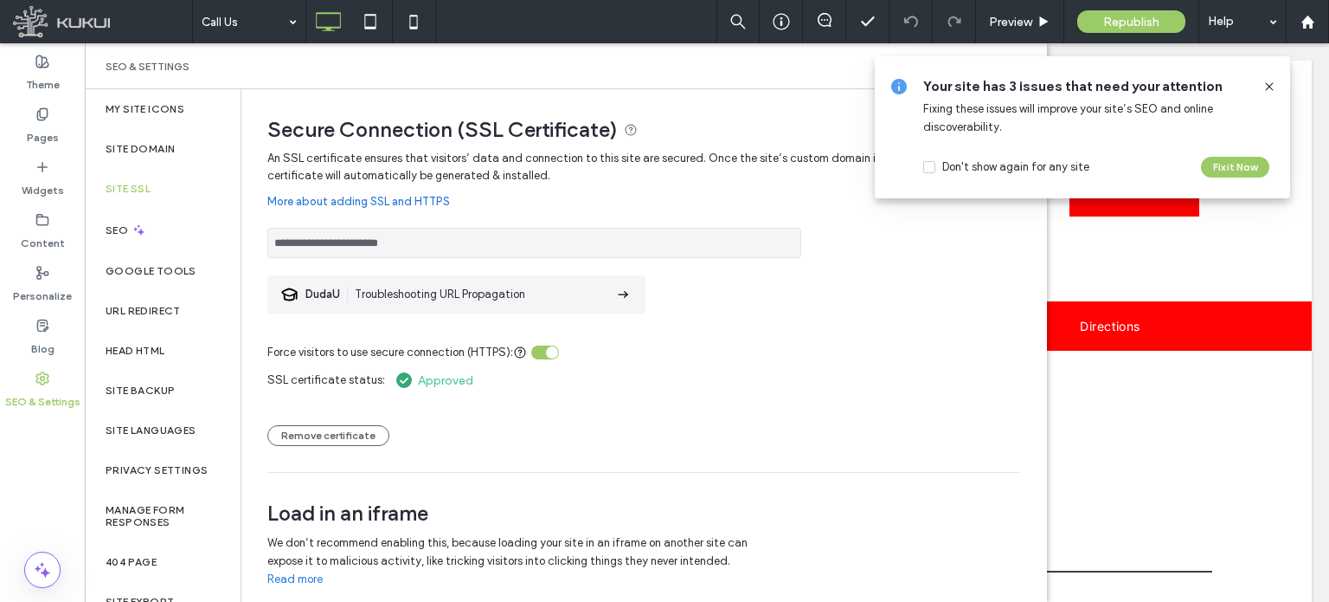
scroll to position [42, 0]
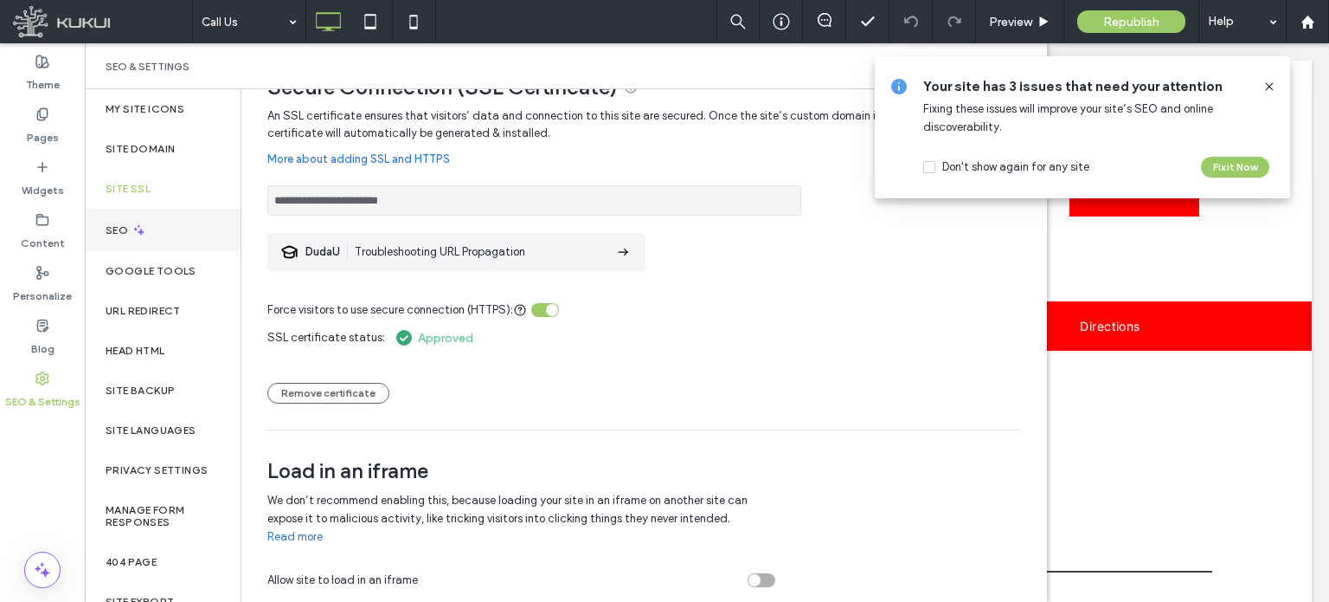
click at [118, 226] on label "SEO" at bounding box center [119, 230] width 26 height 12
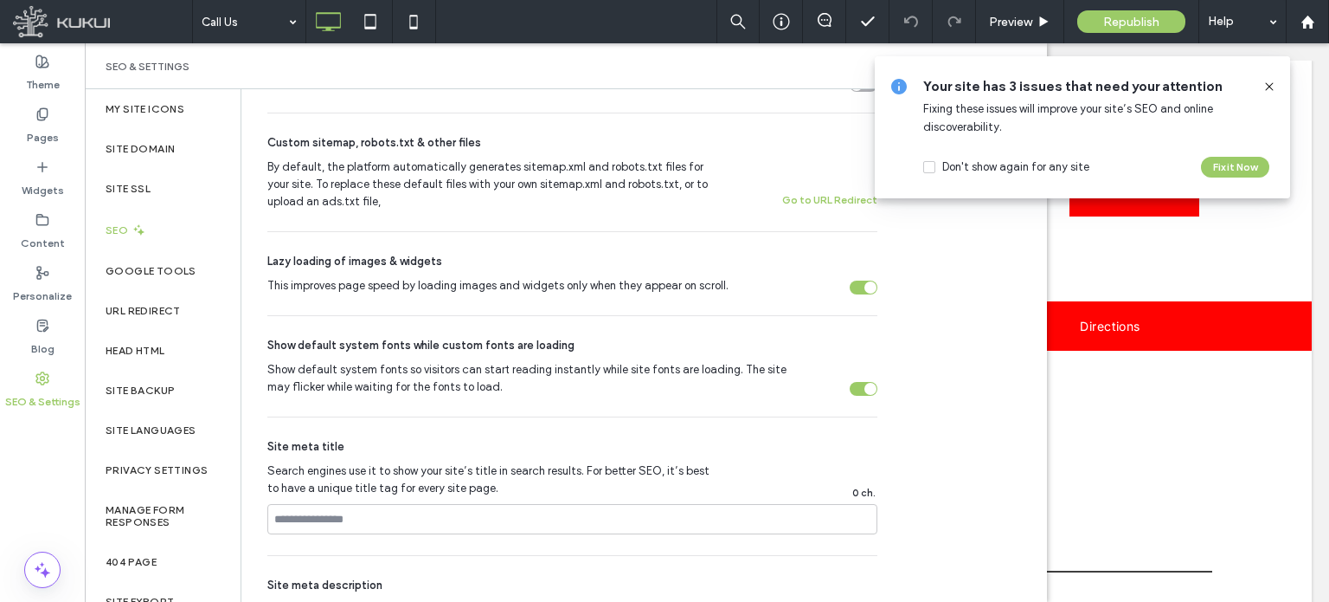
scroll to position [907, 0]
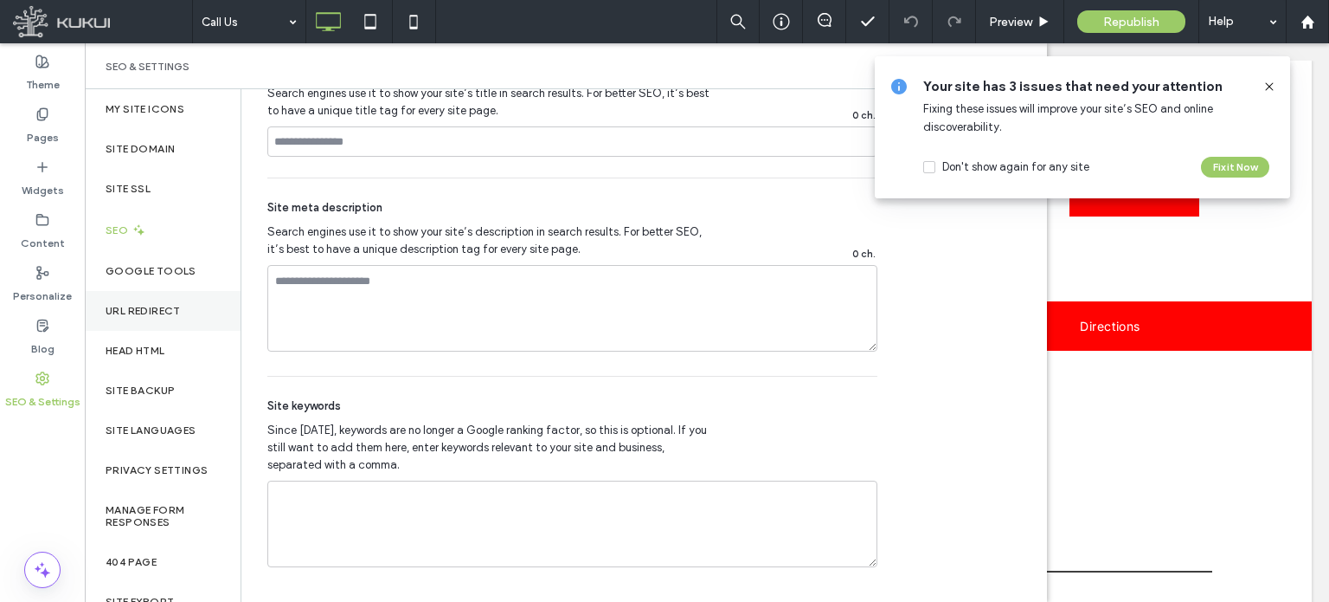
click at [155, 308] on label "URL Redirect" at bounding box center [143, 311] width 75 height 12
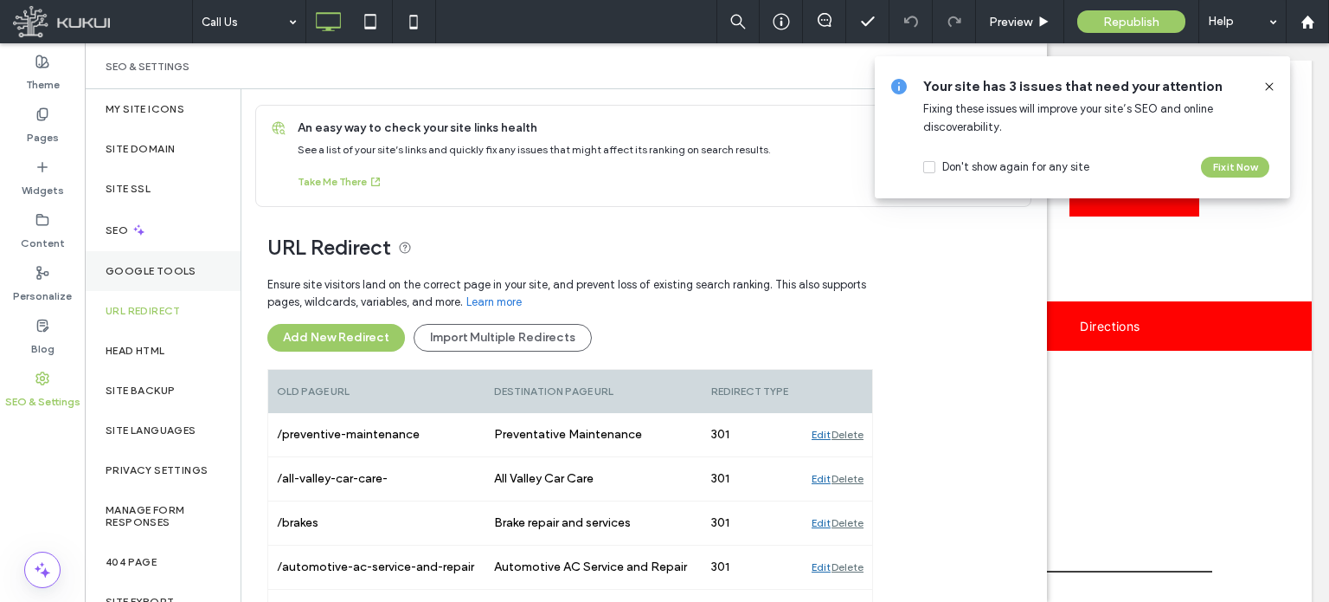
click at [179, 272] on label "Google Tools" at bounding box center [151, 271] width 91 height 12
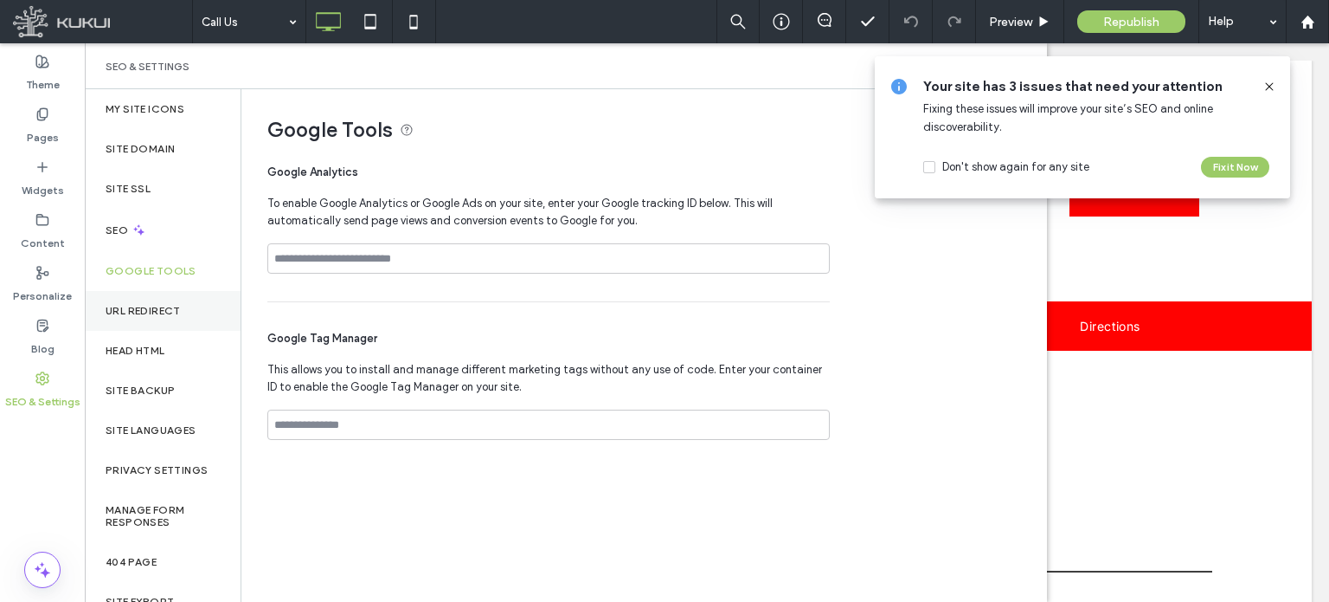
click at [177, 302] on div "URL Redirect" at bounding box center [163, 311] width 156 height 40
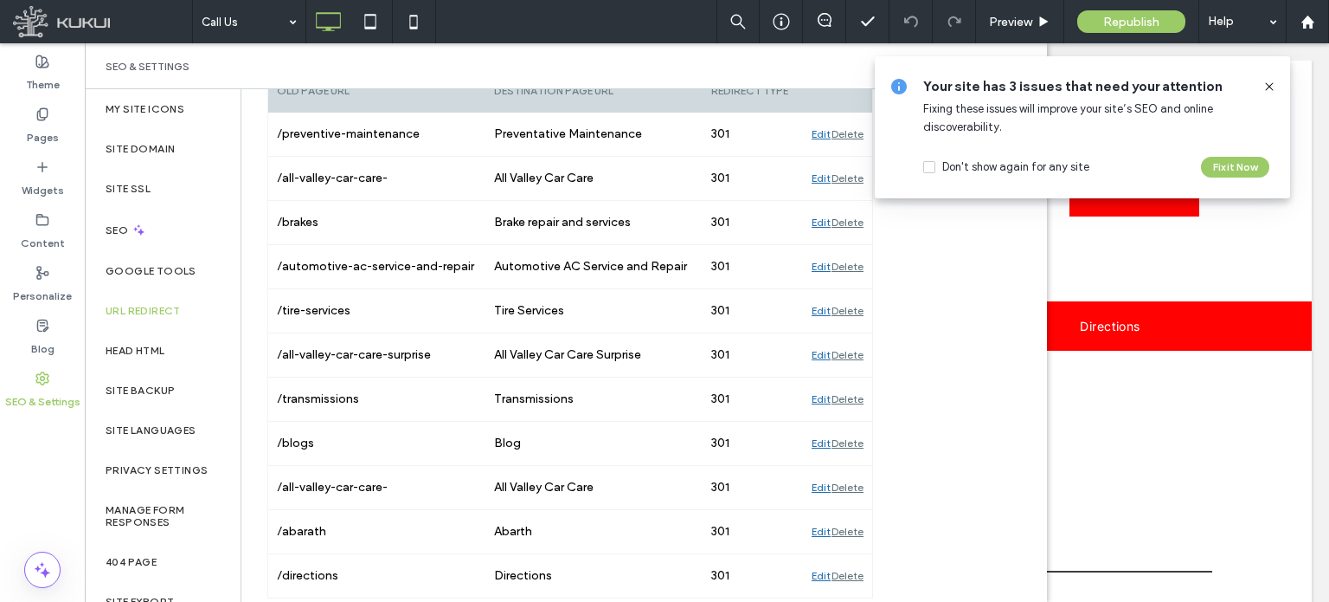
scroll to position [309, 0]
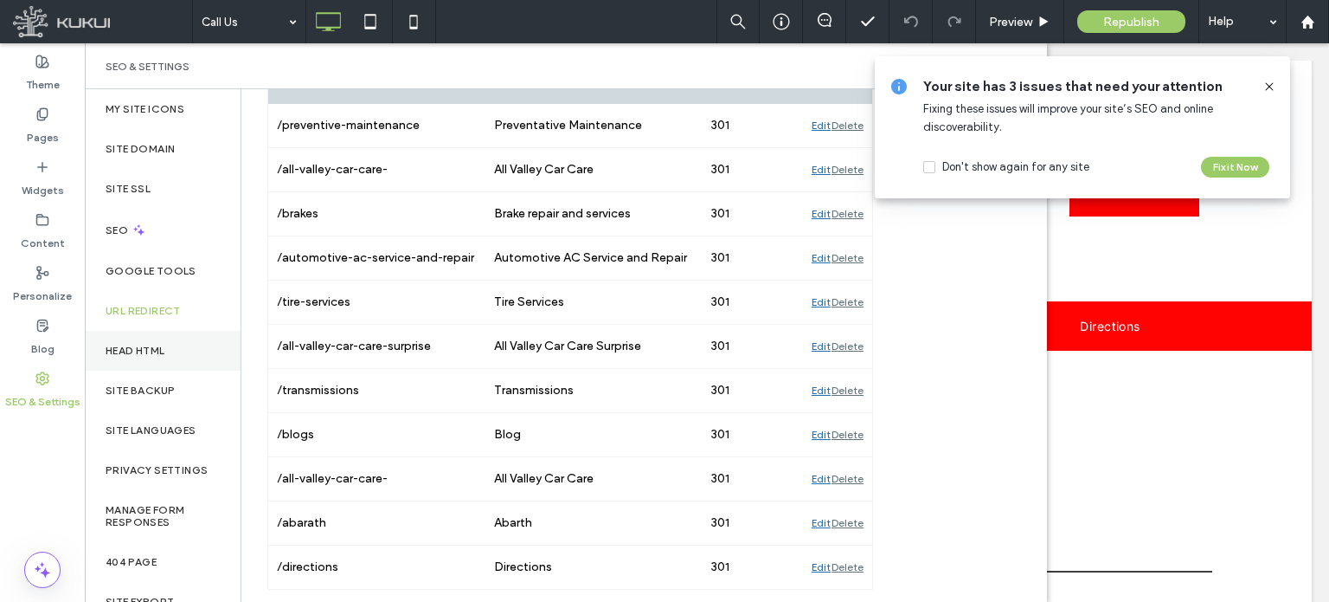
click at [152, 357] on div "Head HTML" at bounding box center [163, 351] width 156 height 40
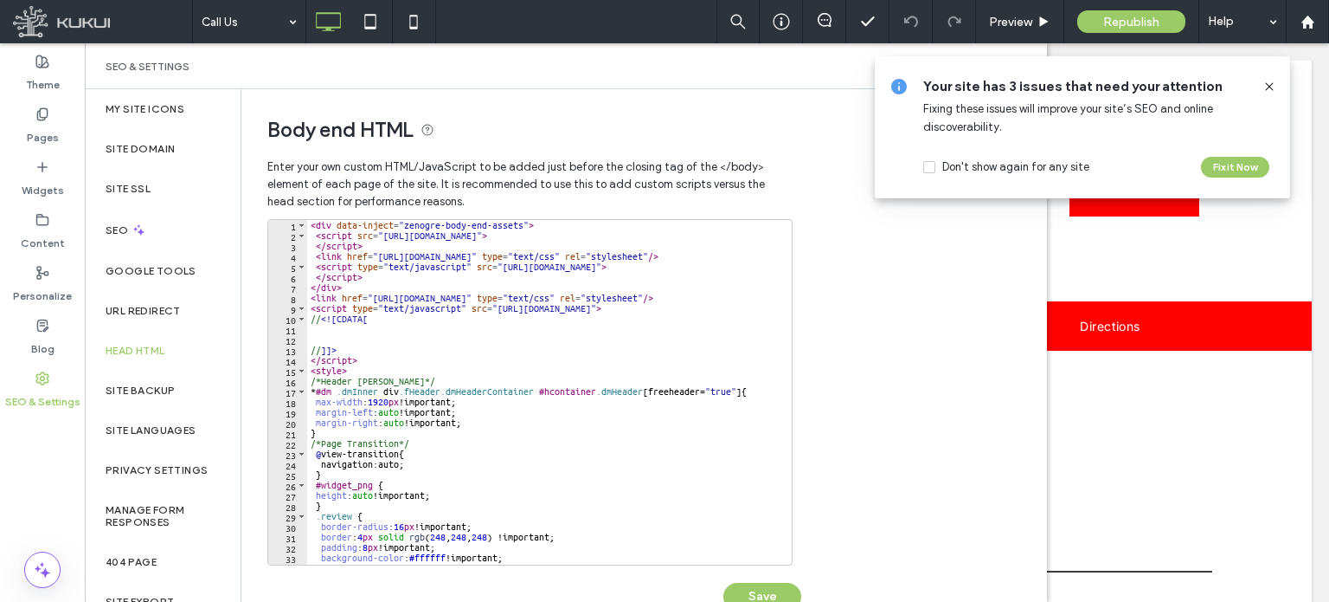
scroll to position [583, 0]
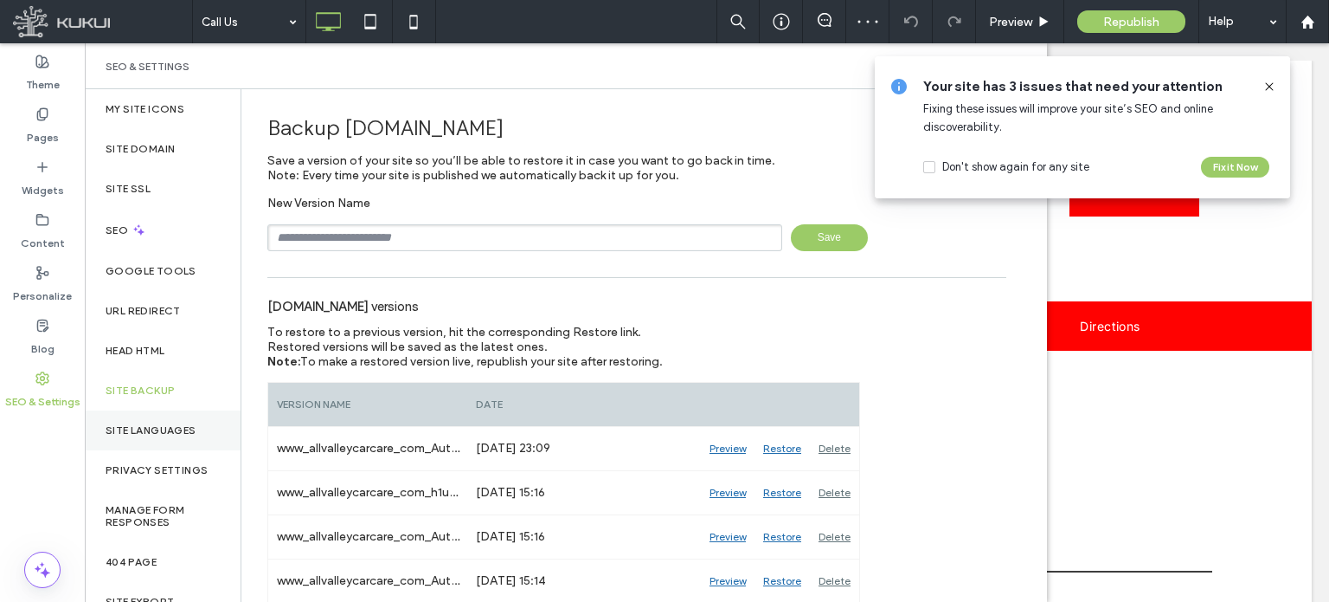
click at [135, 433] on label "Site Languages" at bounding box center [151, 430] width 91 height 12
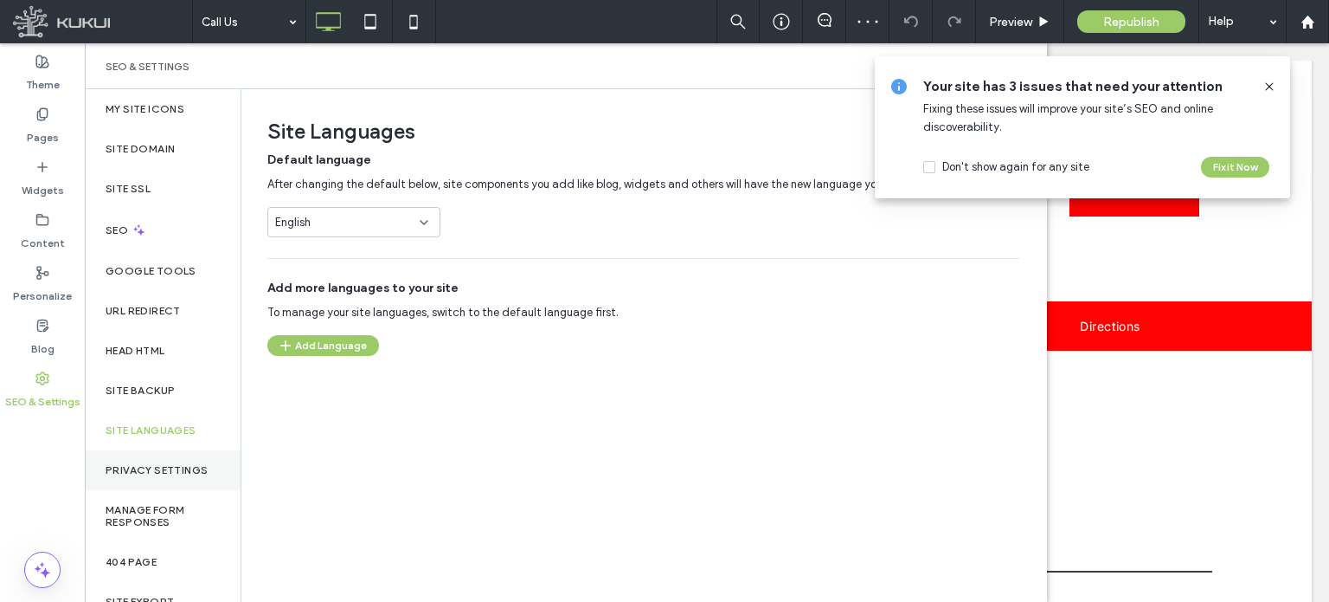
click at [133, 457] on div "Privacy Settings" at bounding box center [163, 470] width 156 height 40
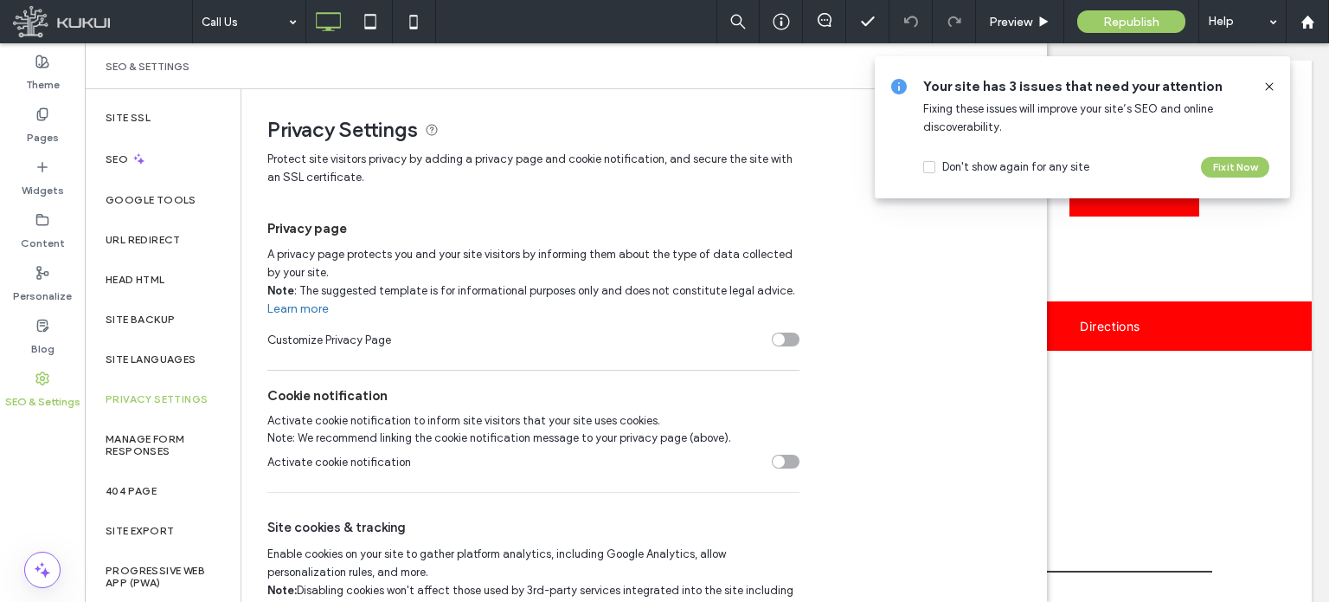
scroll to position [70, 0]
click at [149, 503] on div "404 Page" at bounding box center [163, 492] width 156 height 40
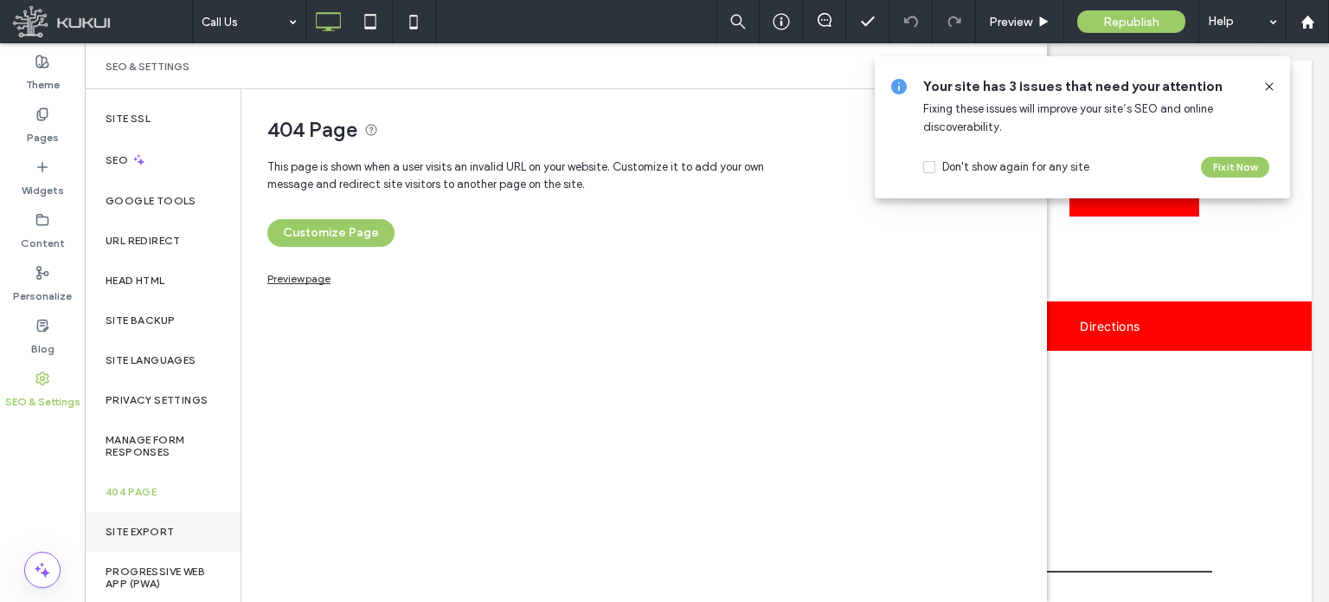
click at [138, 522] on div "Site Export" at bounding box center [163, 532] width 156 height 40
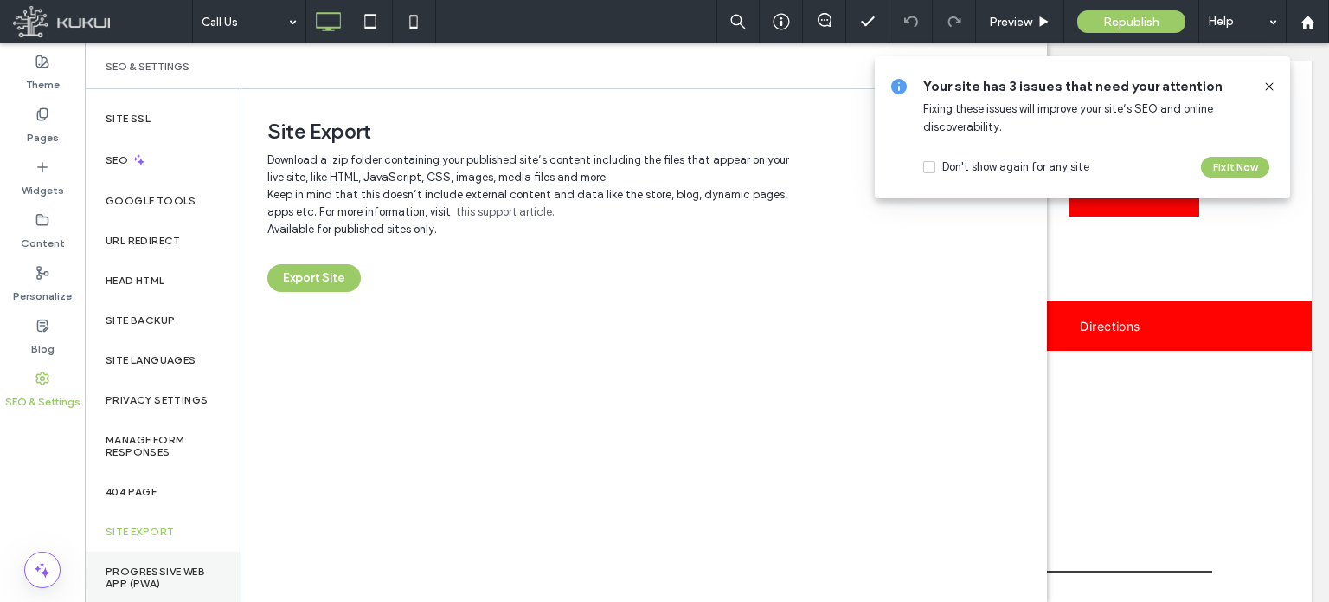
click at [135, 563] on div "Progressive Web App (PWA)" at bounding box center [163, 577] width 156 height 52
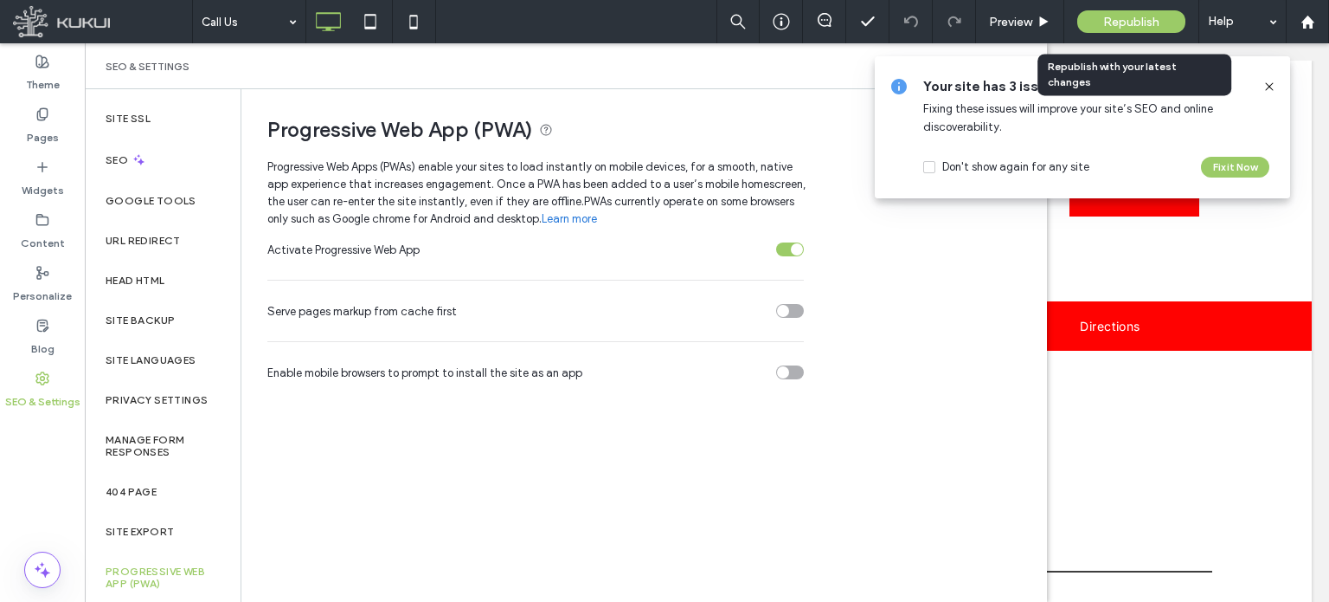
click at [1142, 16] on span "Republish" at bounding box center [1131, 22] width 56 height 15
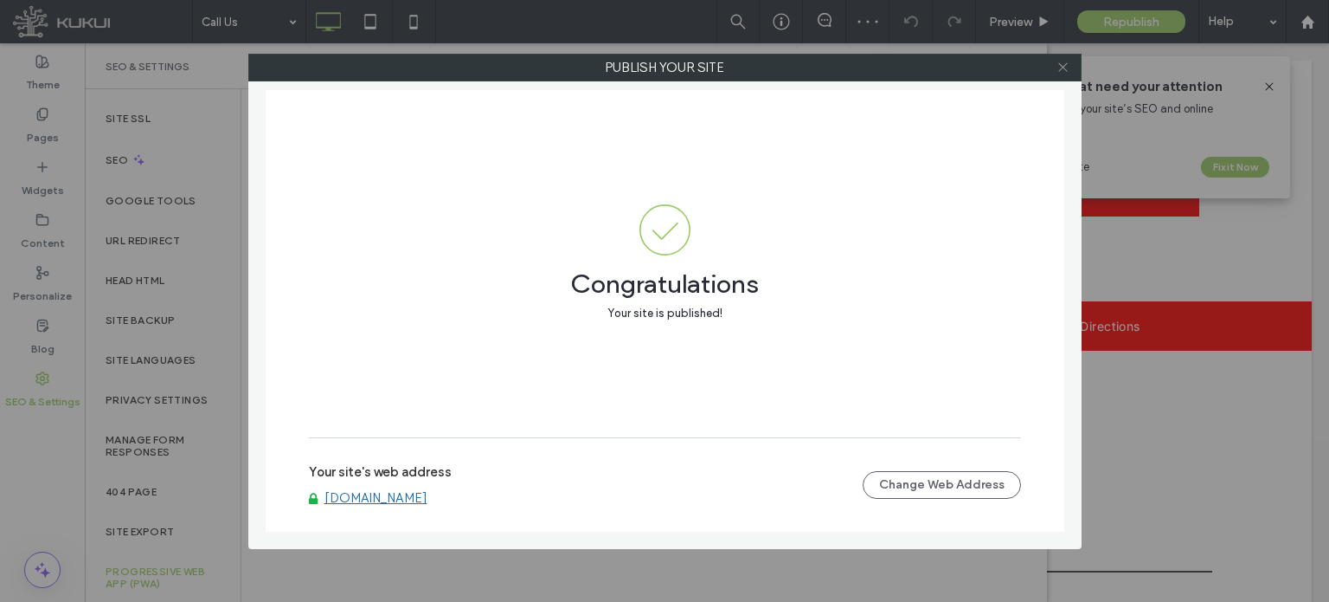
click at [1067, 69] on icon at bounding box center [1063, 67] width 13 height 13
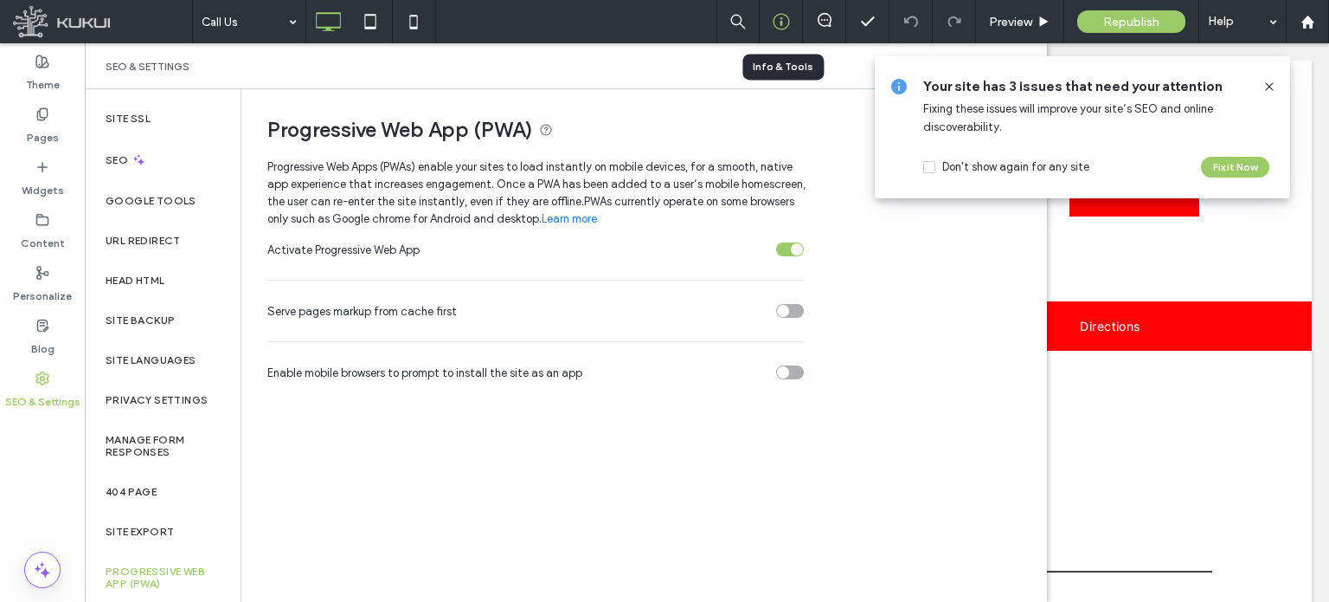
click at [794, 24] on div at bounding box center [781, 21] width 42 height 17
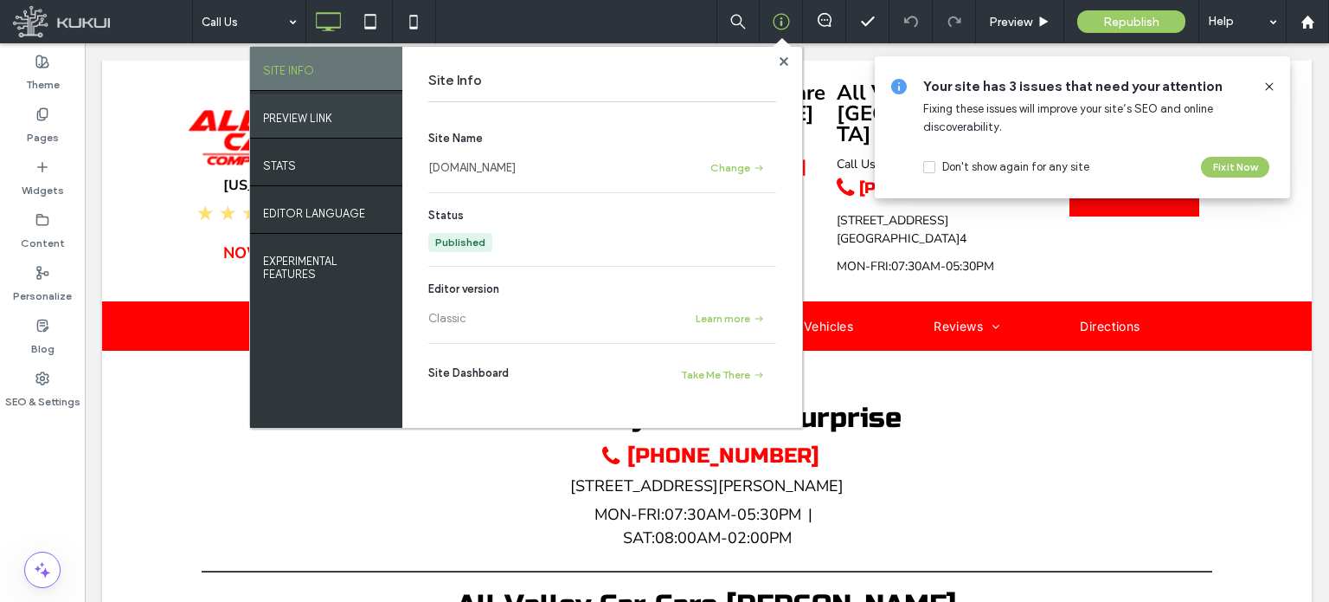
click at [317, 120] on label "PREVIEW LINK" at bounding box center [297, 114] width 69 height 22
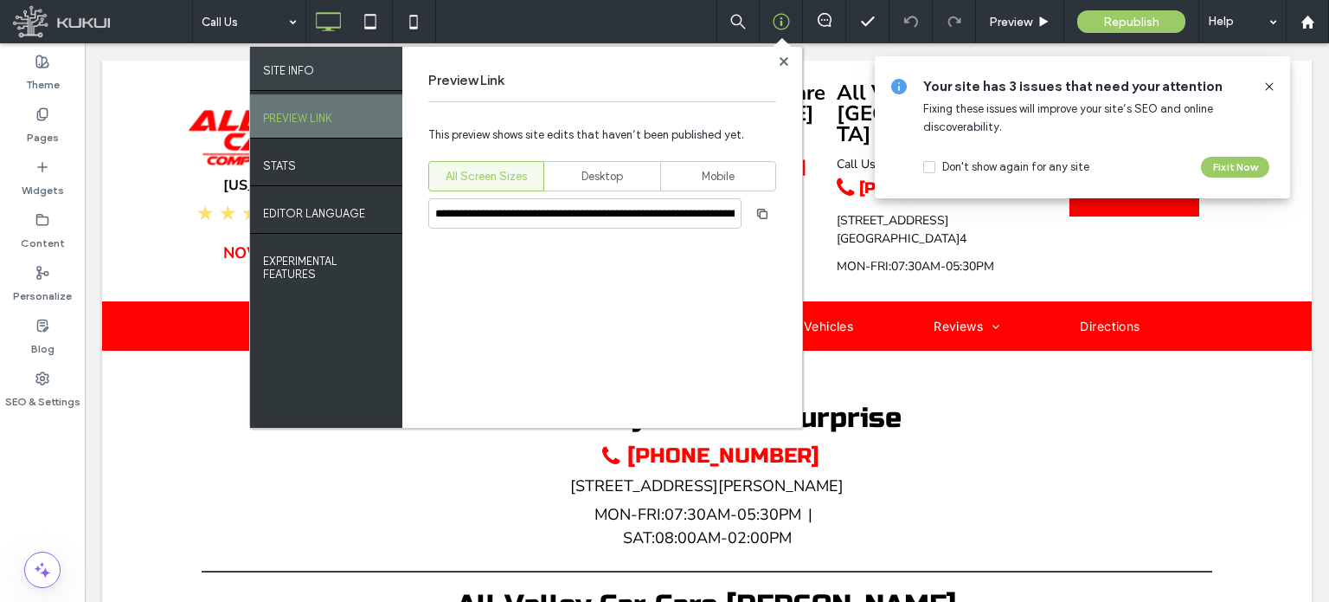
click at [318, 80] on div "SITE INFO" at bounding box center [326, 68] width 152 height 43
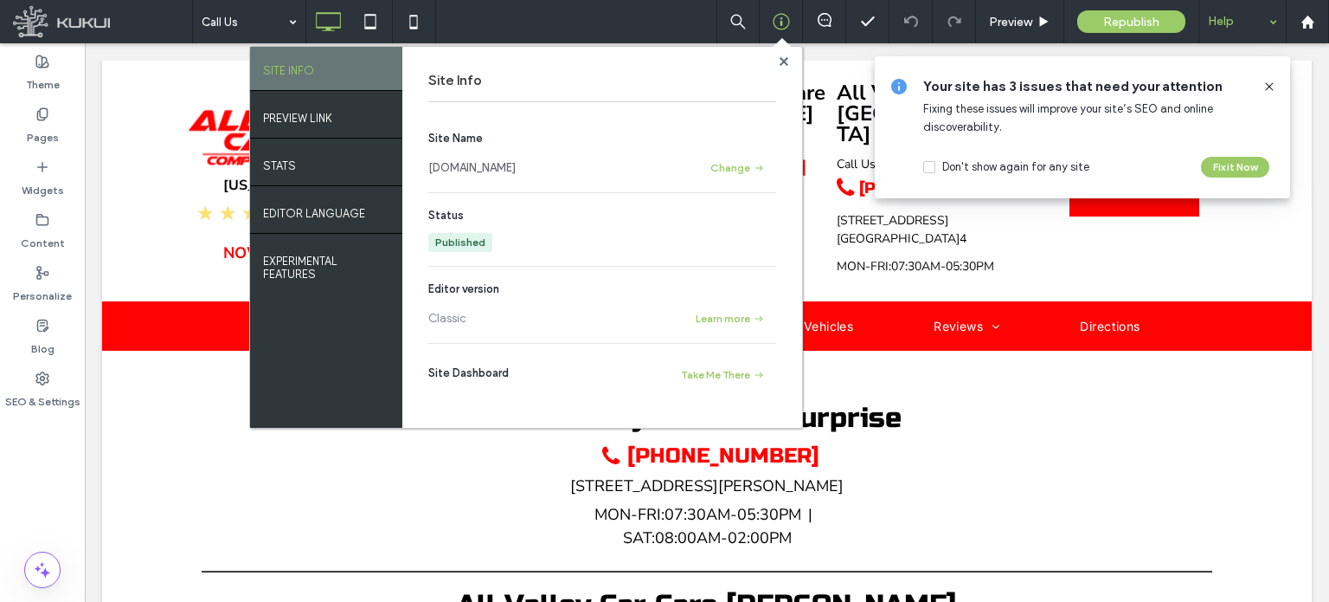
click at [1245, 34] on div "Help" at bounding box center [1243, 21] width 87 height 43
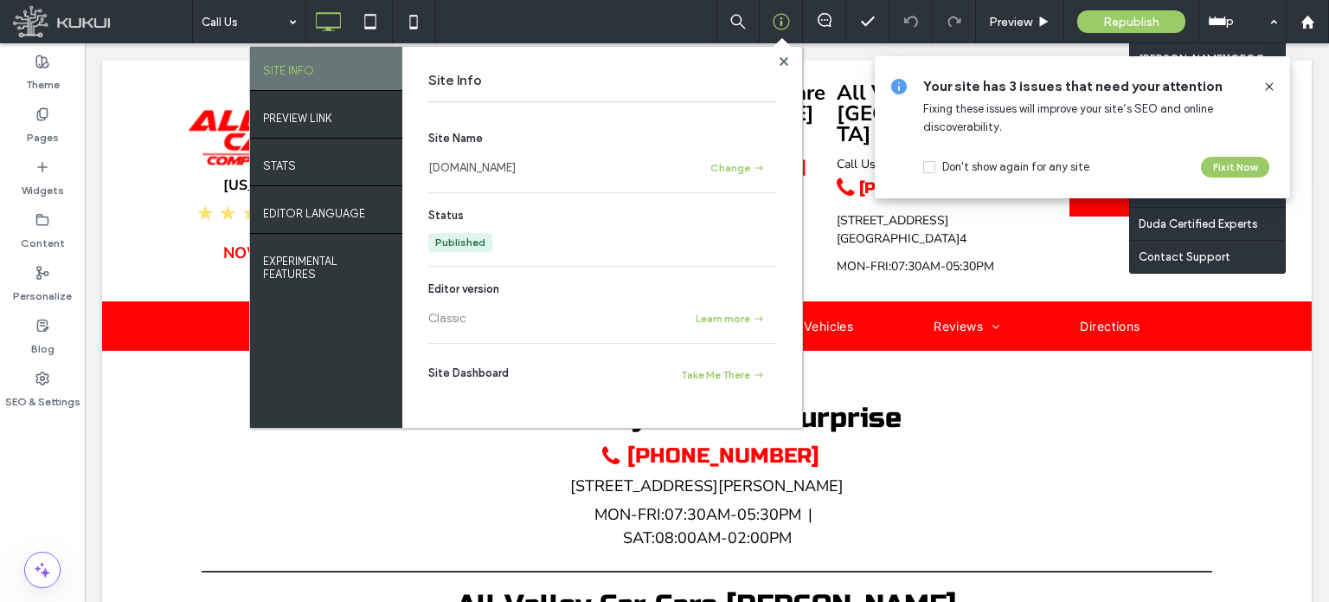
click at [1271, 81] on icon at bounding box center [1270, 87] width 14 height 14
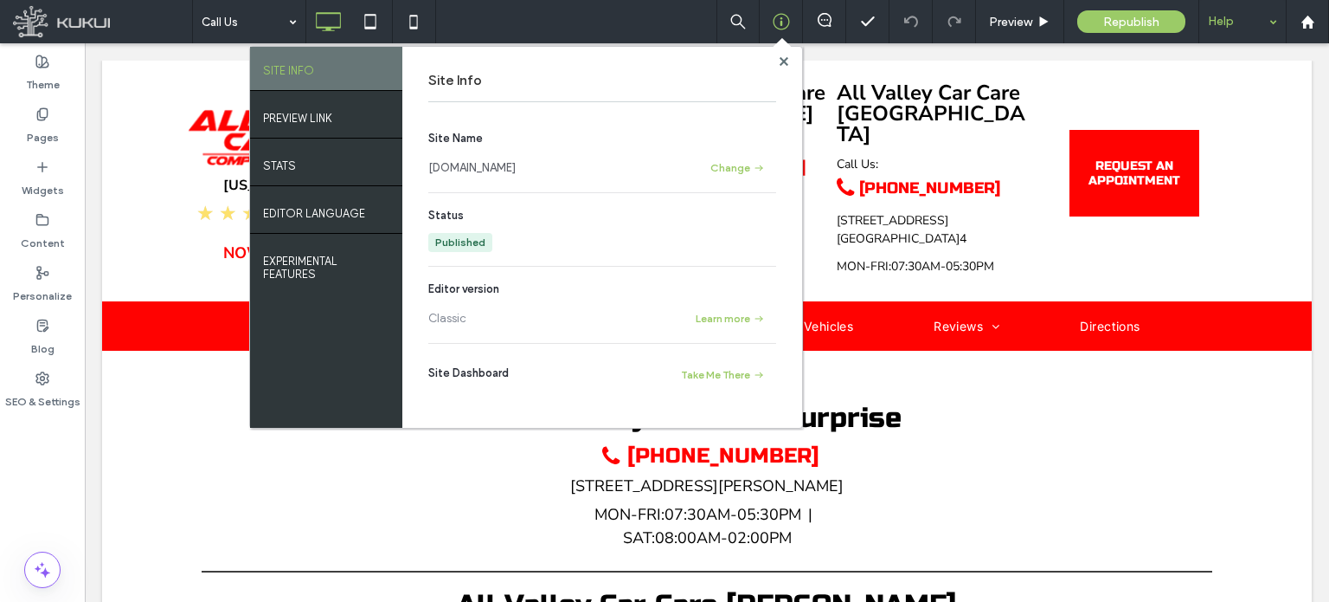
click at [1259, 26] on div "Help" at bounding box center [1243, 21] width 87 height 43
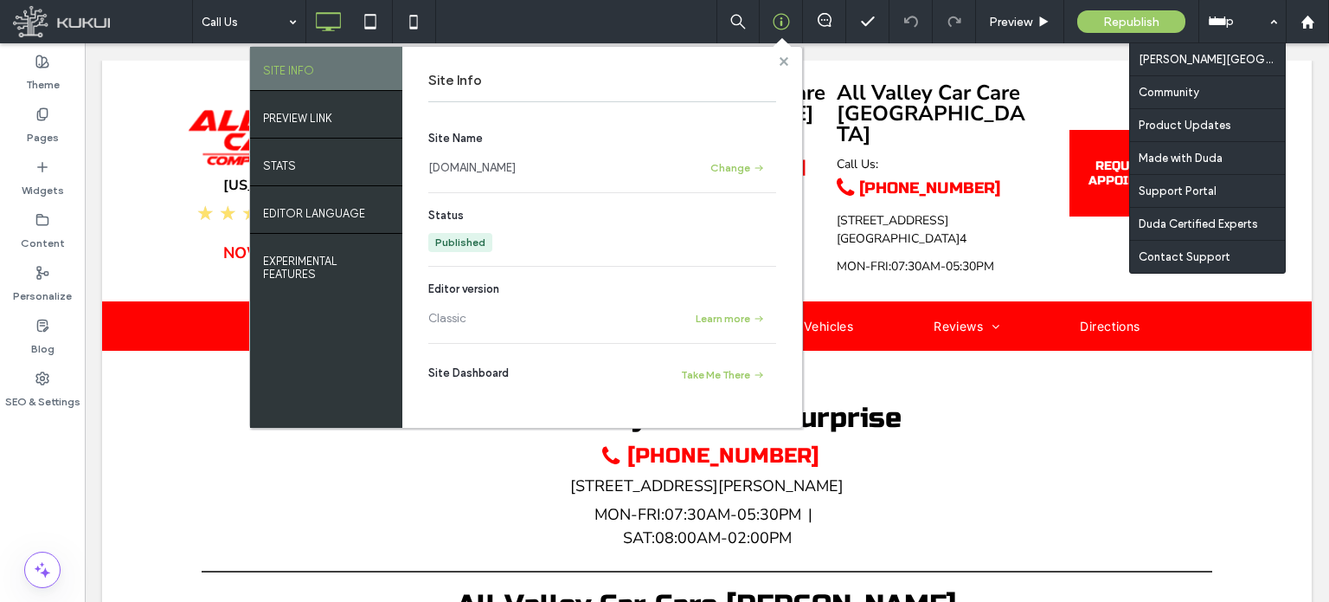
click at [787, 65] on use at bounding box center [783, 60] width 9 height 9
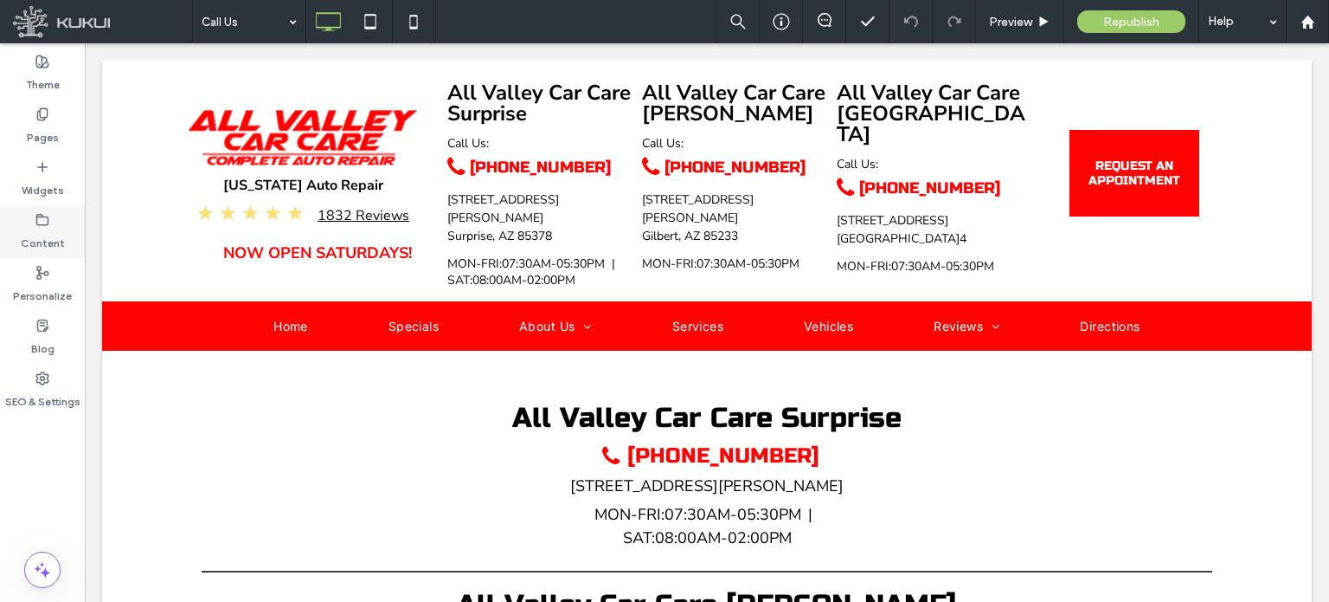
click at [43, 226] on icon at bounding box center [42, 220] width 14 height 14
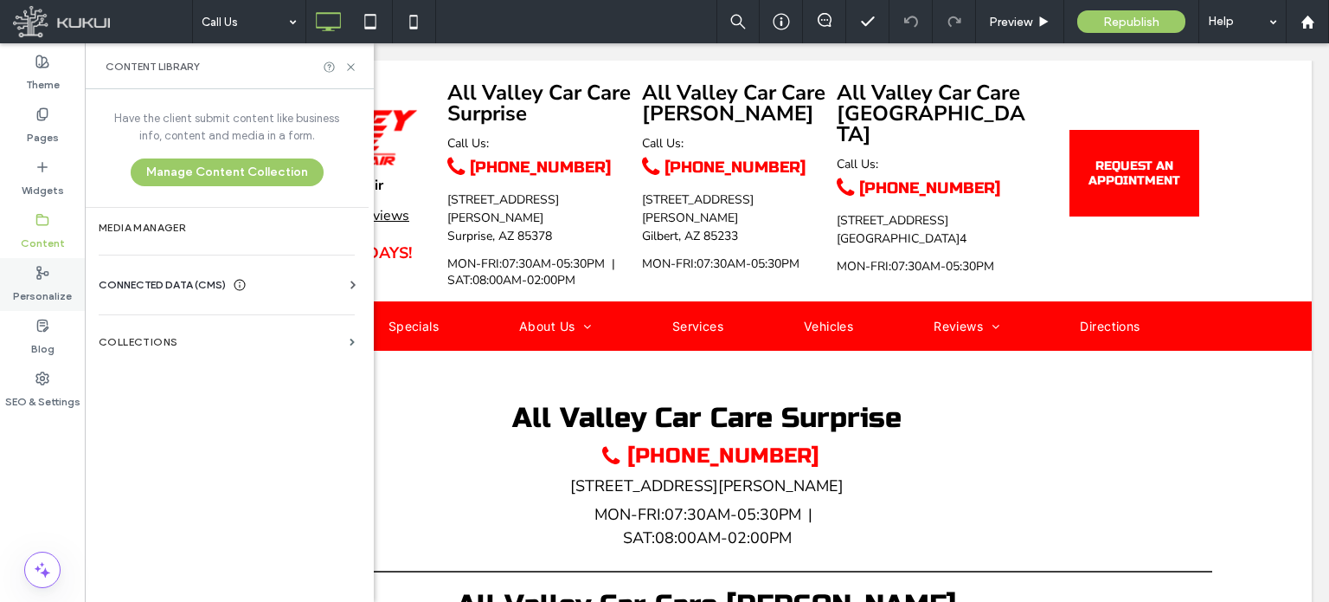
click at [44, 270] on icon at bounding box center [42, 273] width 14 height 14
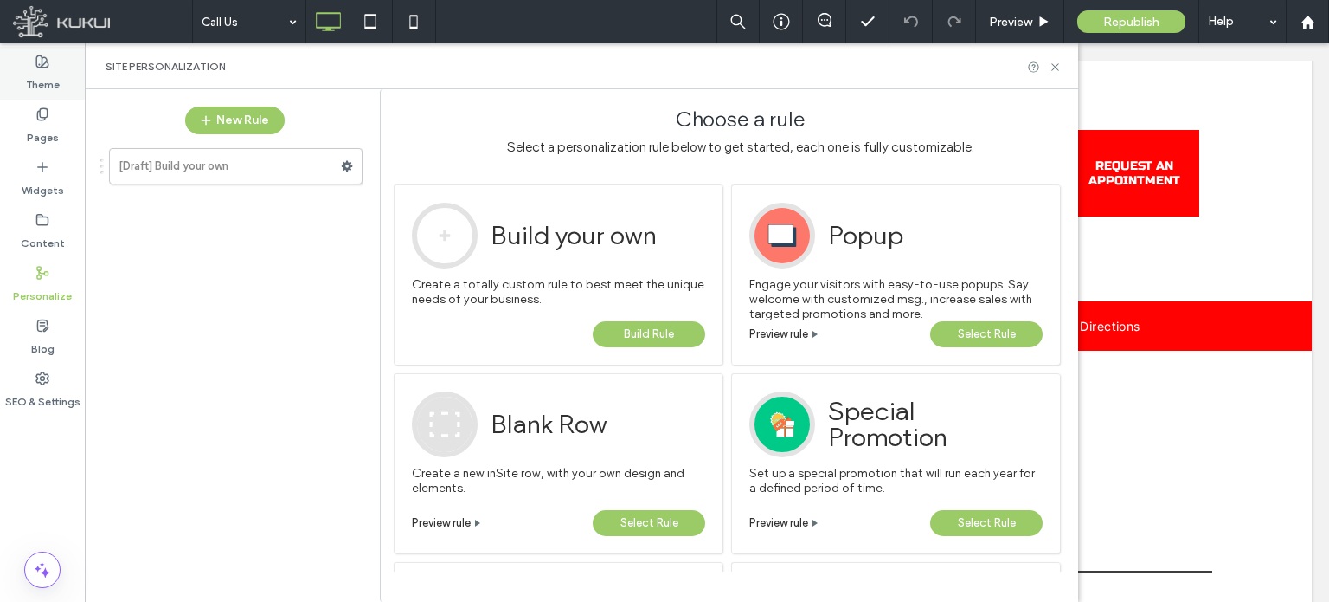
click at [54, 68] on label "Theme" at bounding box center [43, 80] width 34 height 24
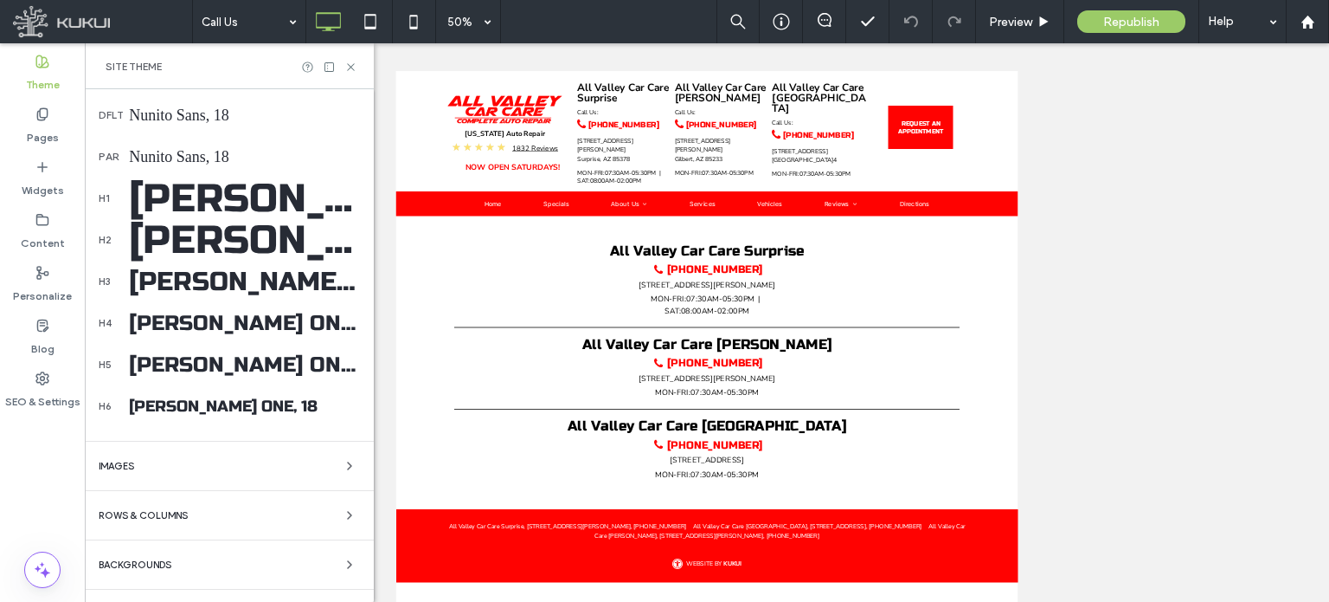
scroll to position [443, 0]
